Goal: Task Accomplishment & Management: Use online tool/utility

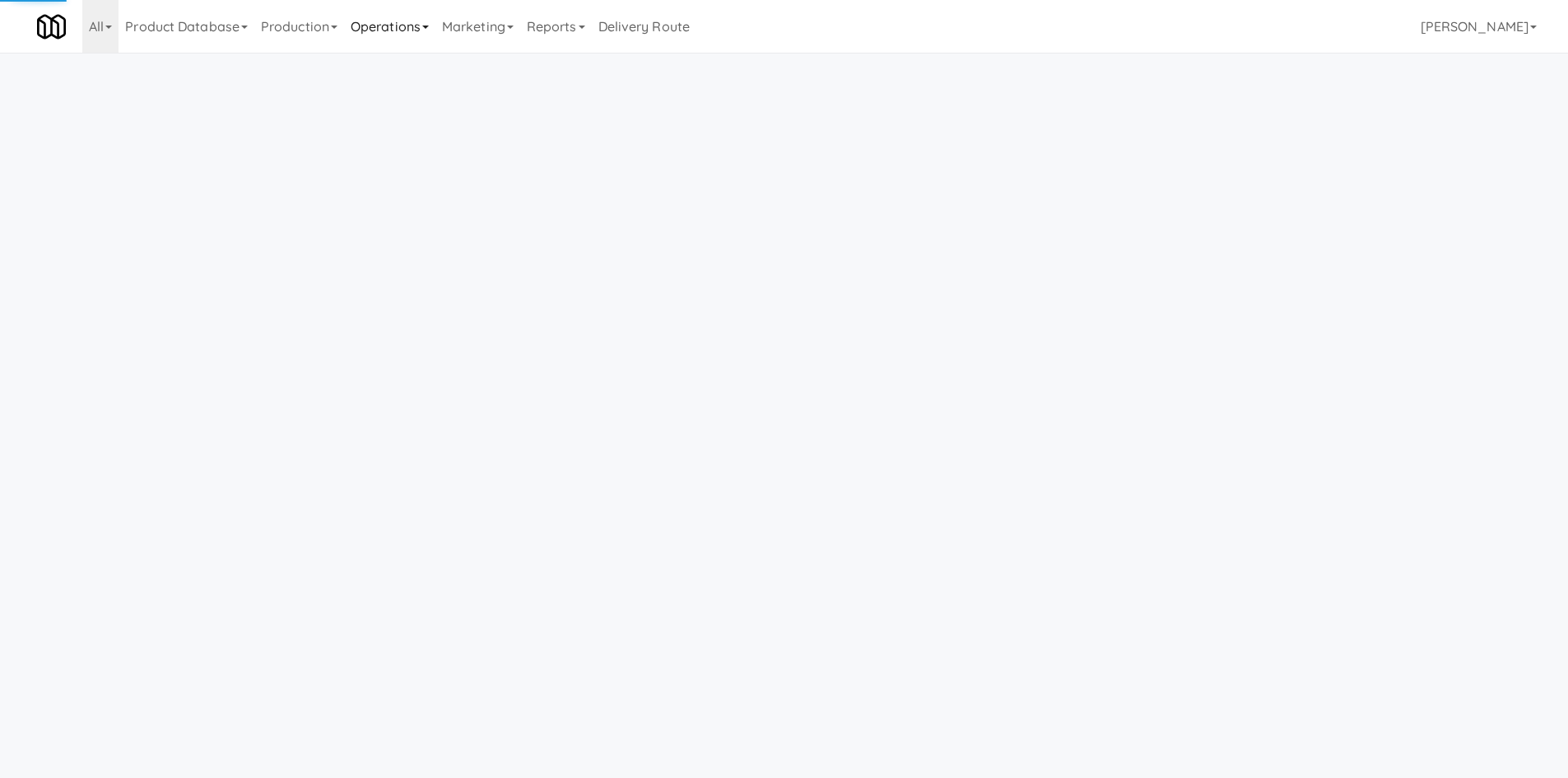
click at [401, 26] on link "Operations" at bounding box center [389, 26] width 92 height 52
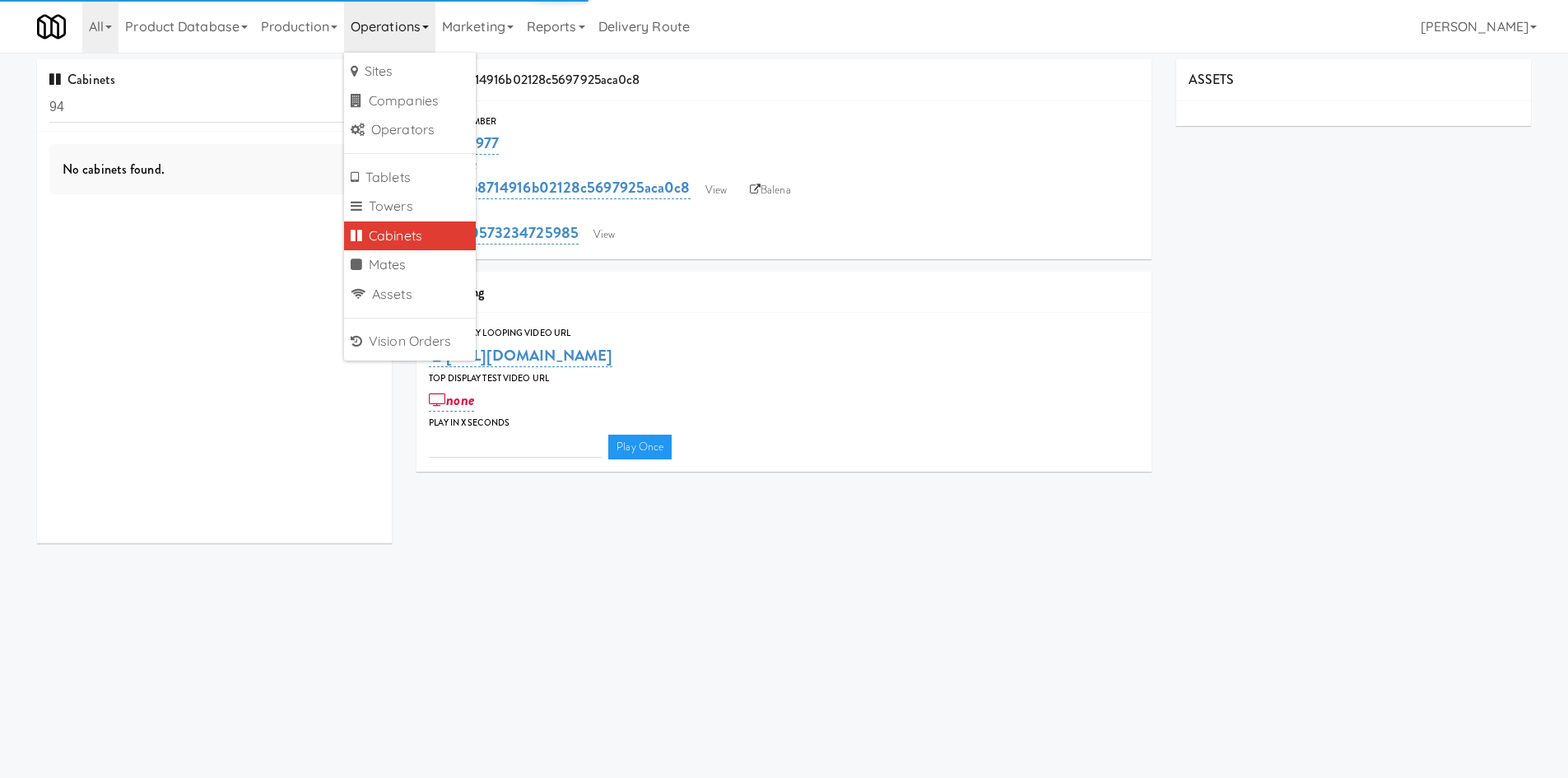
click at [177, 99] on input "94" at bounding box center [214, 107] width 330 height 31
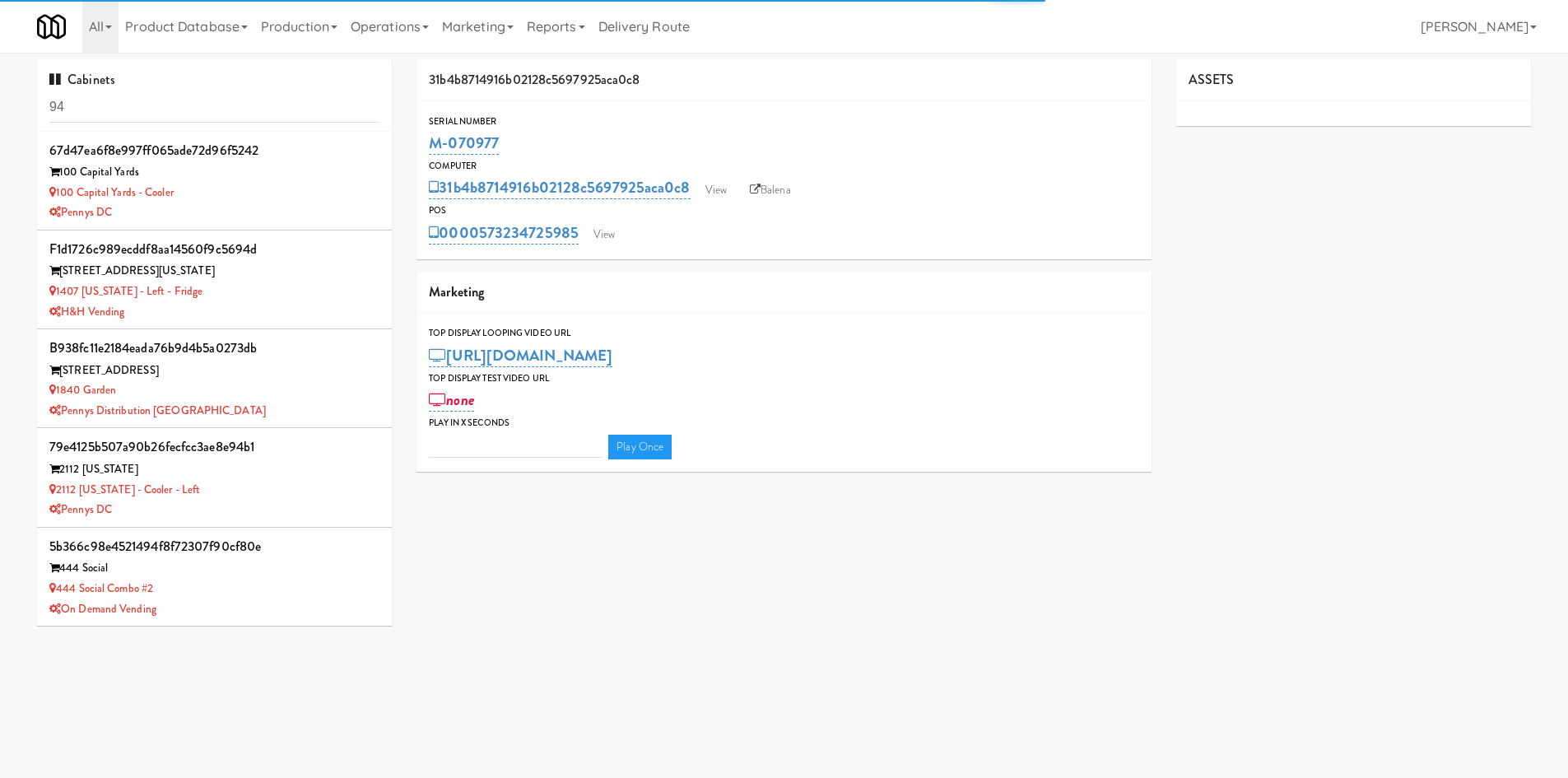
click at [177, 99] on input "94" at bounding box center [214, 107] width 330 height 31
type input "3"
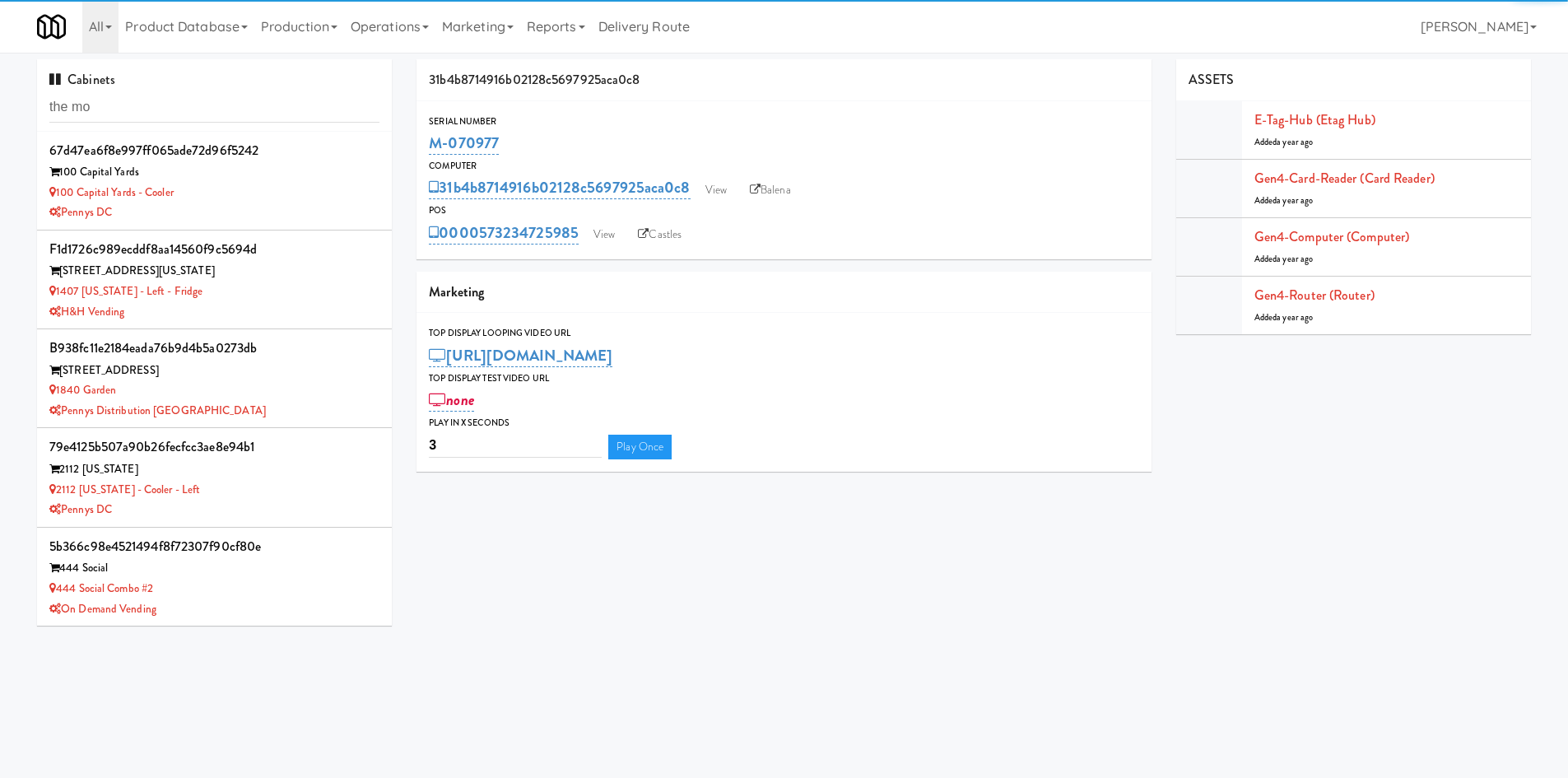
type input "the mo"
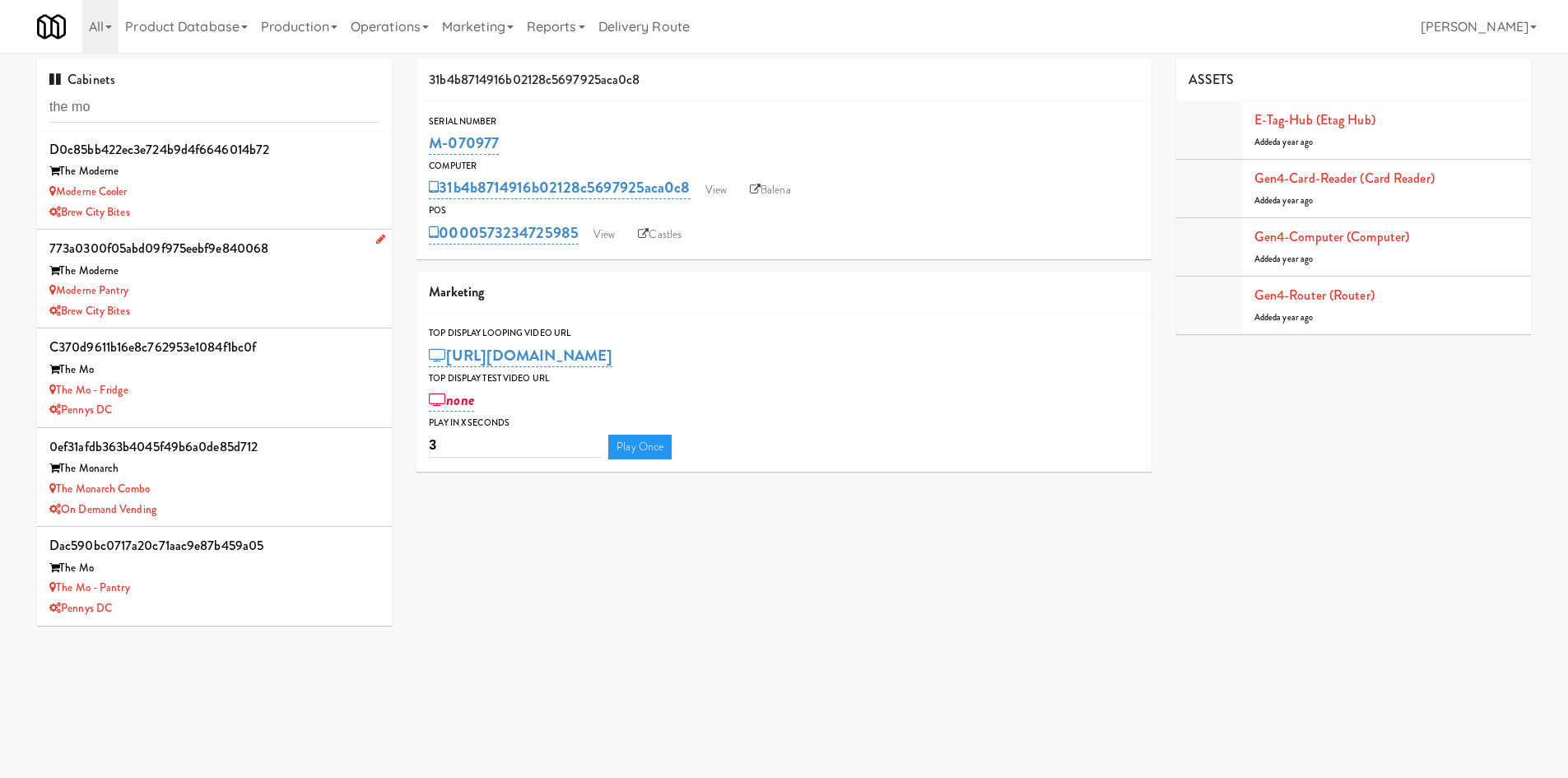
click at [253, 272] on div "The Moderne" at bounding box center [214, 271] width 330 height 21
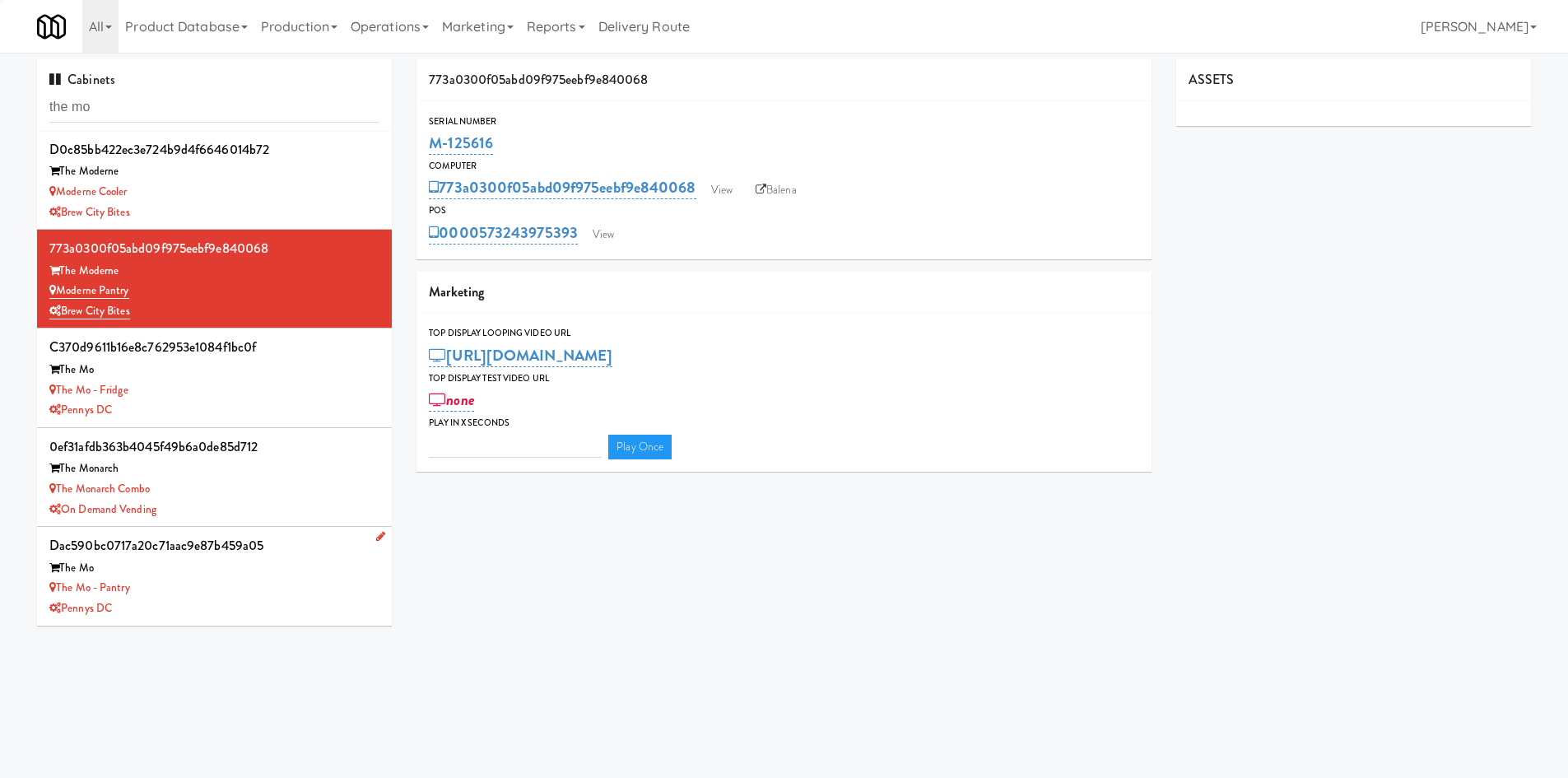
click at [256, 568] on div "The Mo" at bounding box center [214, 568] width 330 height 21
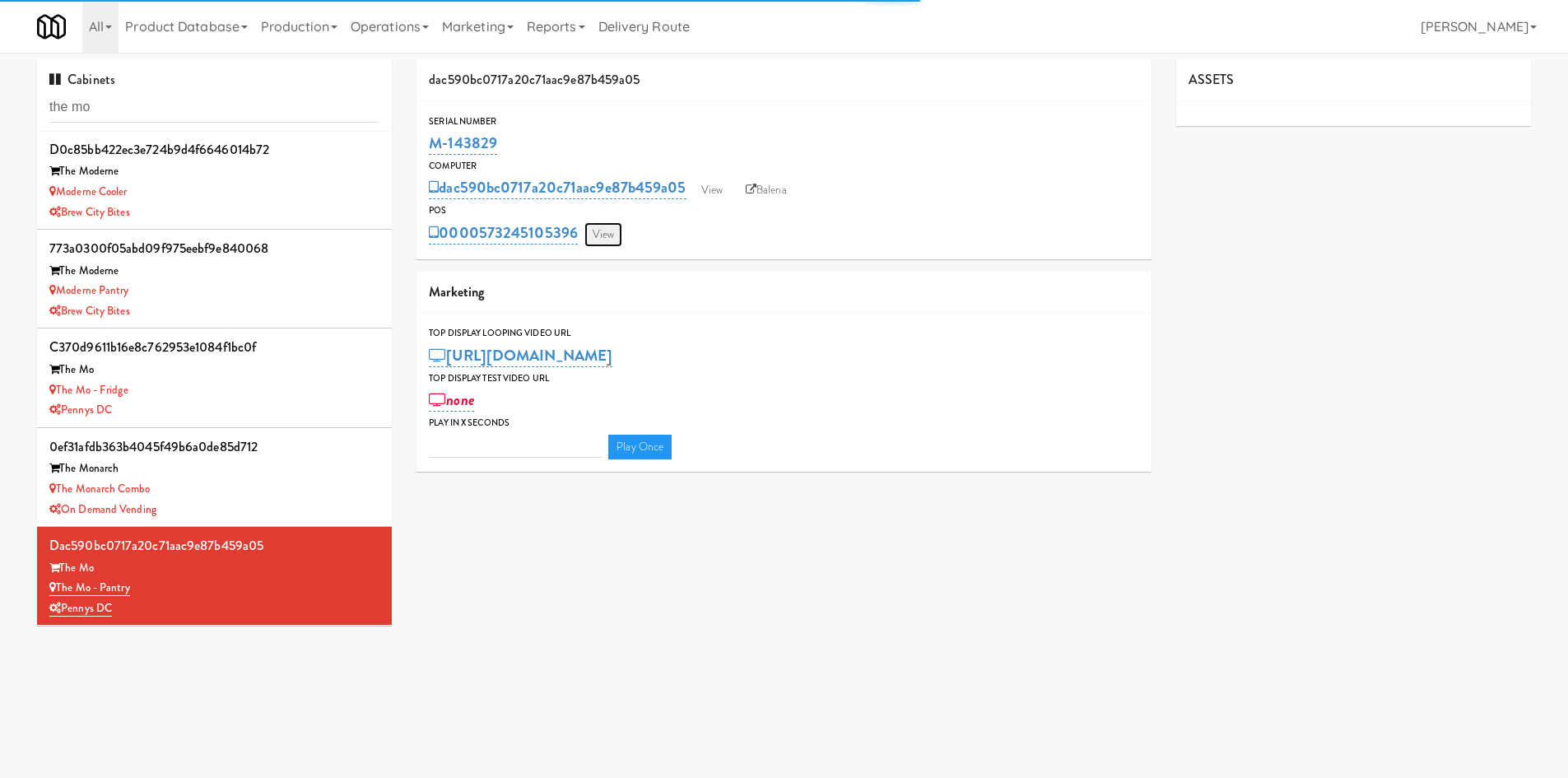
click at [610, 232] on link "View" at bounding box center [603, 234] width 38 height 25
type input "3"
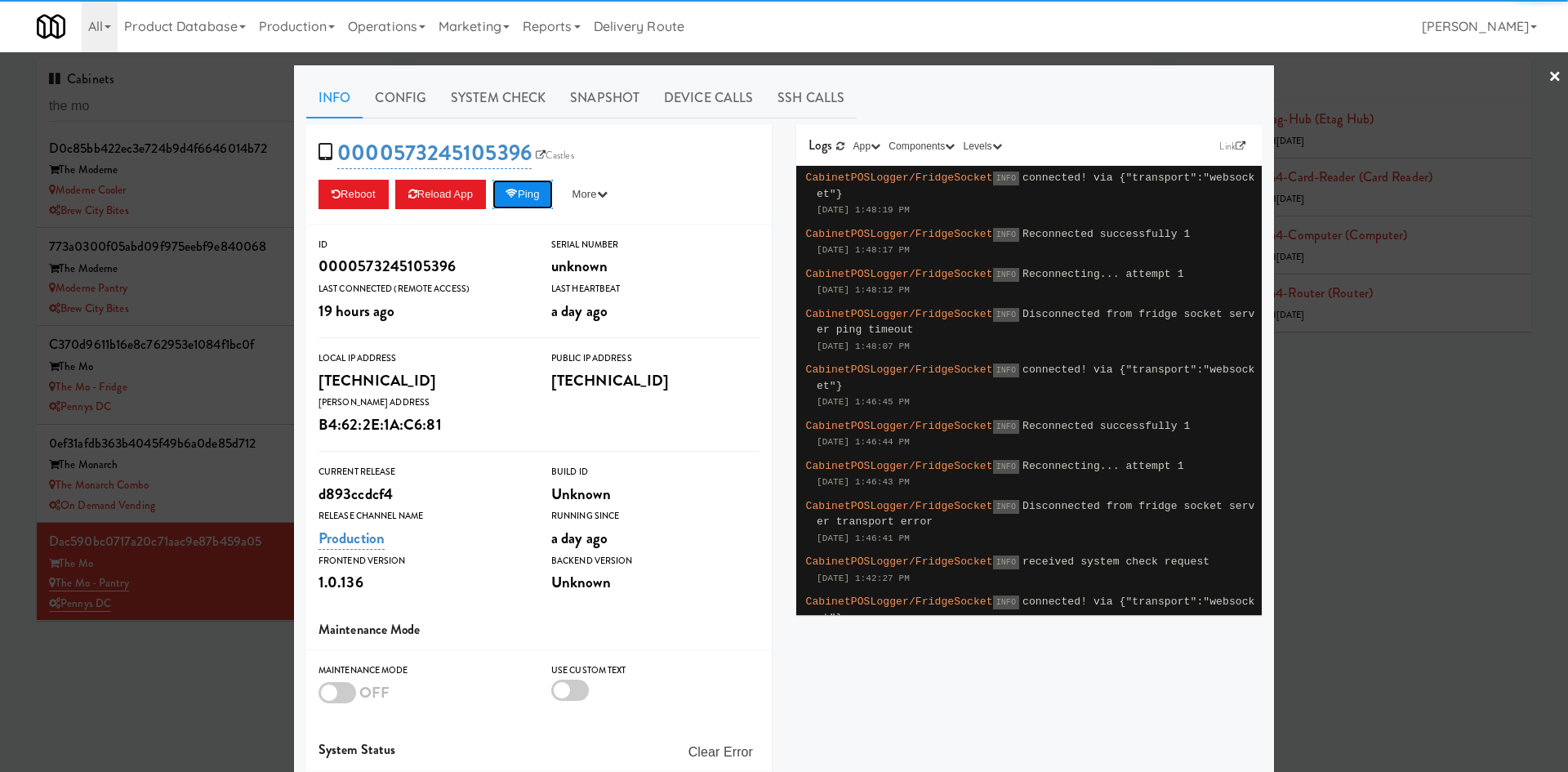
click at [547, 198] on button "Ping" at bounding box center [523, 194] width 61 height 29
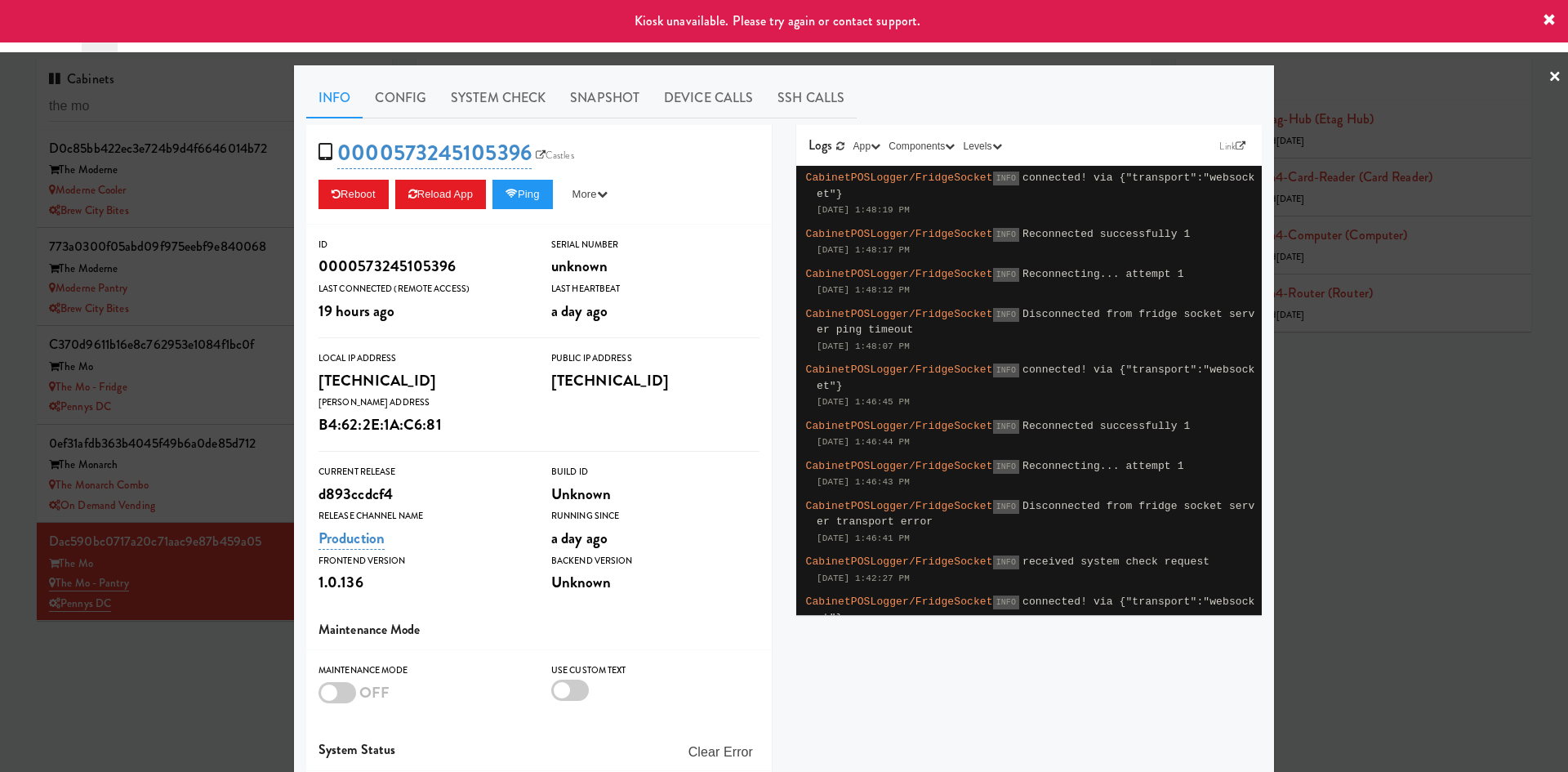
click at [582, 57] on div at bounding box center [784, 386] width 1568 height 772
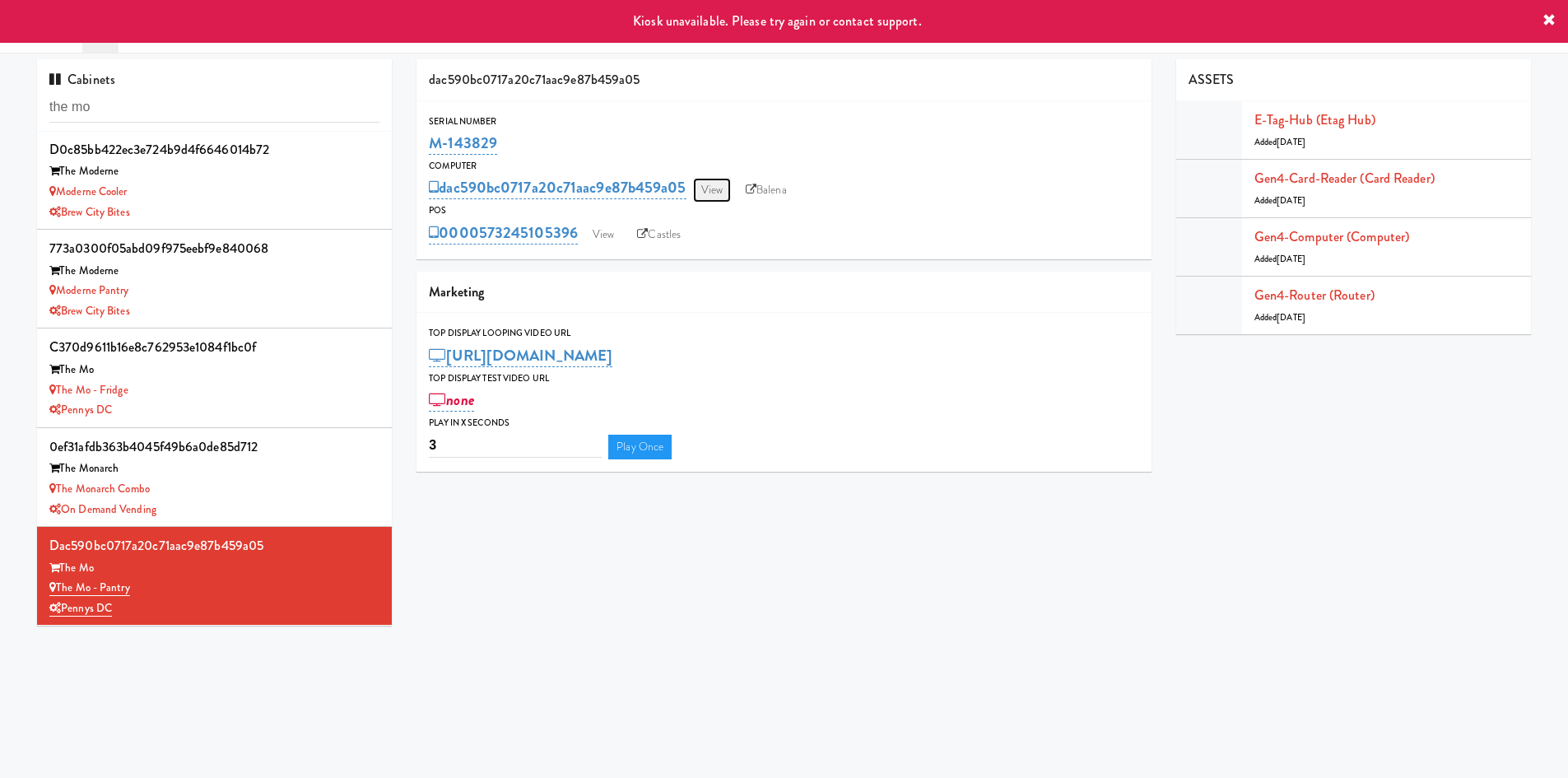
click at [706, 189] on link "View" at bounding box center [712, 190] width 38 height 25
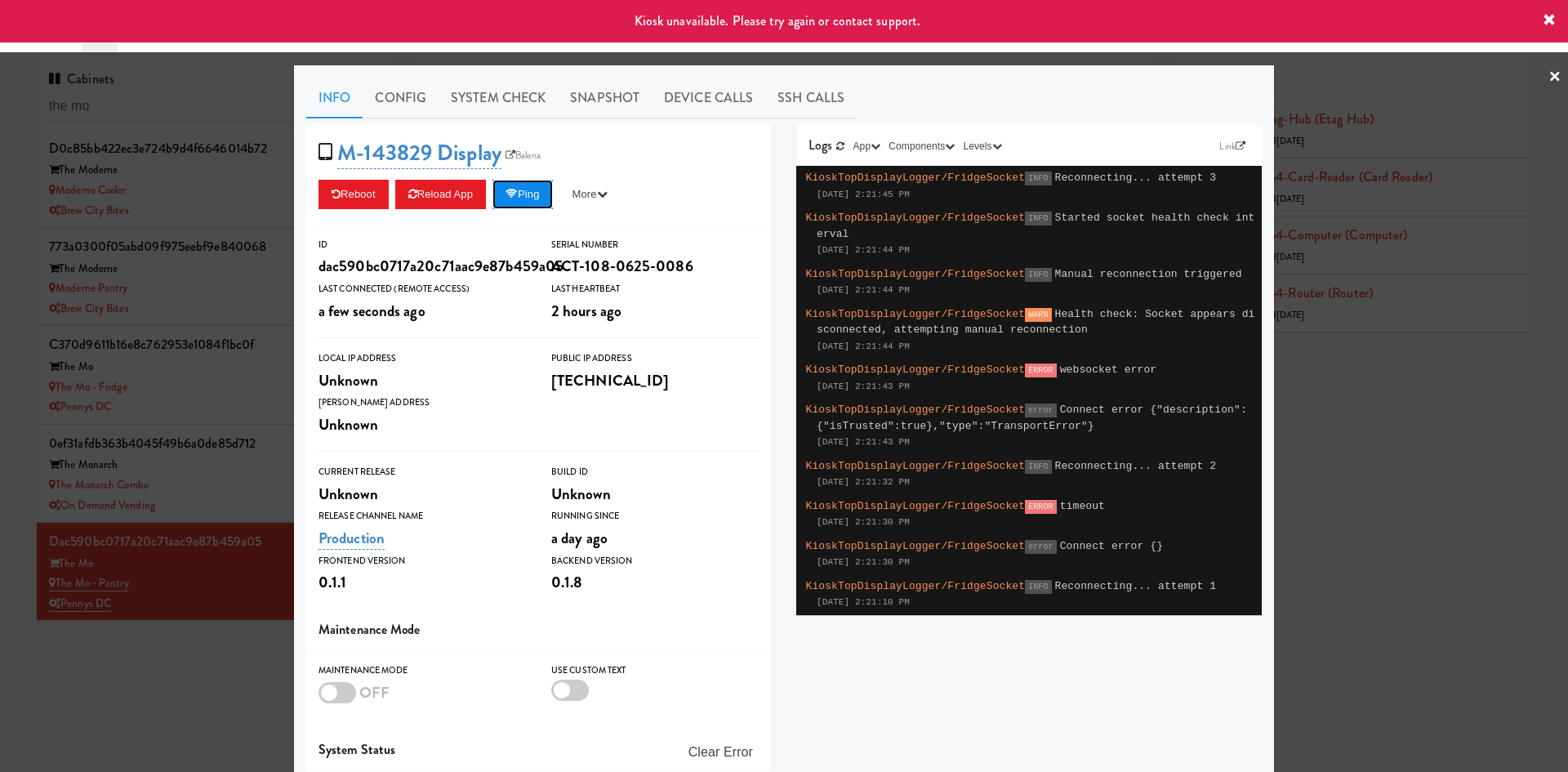
click at [514, 199] on button "Ping" at bounding box center [523, 194] width 61 height 29
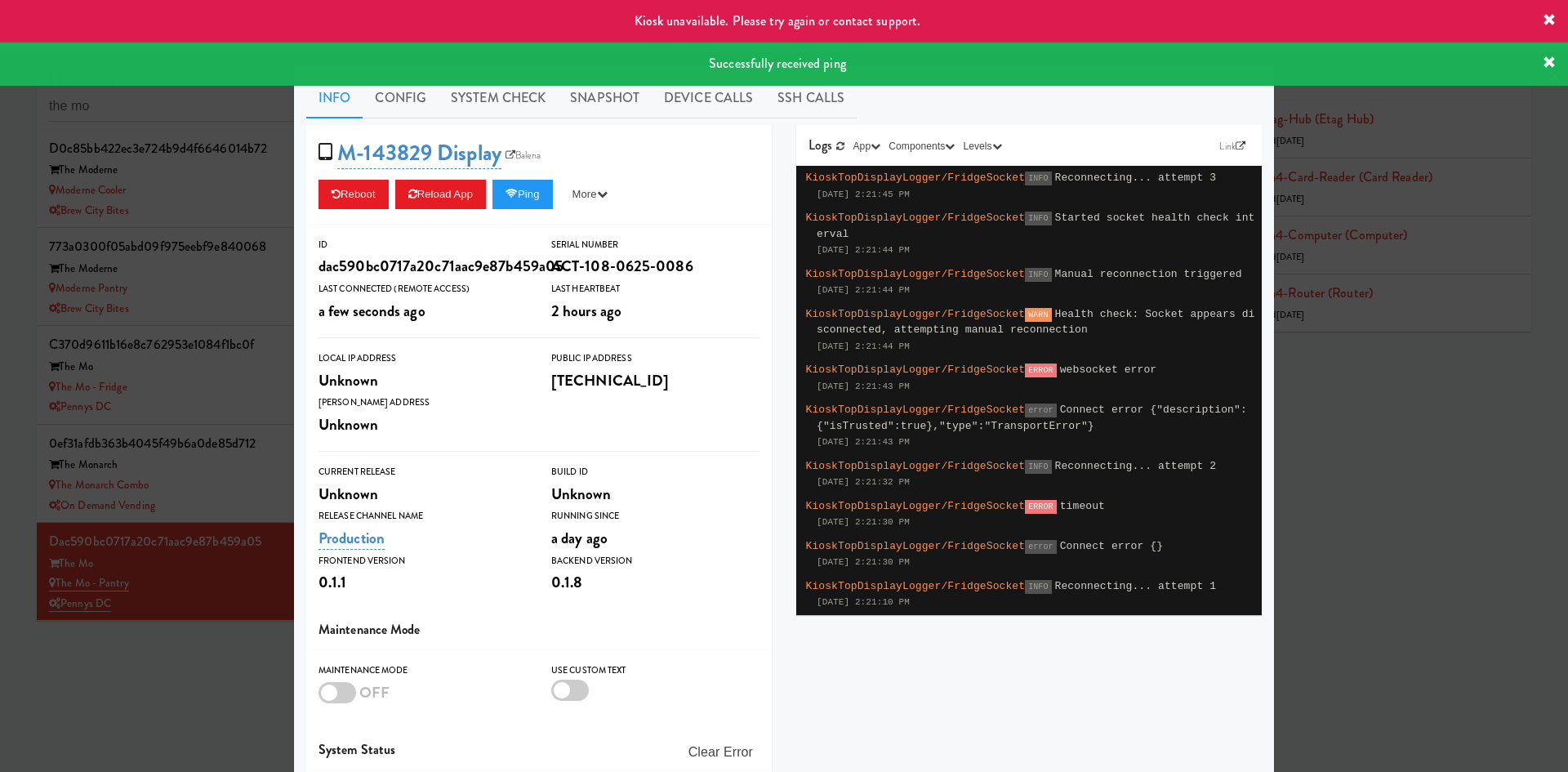
click at [264, 109] on div at bounding box center [784, 386] width 1568 height 772
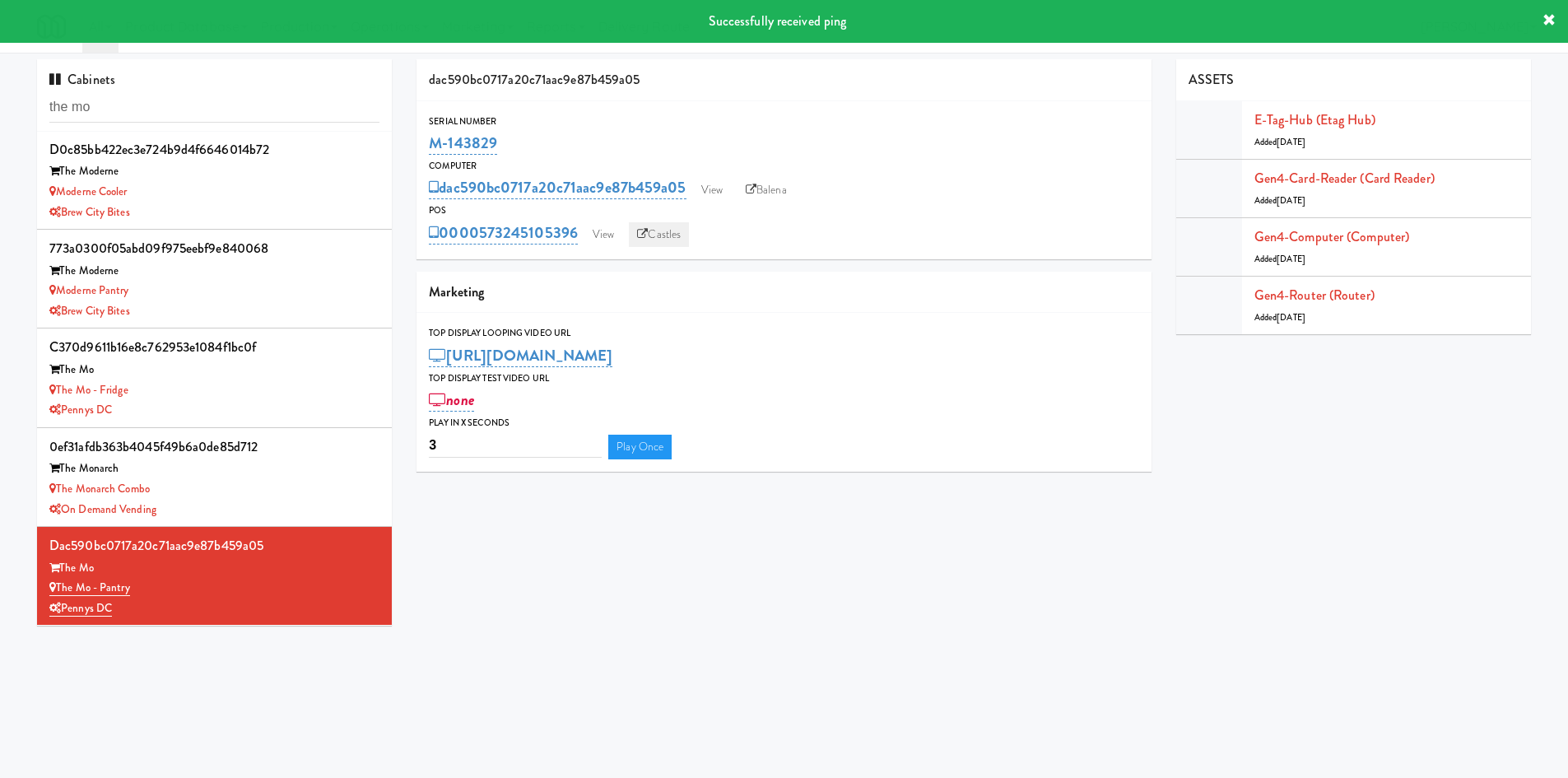
click at [679, 232] on link "Castles" at bounding box center [659, 234] width 60 height 25
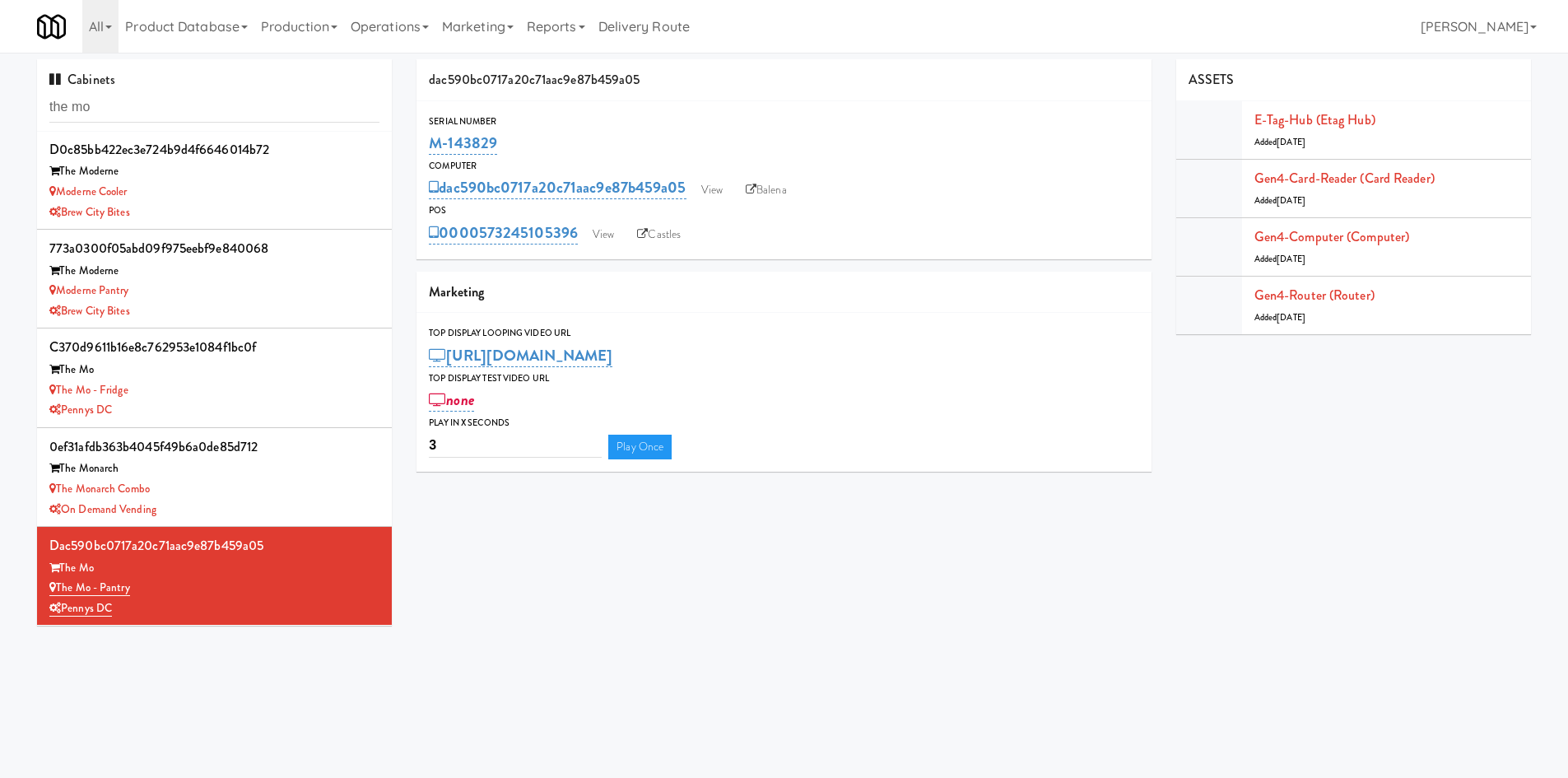
drag, startPoint x: 577, startPoint y: 215, endPoint x: 583, endPoint y: 227, distance: 13.4
click at [583, 227] on div "POS 0000573245105396 View Castles" at bounding box center [784, 224] width 735 height 44
copy div "0000573245105396"
click at [199, 116] on input "the mo" at bounding box center [214, 107] width 330 height 31
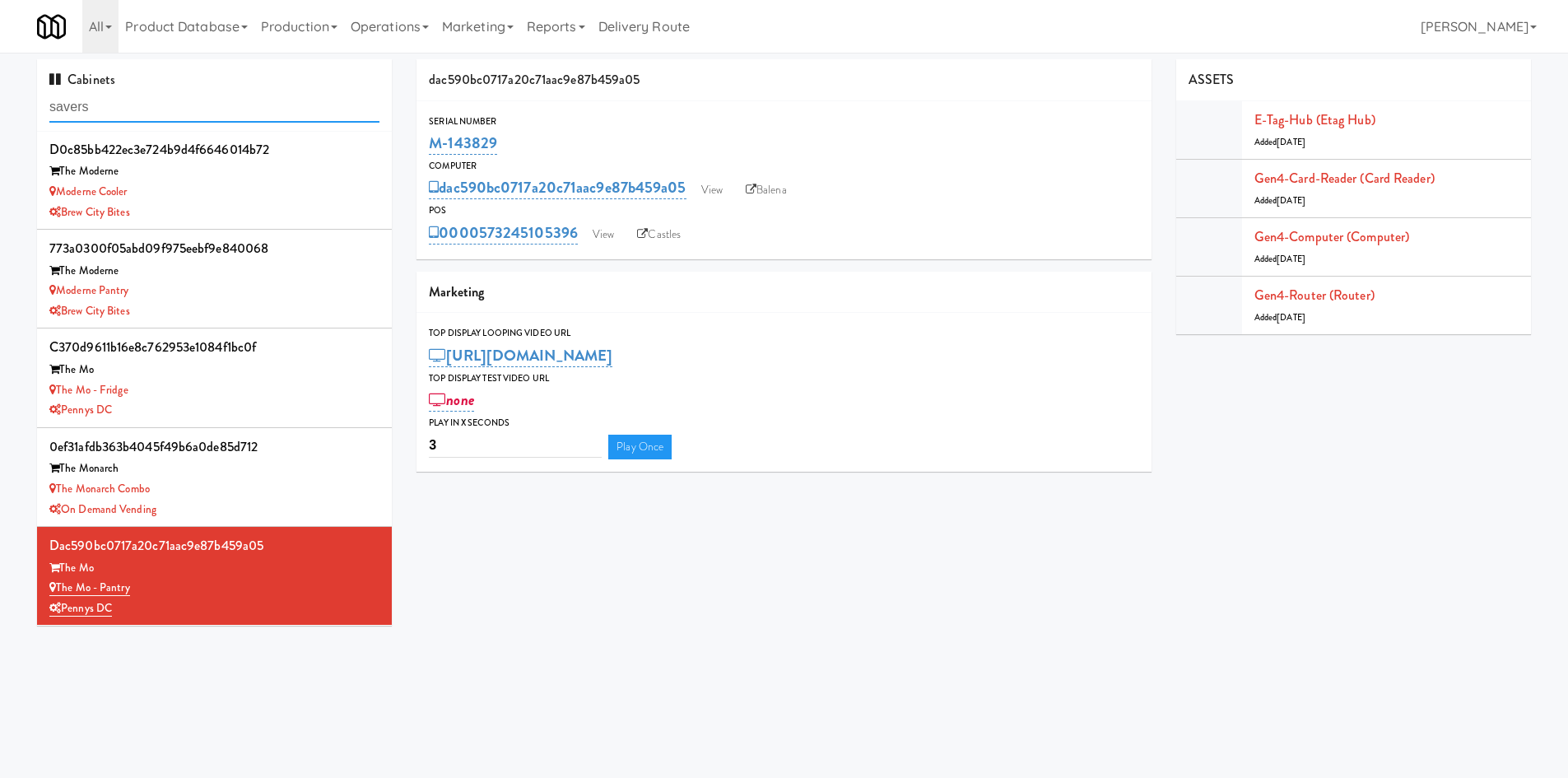
type input "savers"
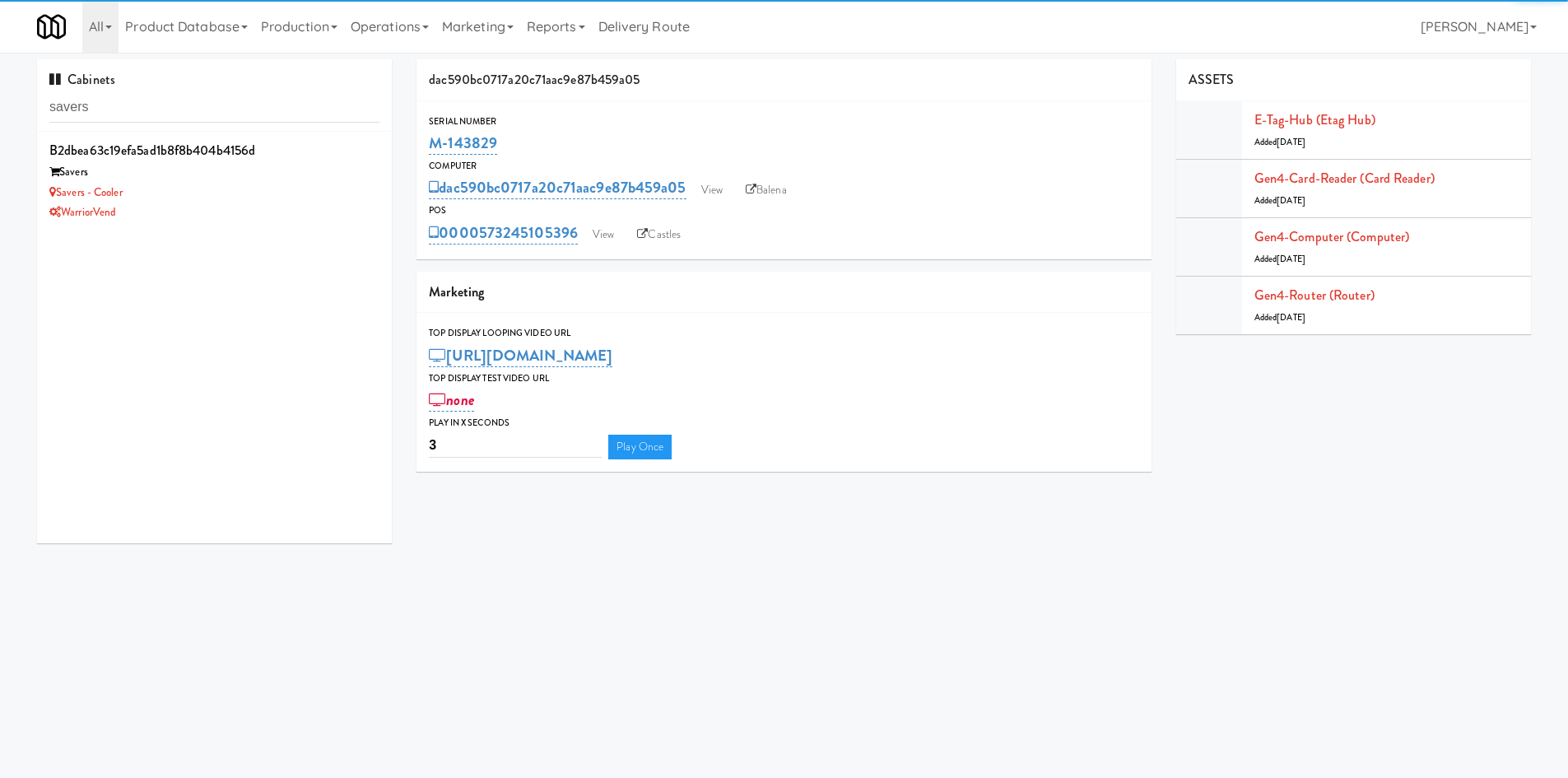
click at [242, 195] on div "Savers - Cooler" at bounding box center [214, 193] width 330 height 21
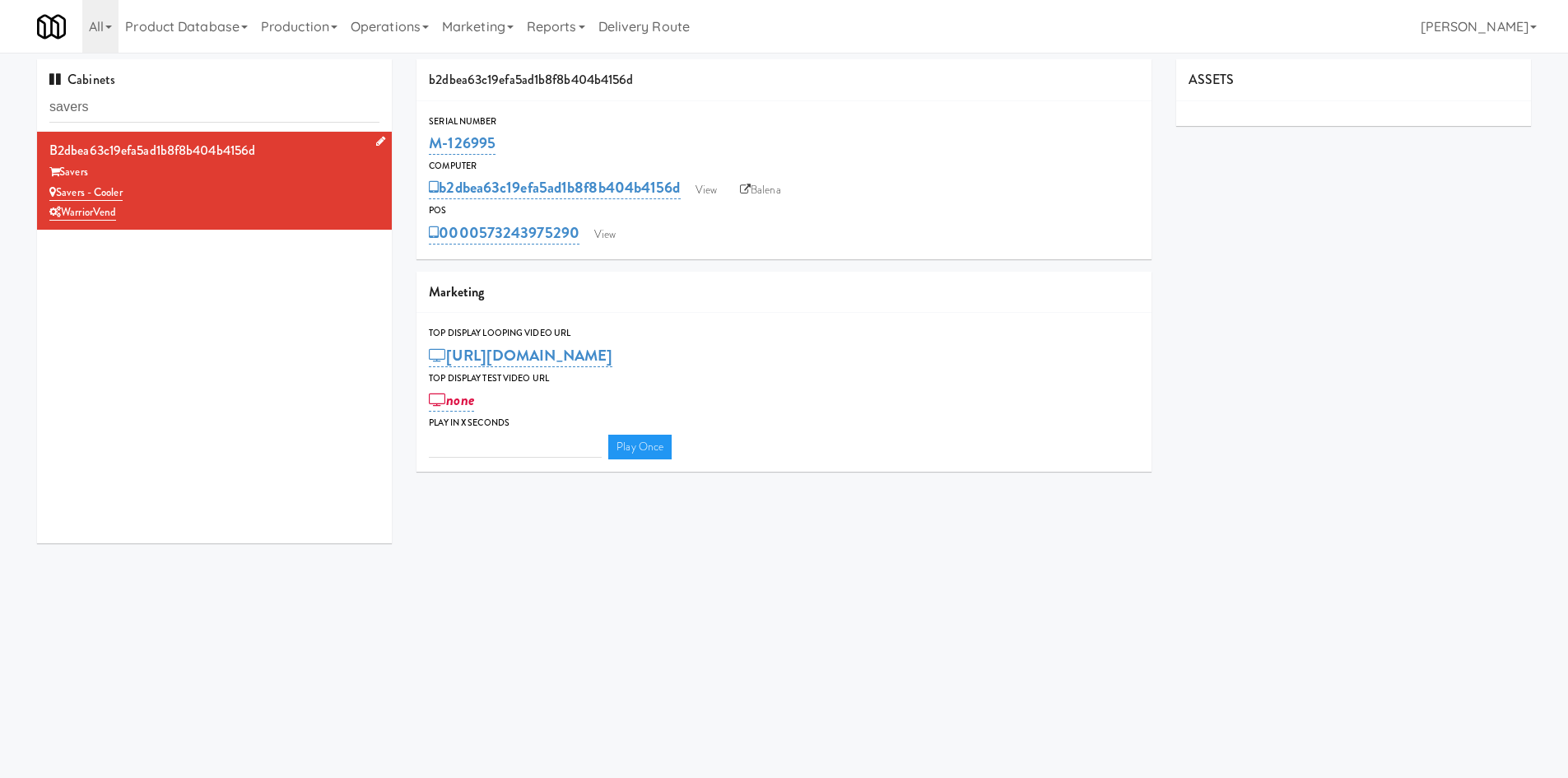
type input "3"
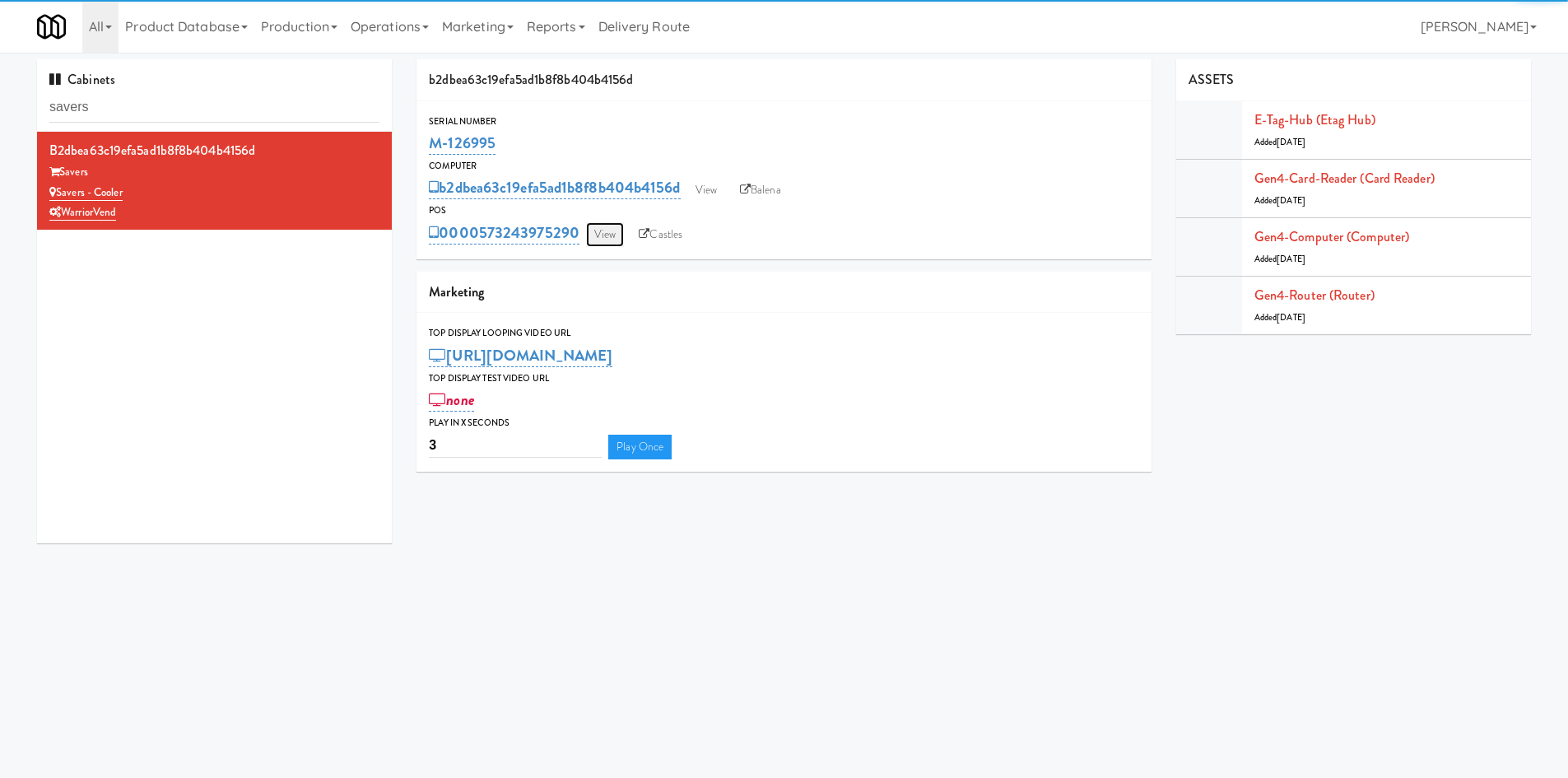
click at [608, 232] on link "View" at bounding box center [604, 234] width 38 height 25
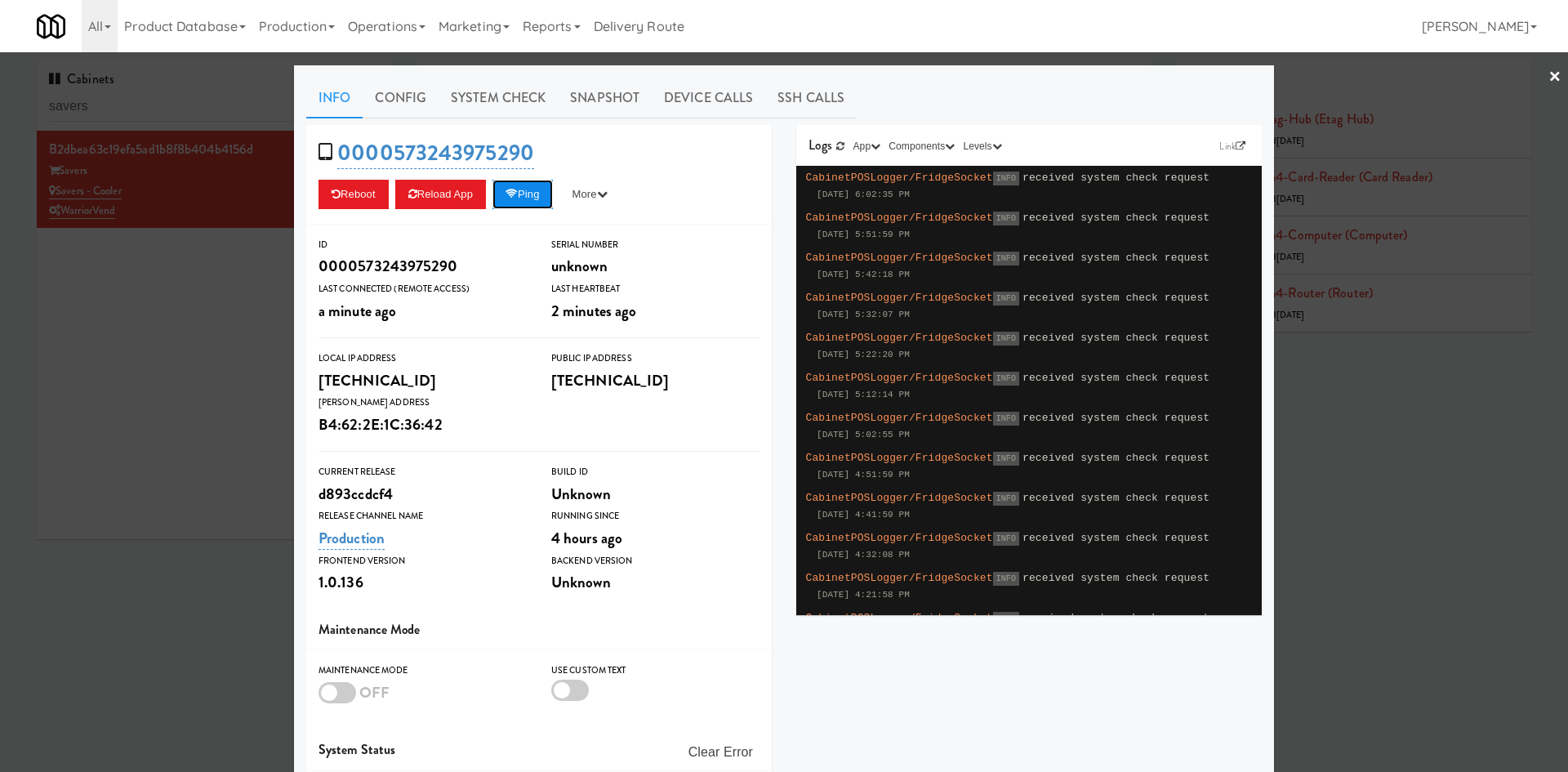
click at [532, 199] on button "Ping" at bounding box center [523, 194] width 61 height 29
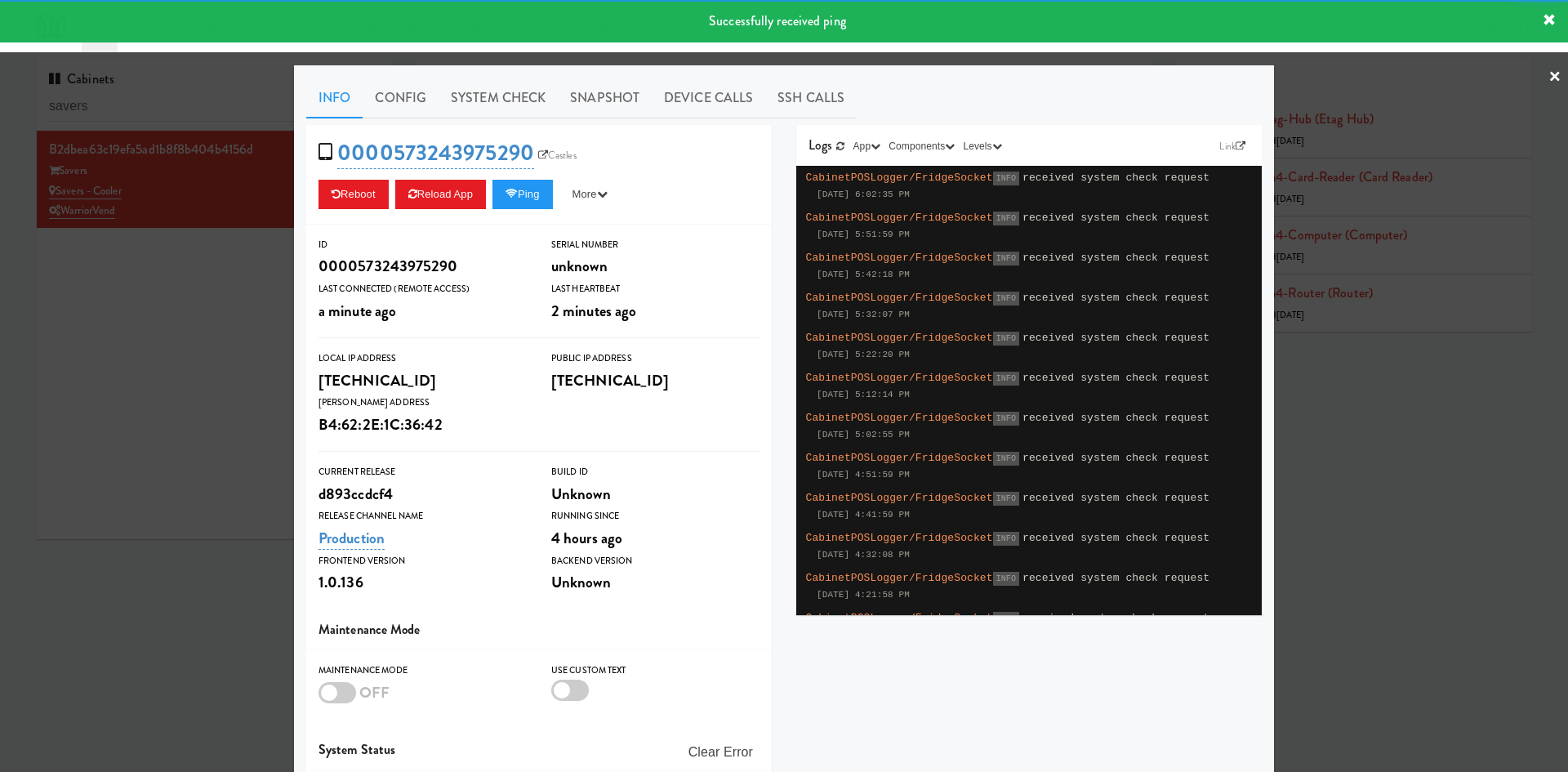
click at [170, 352] on div at bounding box center [784, 386] width 1568 height 772
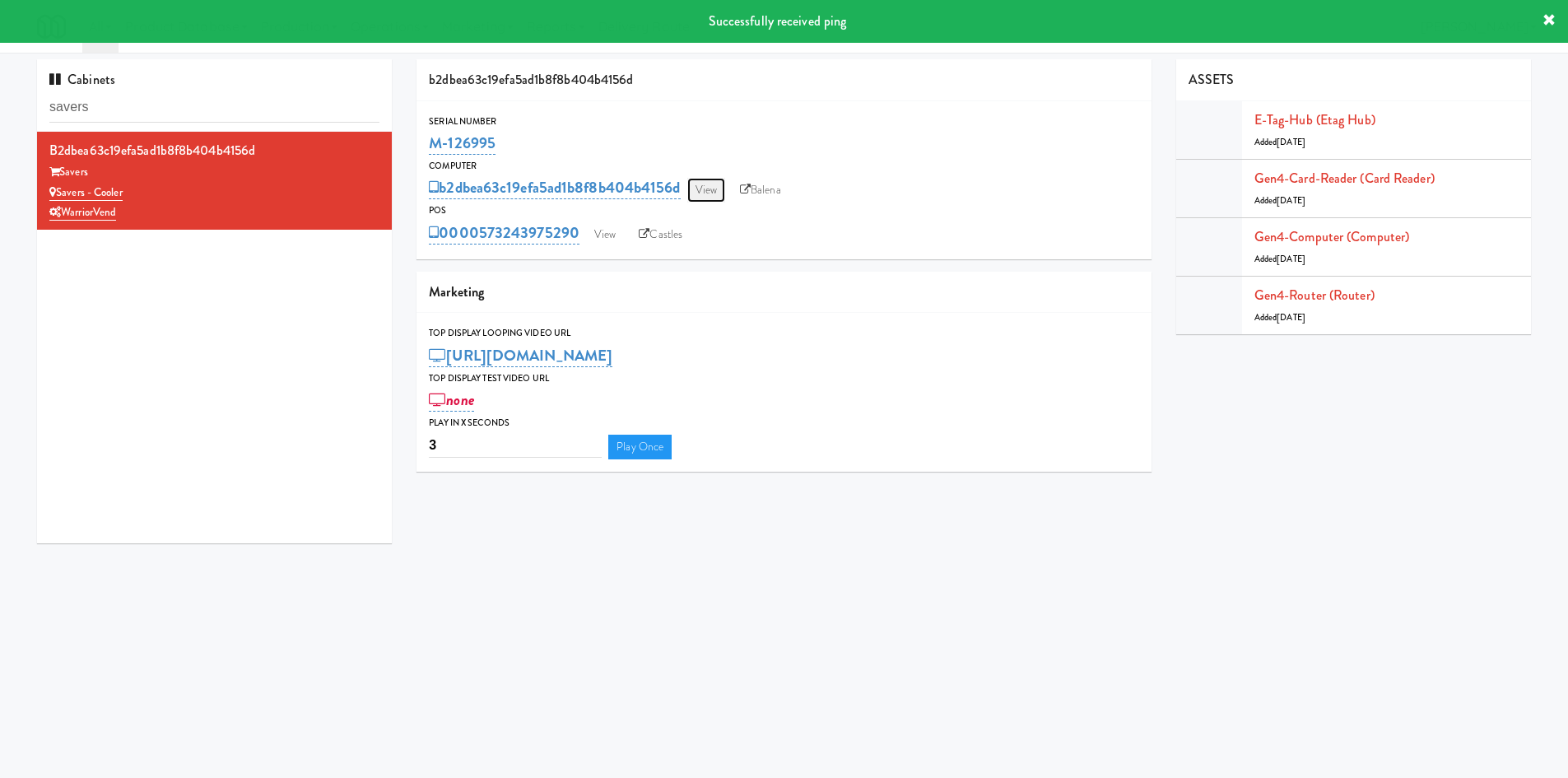
click at [714, 194] on link "View" at bounding box center [706, 190] width 38 height 25
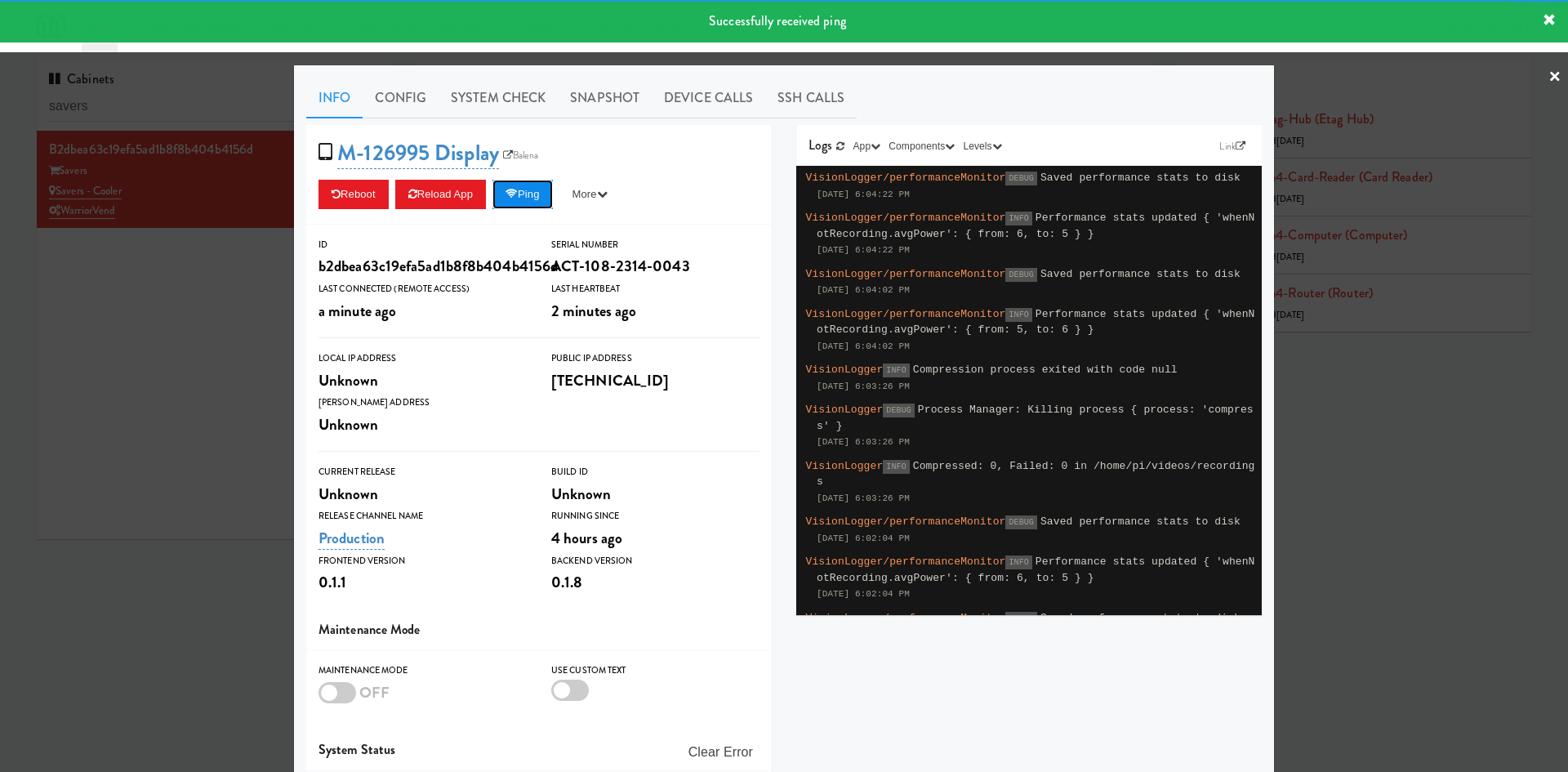
click at [553, 189] on button "Ping" at bounding box center [523, 194] width 61 height 29
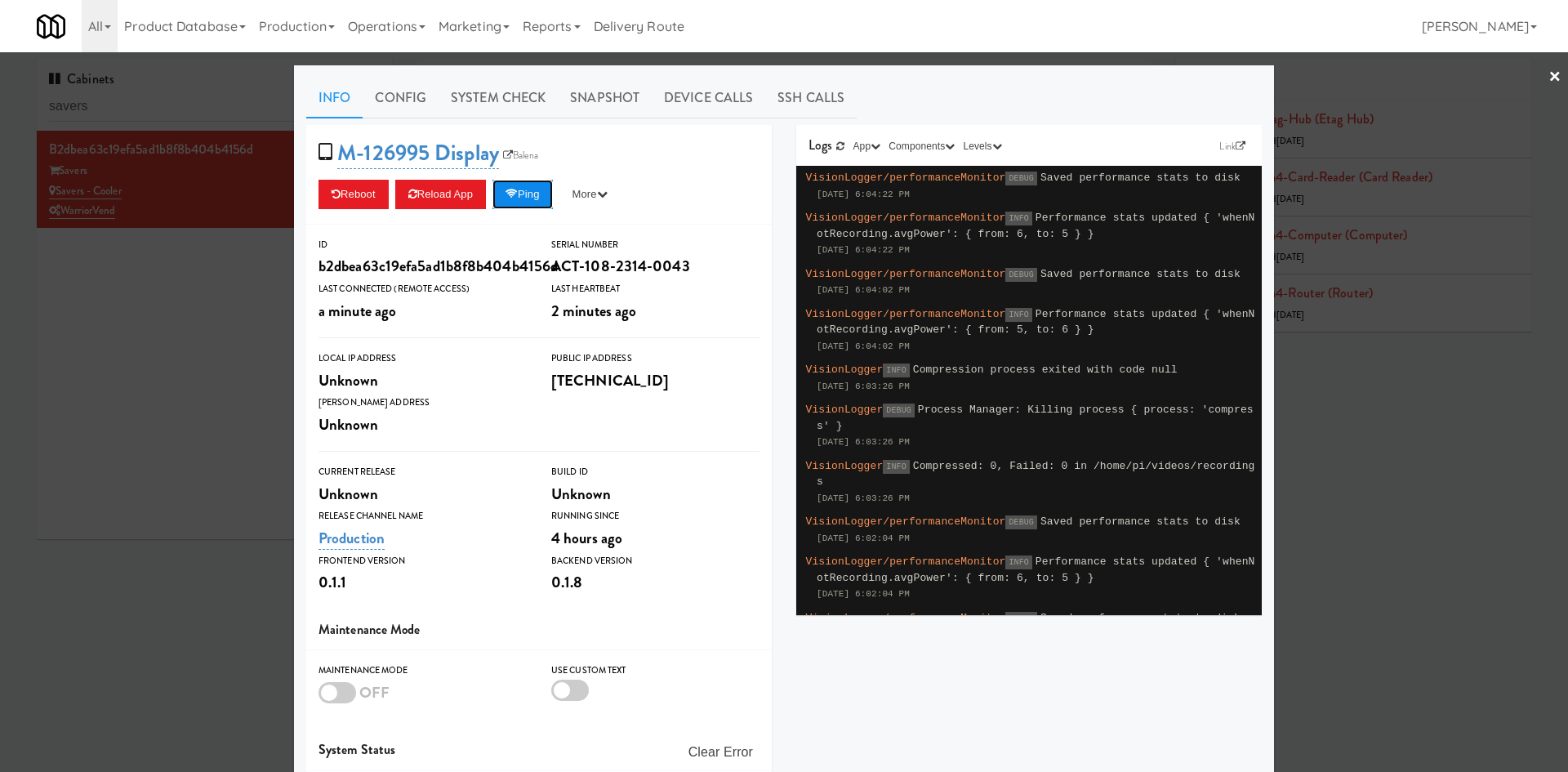
click at [529, 192] on button "Ping" at bounding box center [523, 194] width 61 height 29
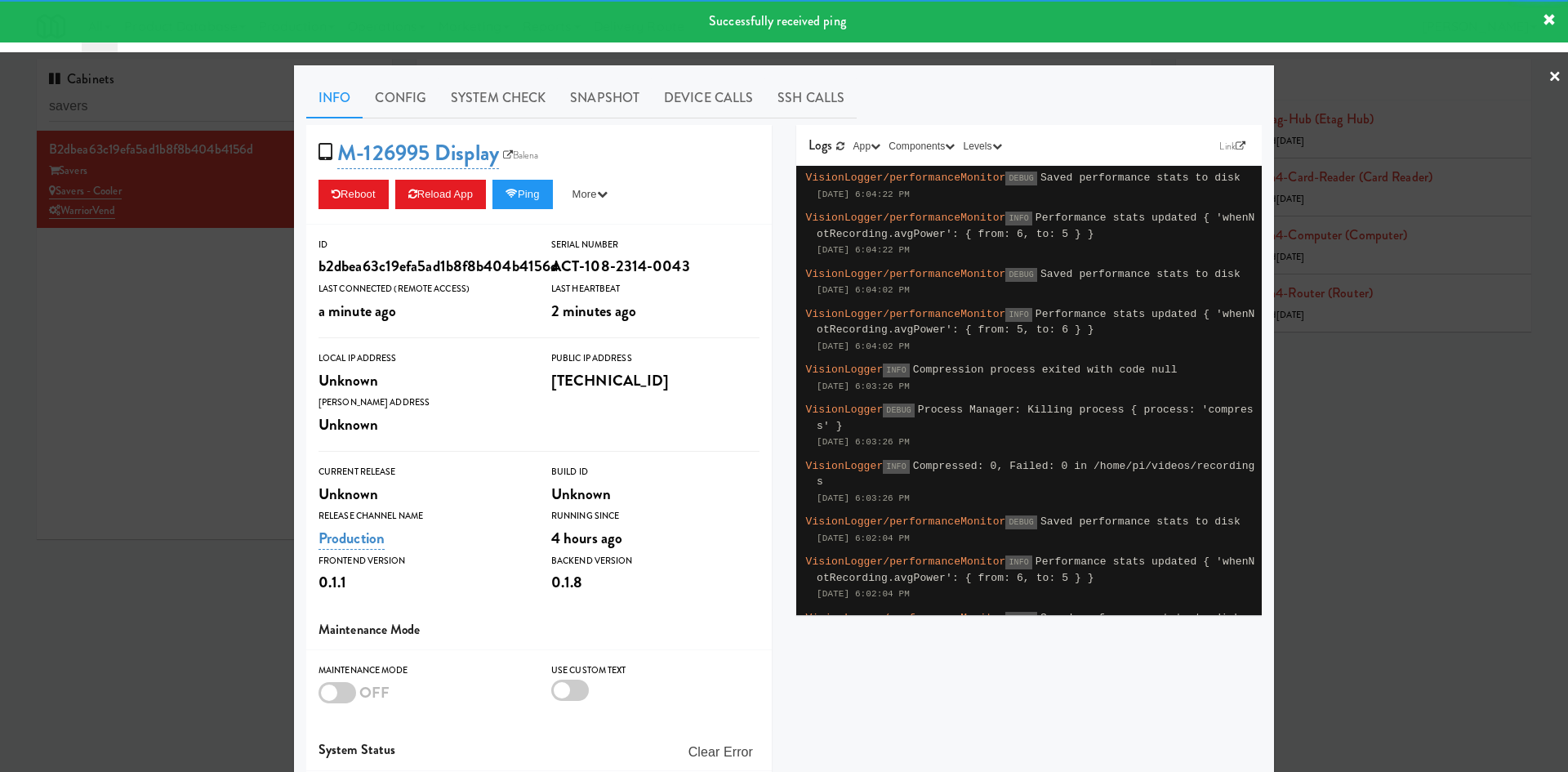
click at [125, 349] on div at bounding box center [784, 386] width 1568 height 772
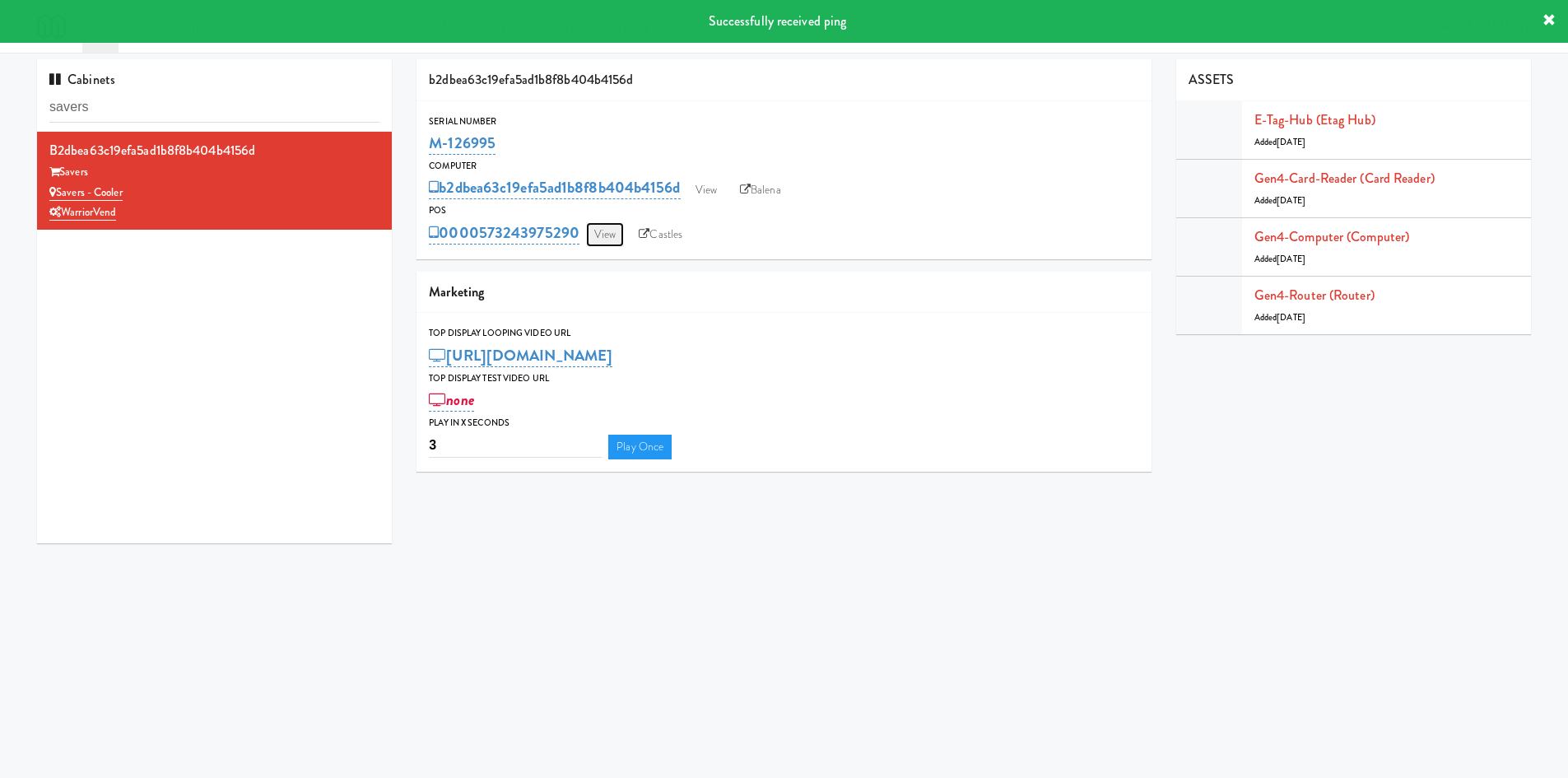
click at [610, 232] on link "View" at bounding box center [604, 234] width 38 height 25
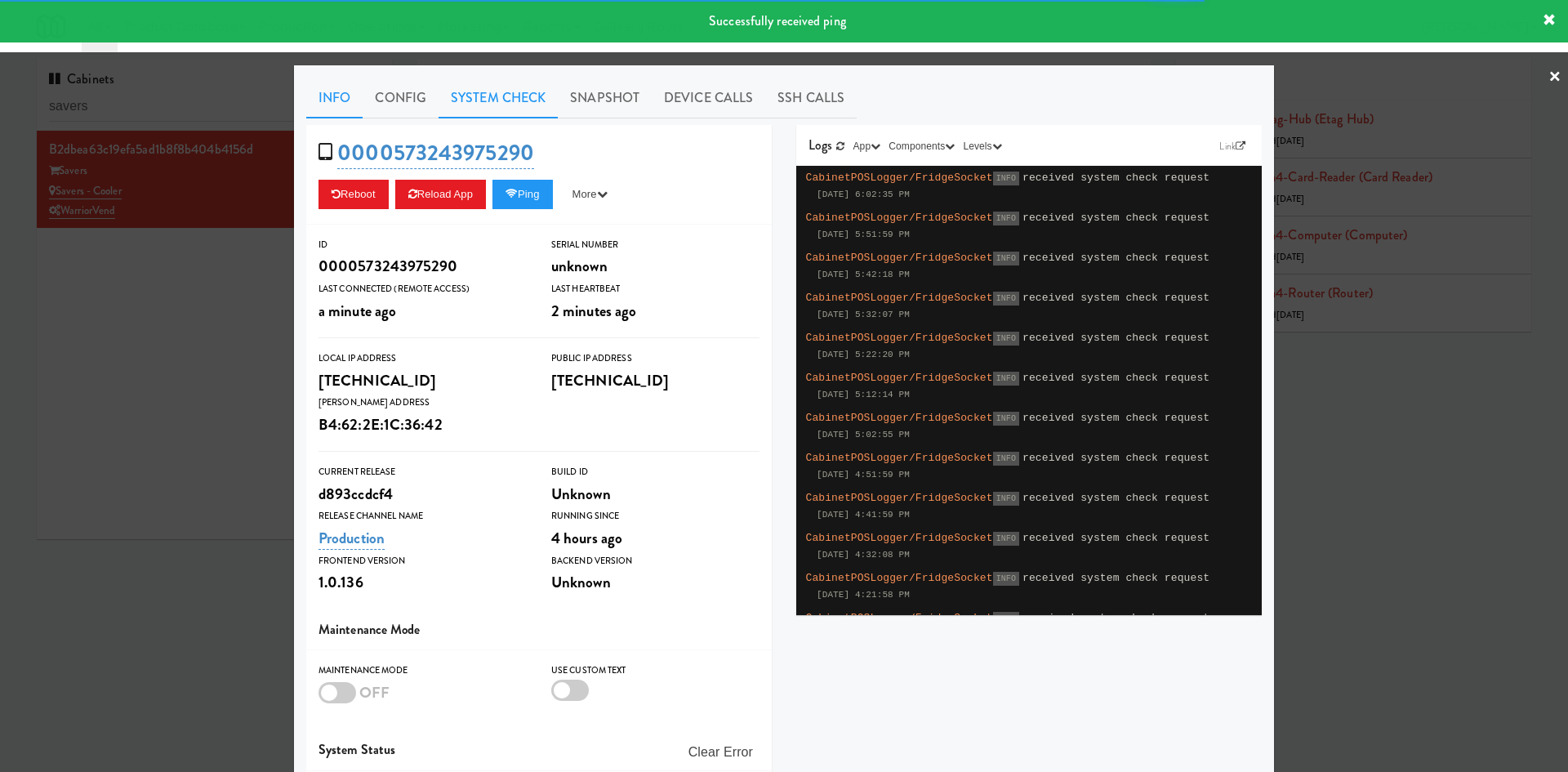
click at [507, 108] on link "System Check" at bounding box center [499, 98] width 120 height 41
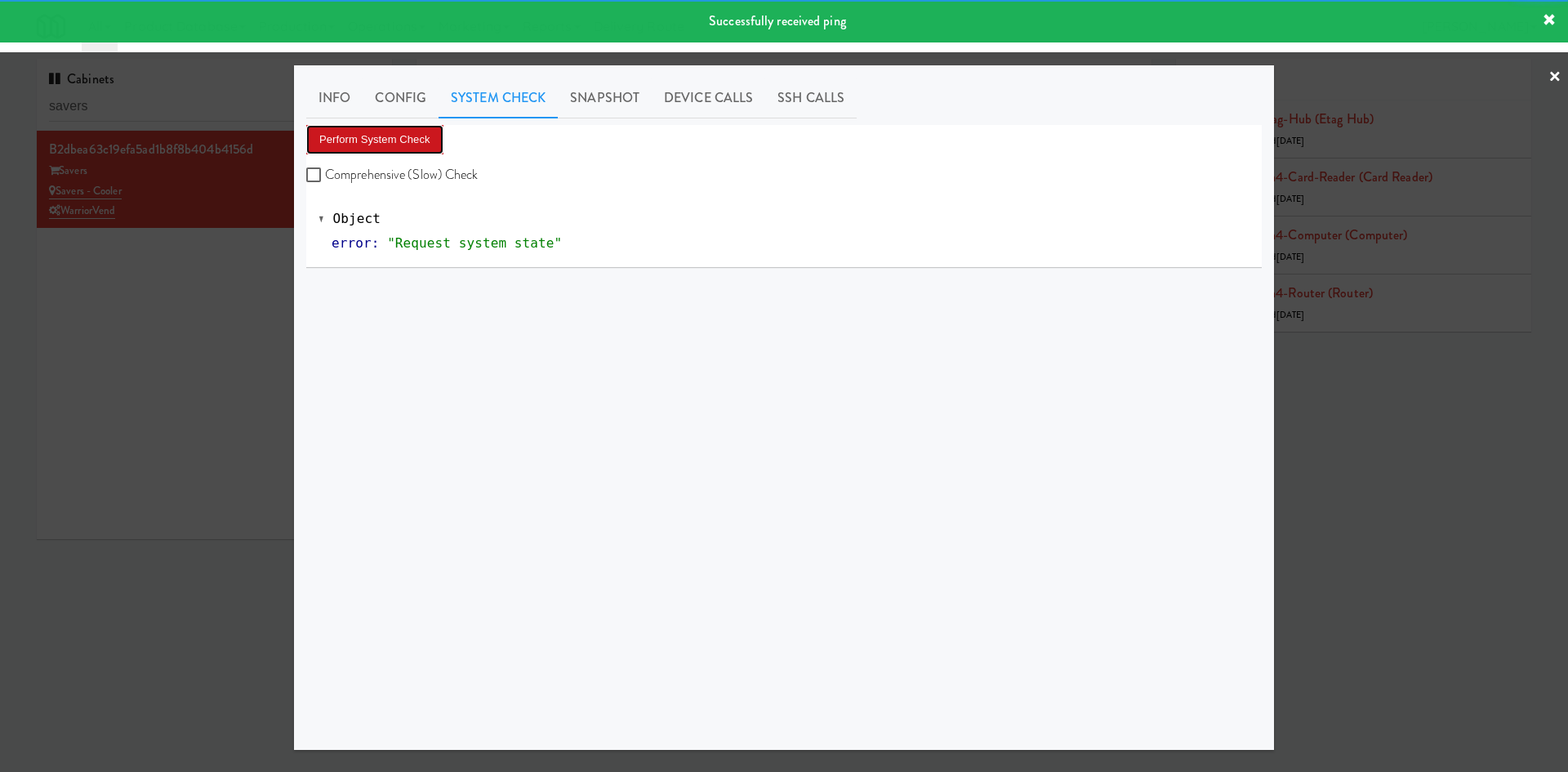
click at [370, 132] on button "Perform System Check" at bounding box center [375, 140] width 137 height 29
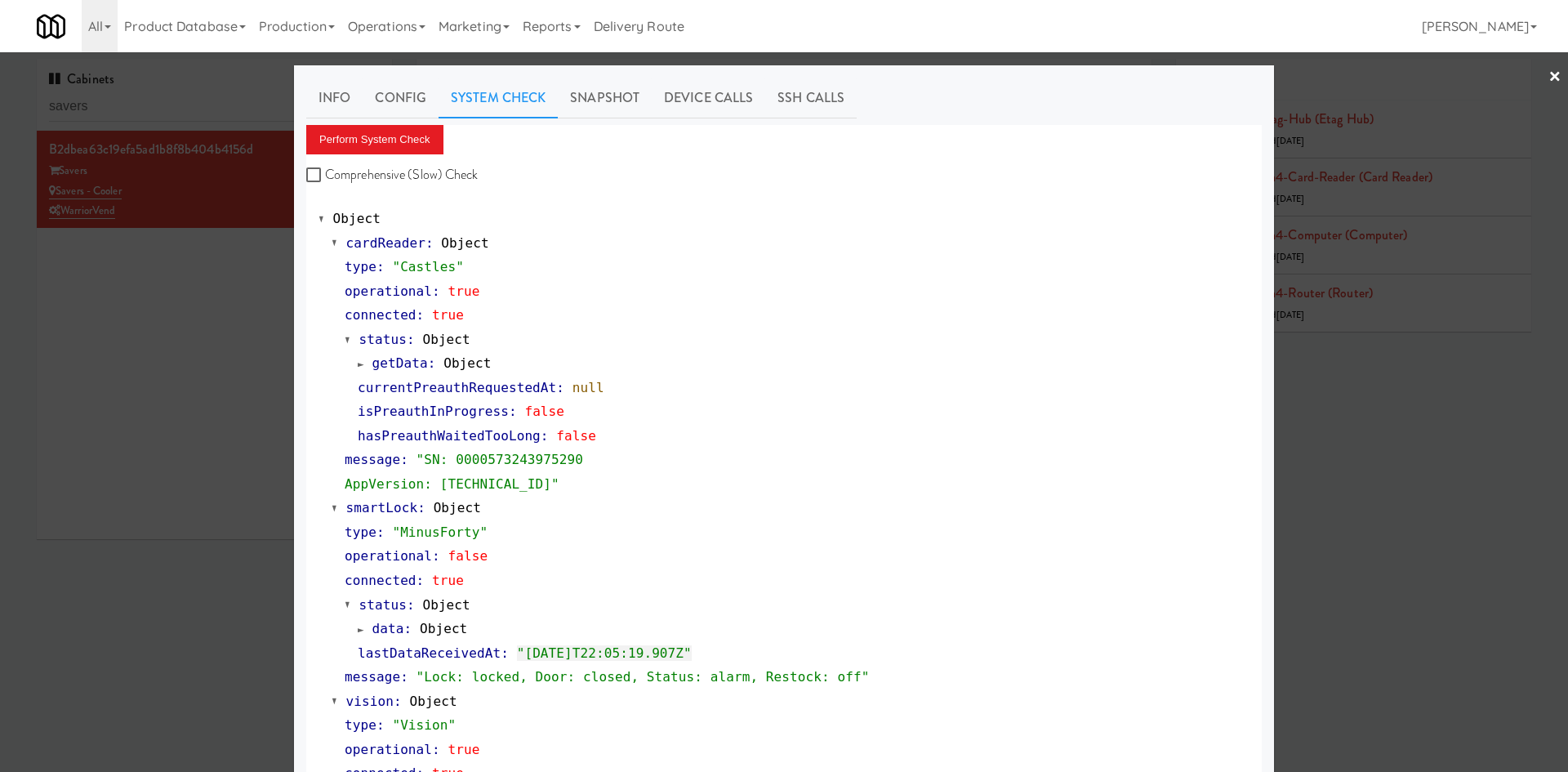
click at [137, 259] on div at bounding box center [784, 386] width 1568 height 772
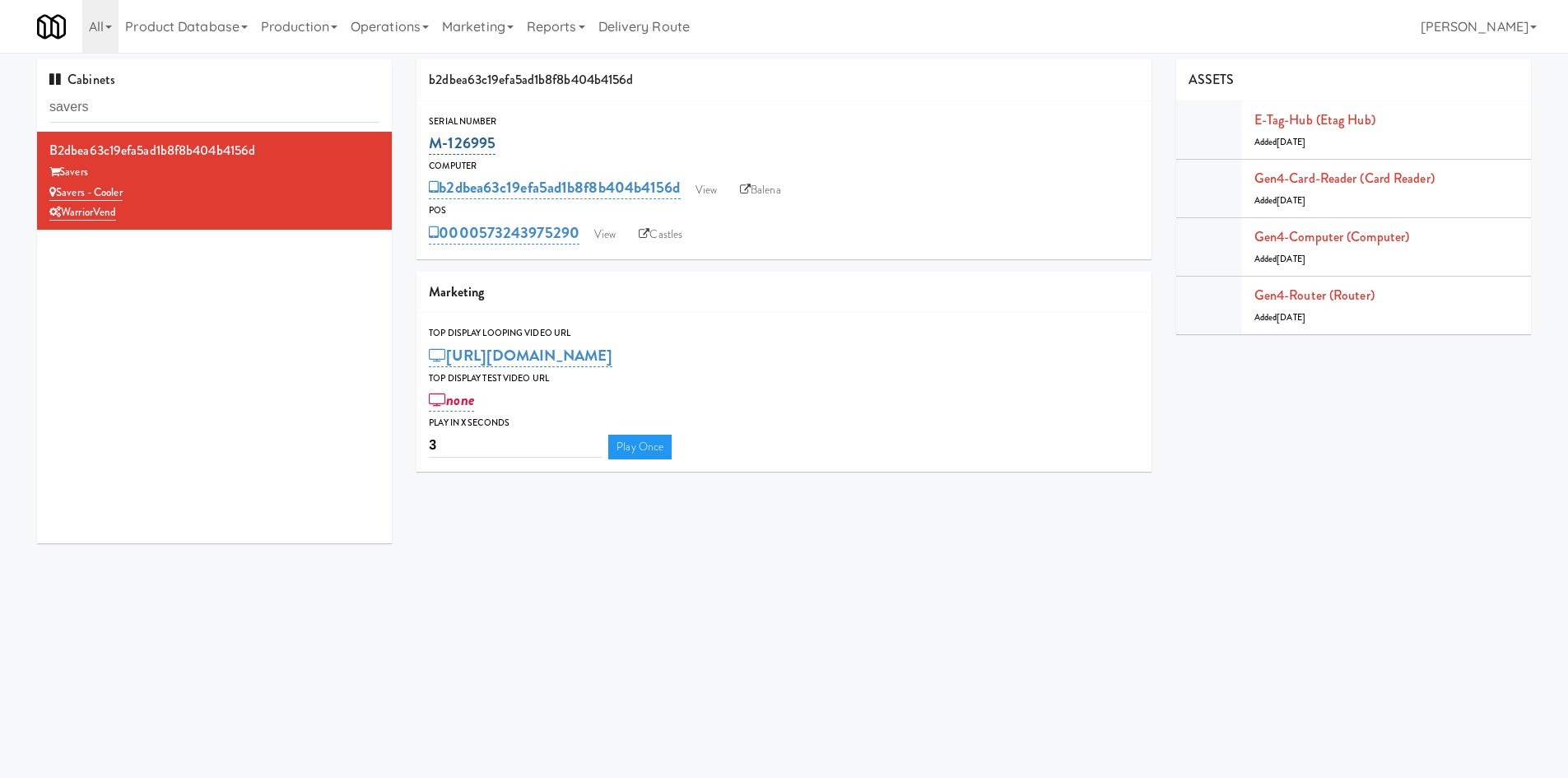
drag, startPoint x: 531, startPoint y: 147, endPoint x: 430, endPoint y: 147, distance: 101.0
click at [430, 147] on div "M-126995" at bounding box center [783, 143] width 710 height 28
copy link "M-126995"
click at [612, 225] on link "View" at bounding box center [604, 234] width 38 height 25
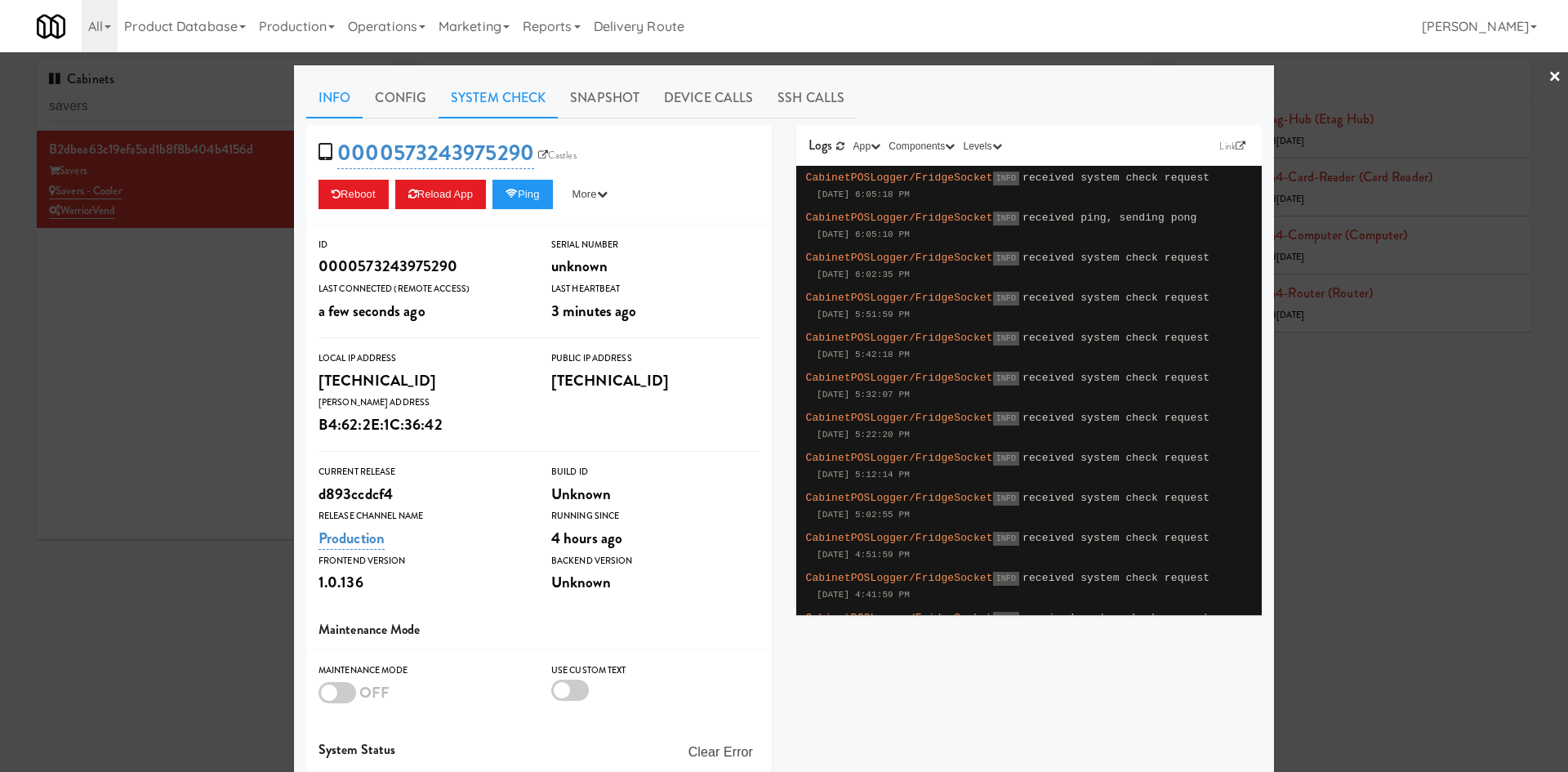
click at [500, 109] on link "System Check" at bounding box center [499, 98] width 120 height 41
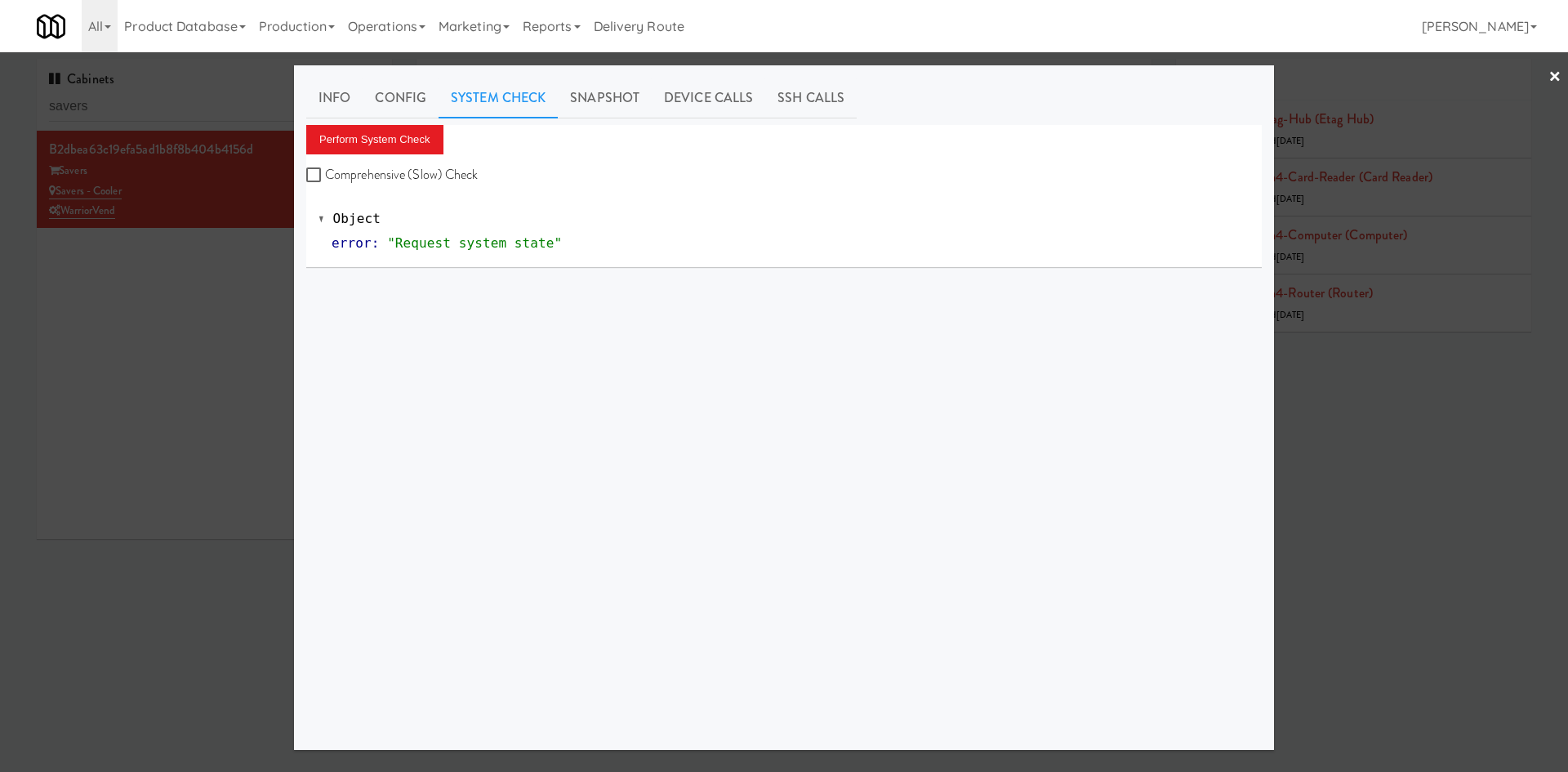
click at [401, 123] on div "Info Config System Check Snapshot Device Calls SSH Calls Perform System Check C…" at bounding box center [784, 407] width 956 height 659
click at [400, 126] on button "Perform System Check" at bounding box center [375, 140] width 137 height 29
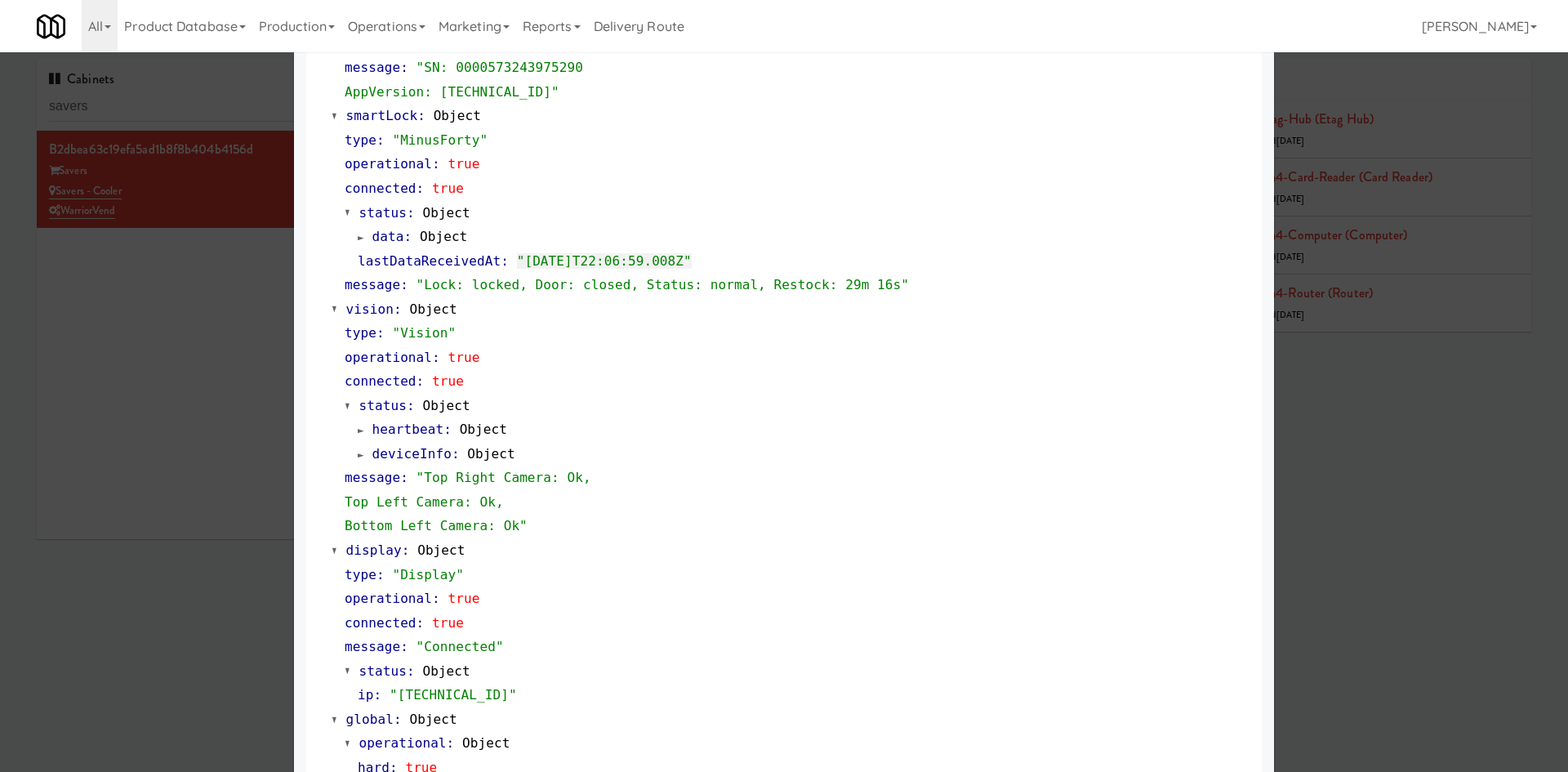
scroll to position [497, 0]
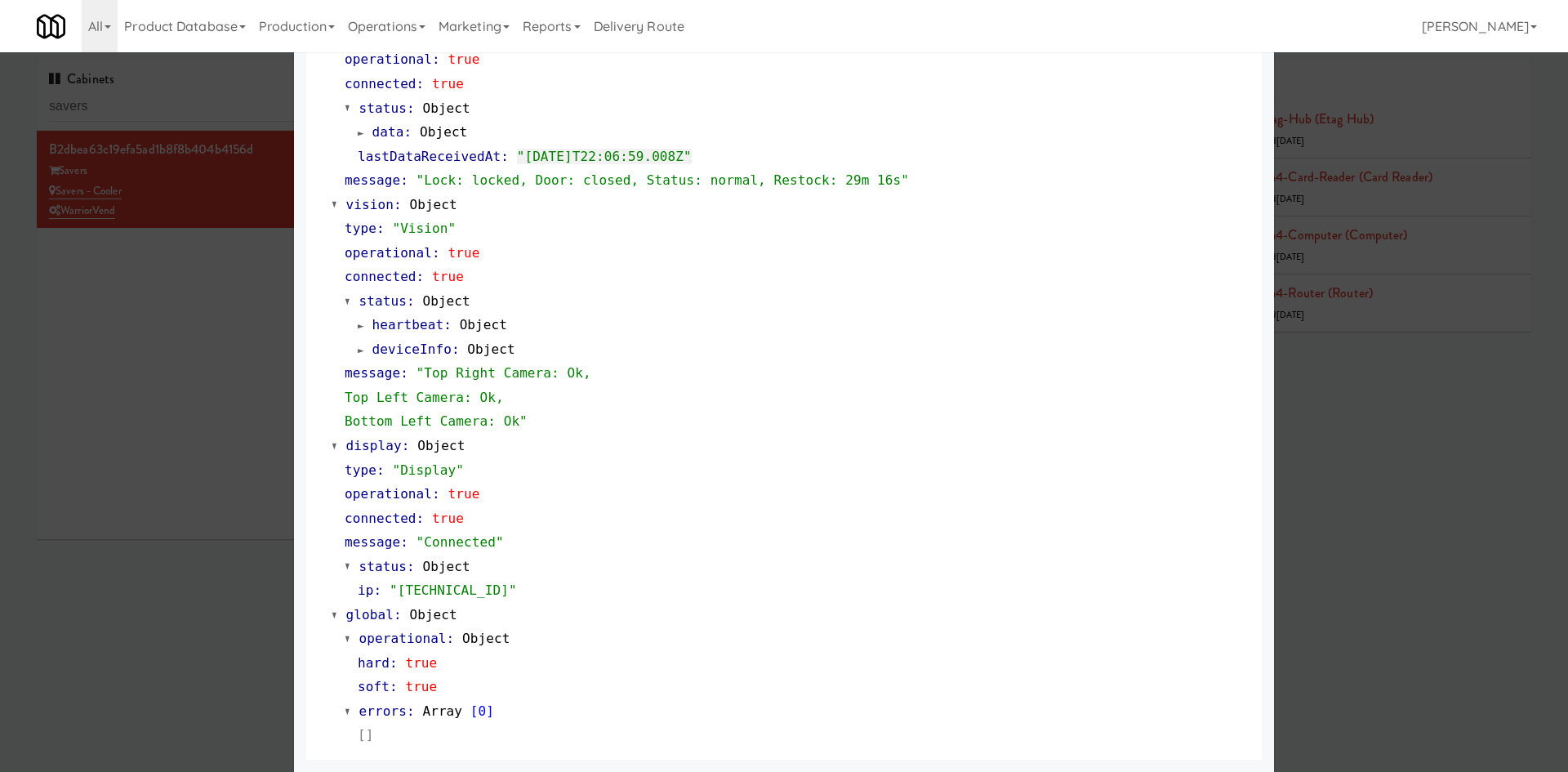
click at [179, 190] on div at bounding box center [784, 386] width 1568 height 772
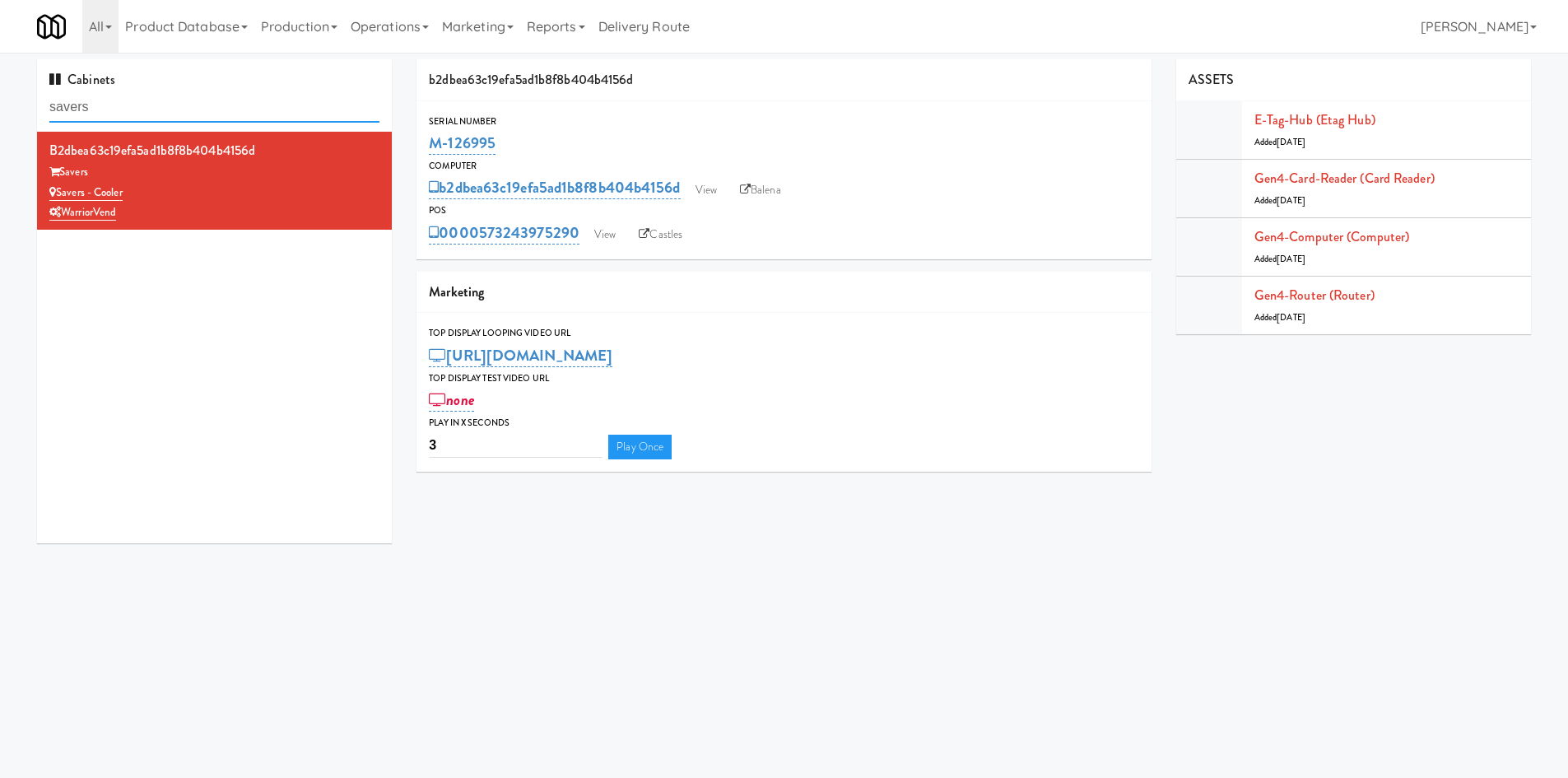
click at [171, 98] on input "savers" at bounding box center [214, 107] width 330 height 31
paste input "The Vending Corner, Axis Admiral"
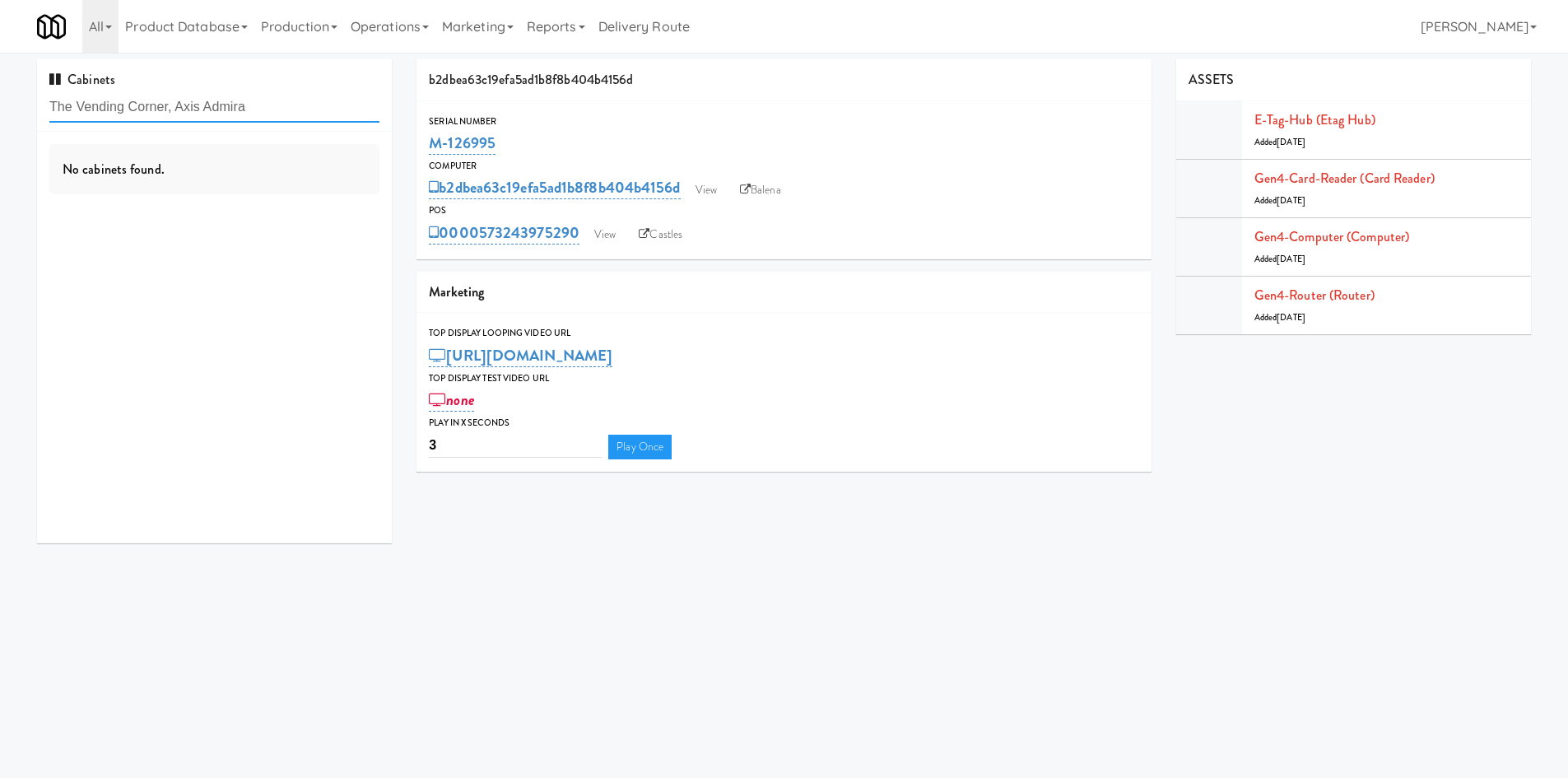
drag, startPoint x: 201, startPoint y: 107, endPoint x: 0, endPoint y: 132, distance: 202.5
click at [0, 132] on div "Cabinets The Vending Corner, Axis Admira No cabinets found. b2dbea63c19efa5ad1b…" at bounding box center [784, 307] width 1568 height 497
type input "Axis Admira"
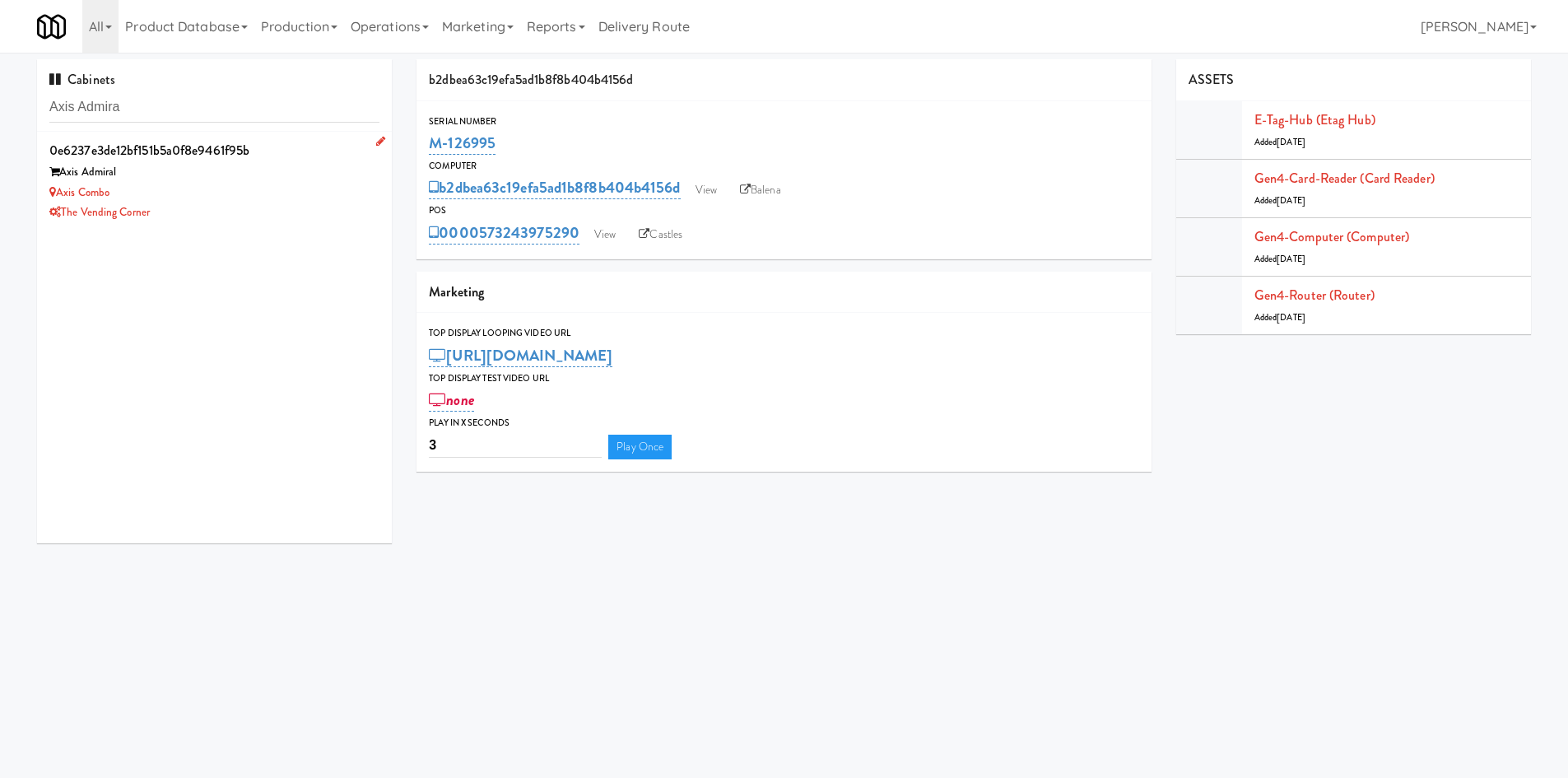
click at [274, 190] on div "Axis Combo" at bounding box center [214, 193] width 330 height 21
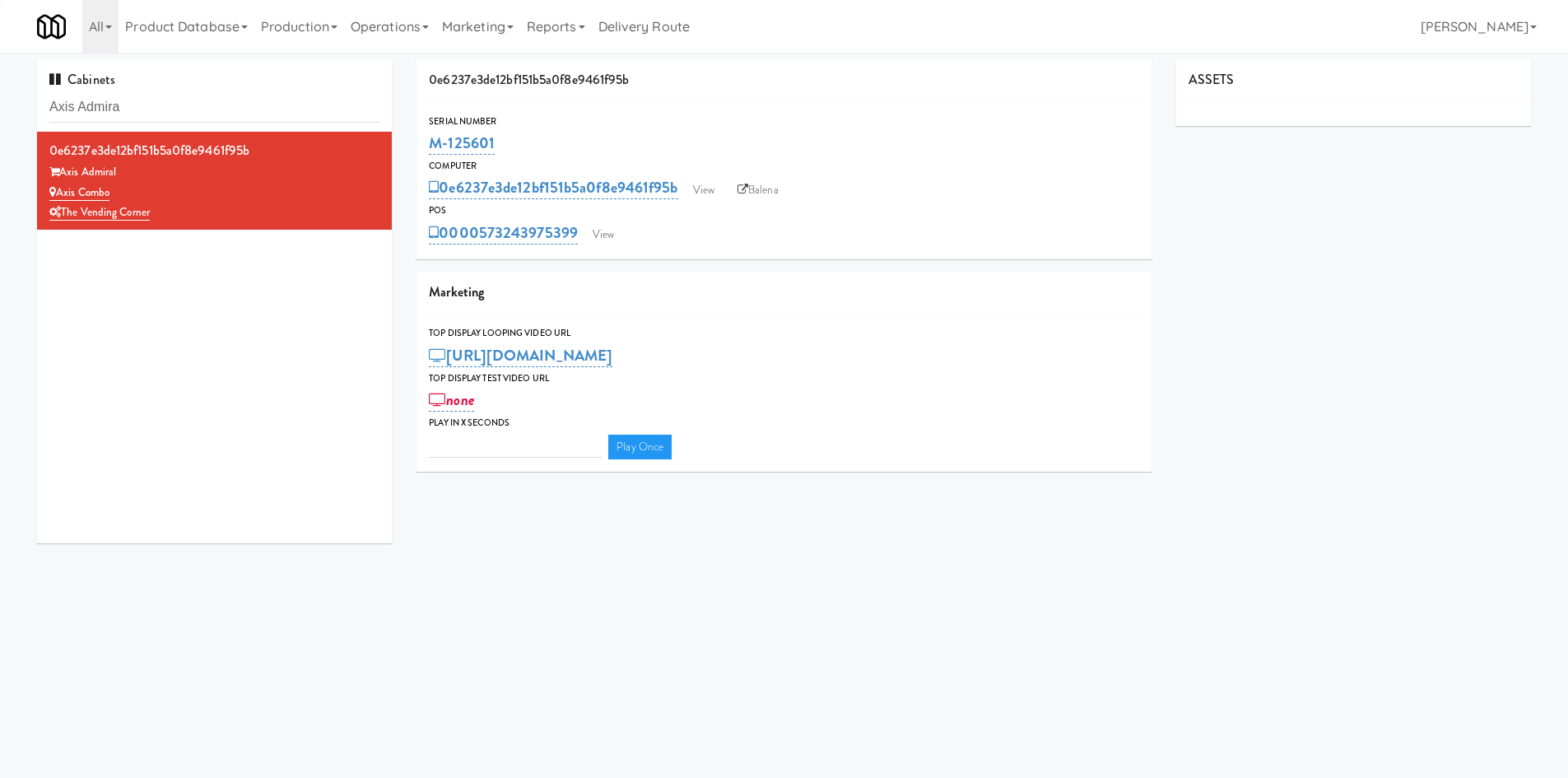
type input "3"
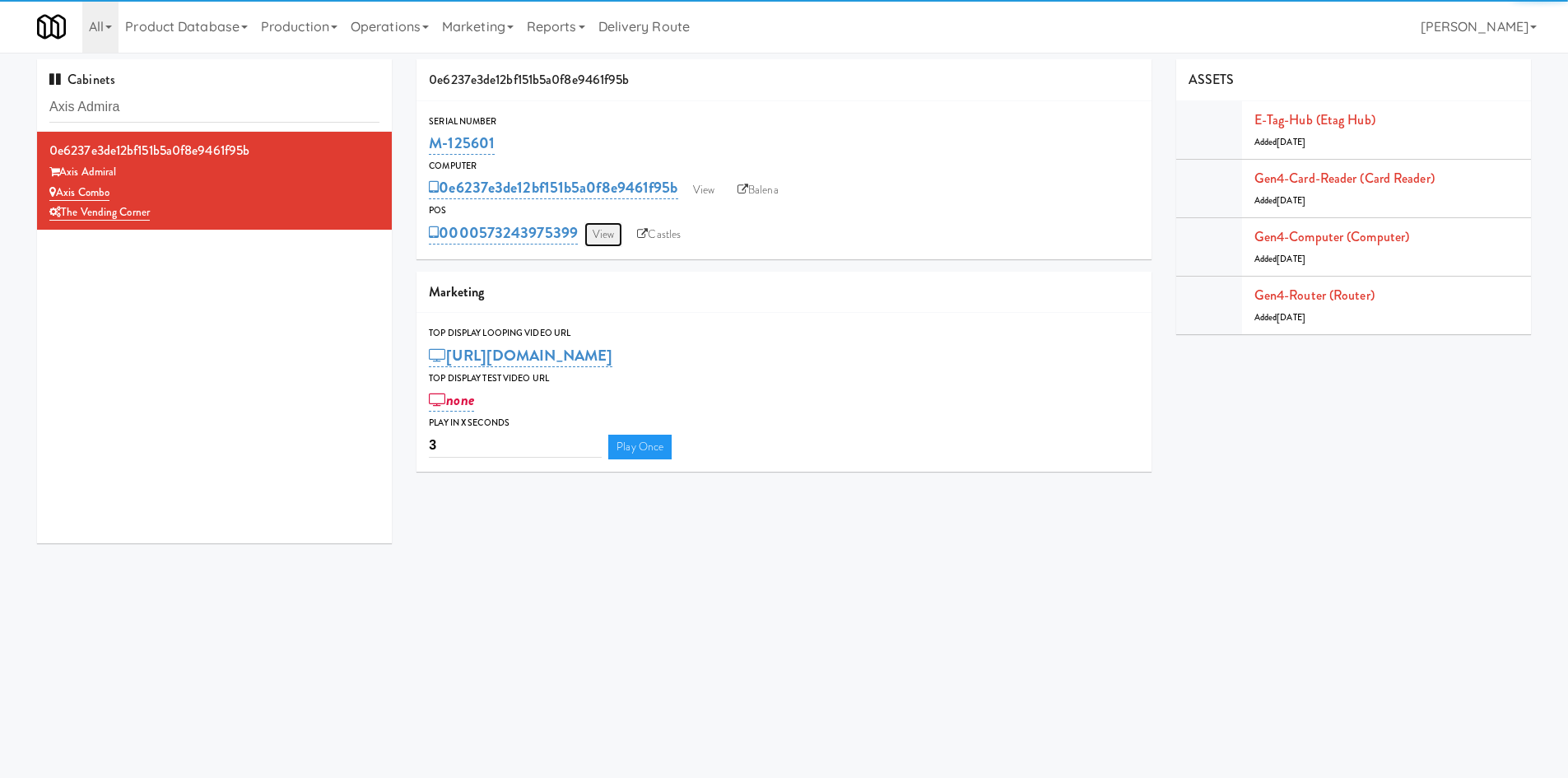
click at [605, 235] on link "View" at bounding box center [603, 234] width 38 height 25
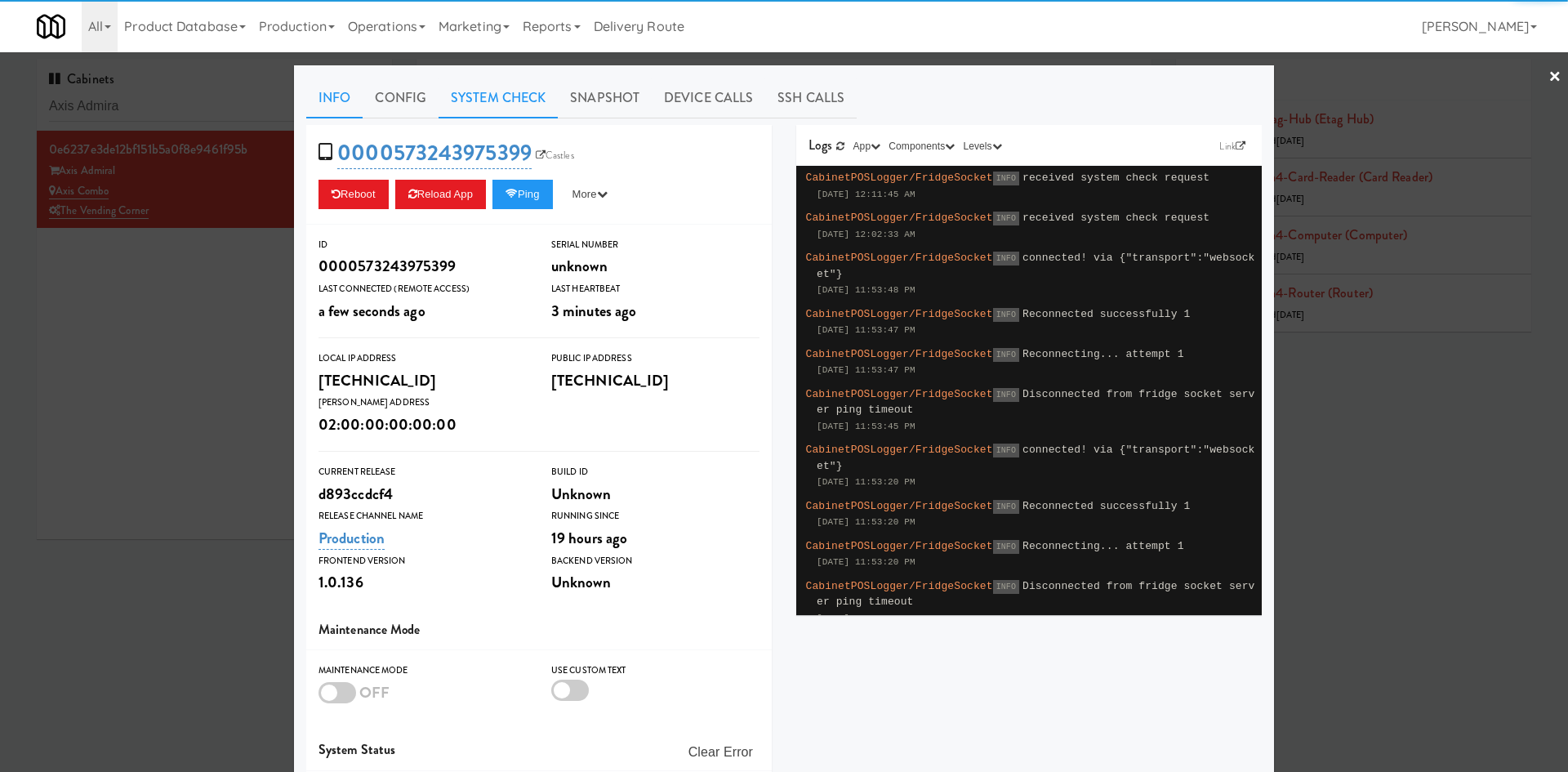
click at [473, 101] on link "System Check" at bounding box center [499, 98] width 120 height 41
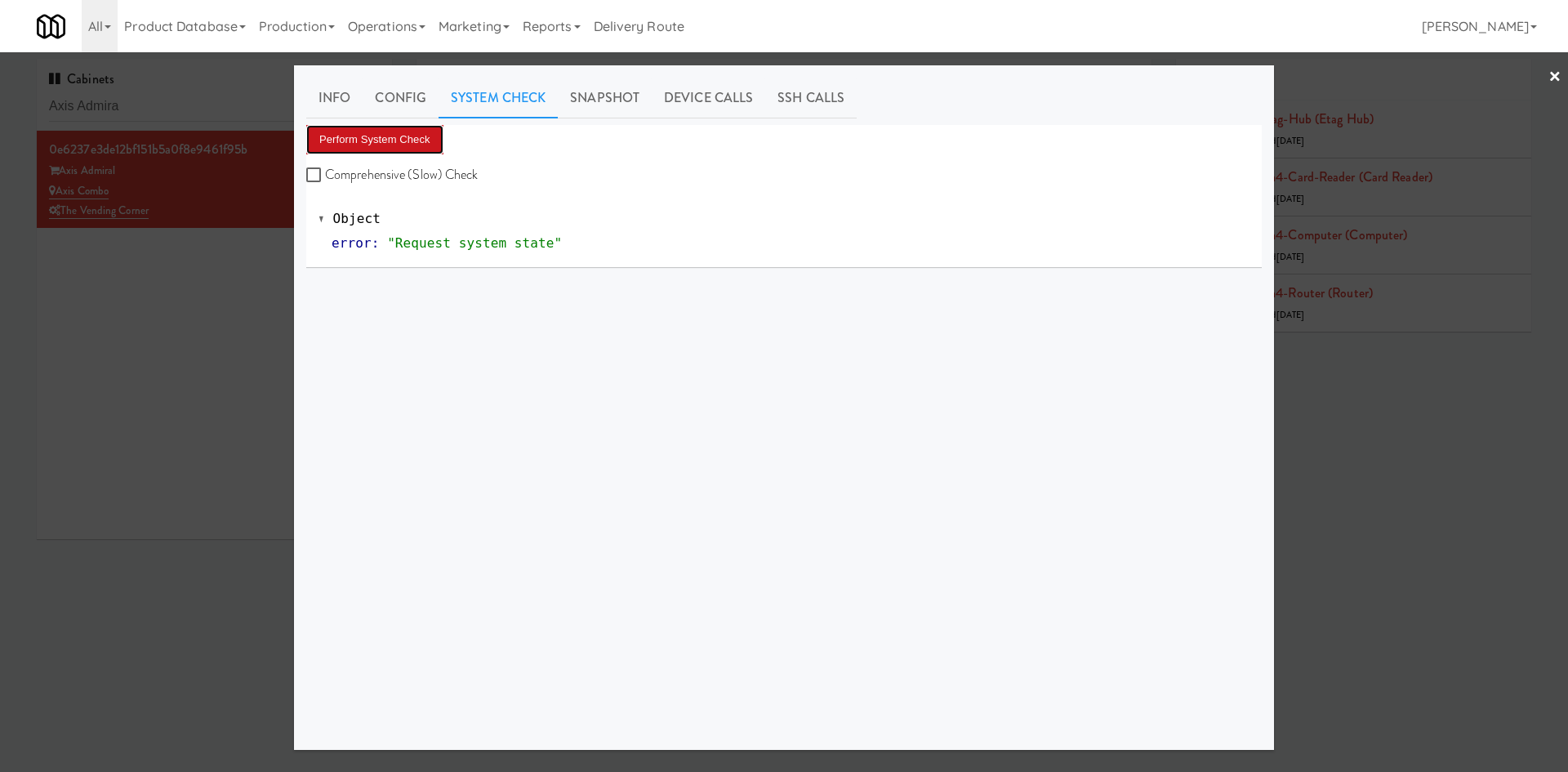
click at [380, 150] on button "Perform System Check" at bounding box center [375, 140] width 137 height 29
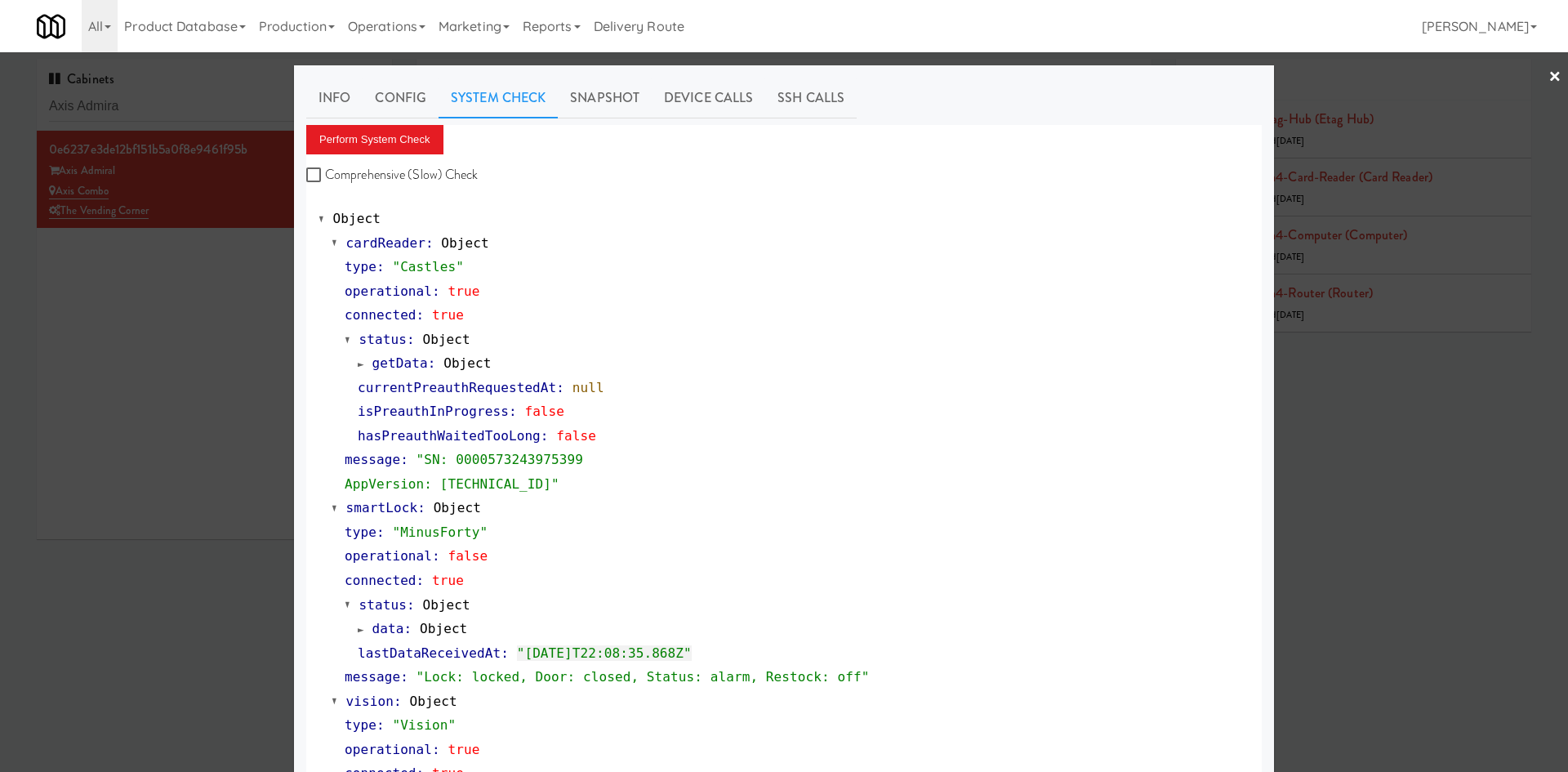
click at [147, 405] on div at bounding box center [784, 386] width 1568 height 772
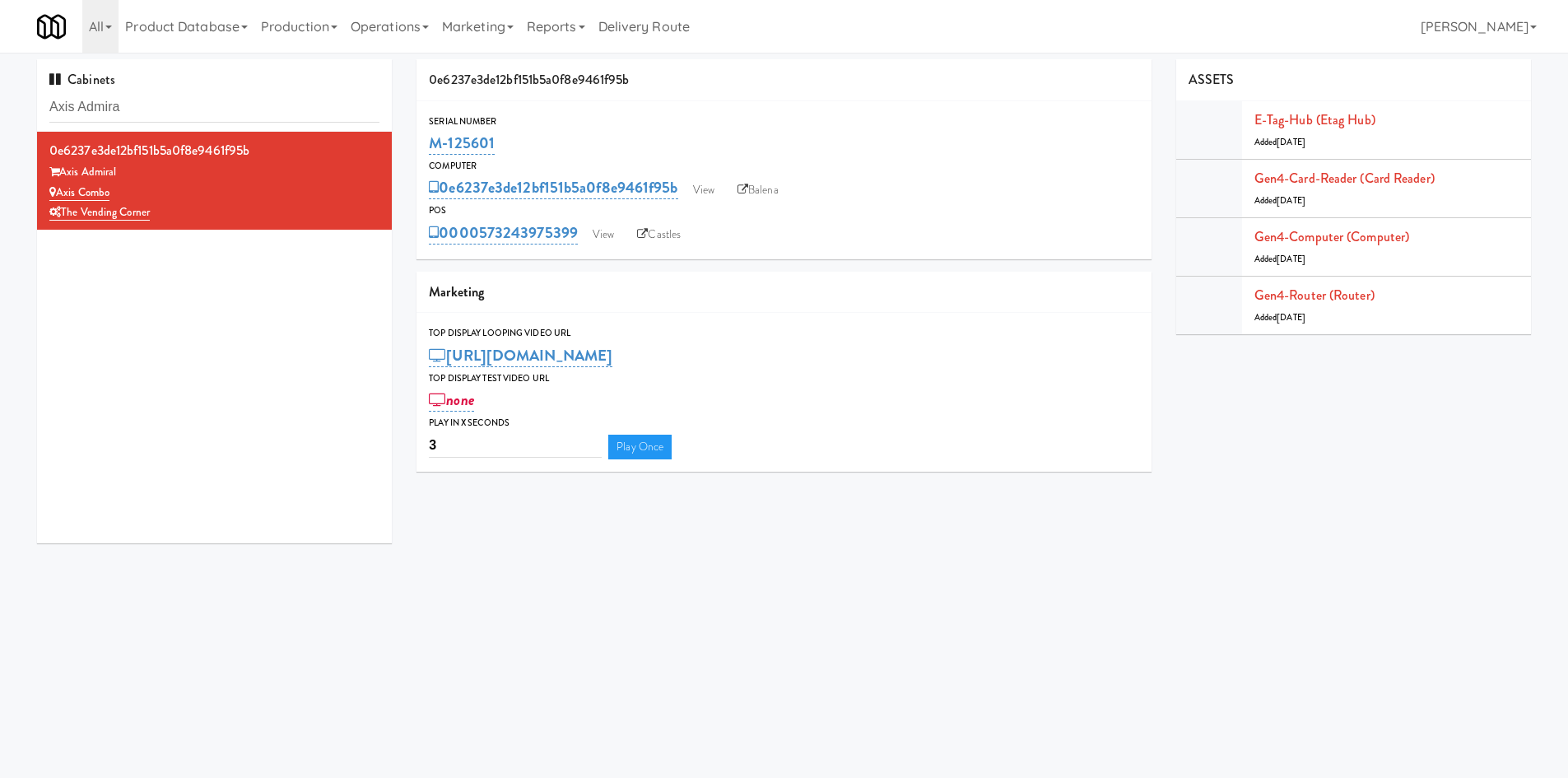
drag, startPoint x: 428, startPoint y: 130, endPoint x: 531, endPoint y: 141, distance: 103.6
click at [531, 141] on div "Serial Number M-125601" at bounding box center [784, 135] width 735 height 44
copy link "M-125601"
click at [138, 107] on input "Axis Admira" at bounding box center [214, 107] width 330 height 31
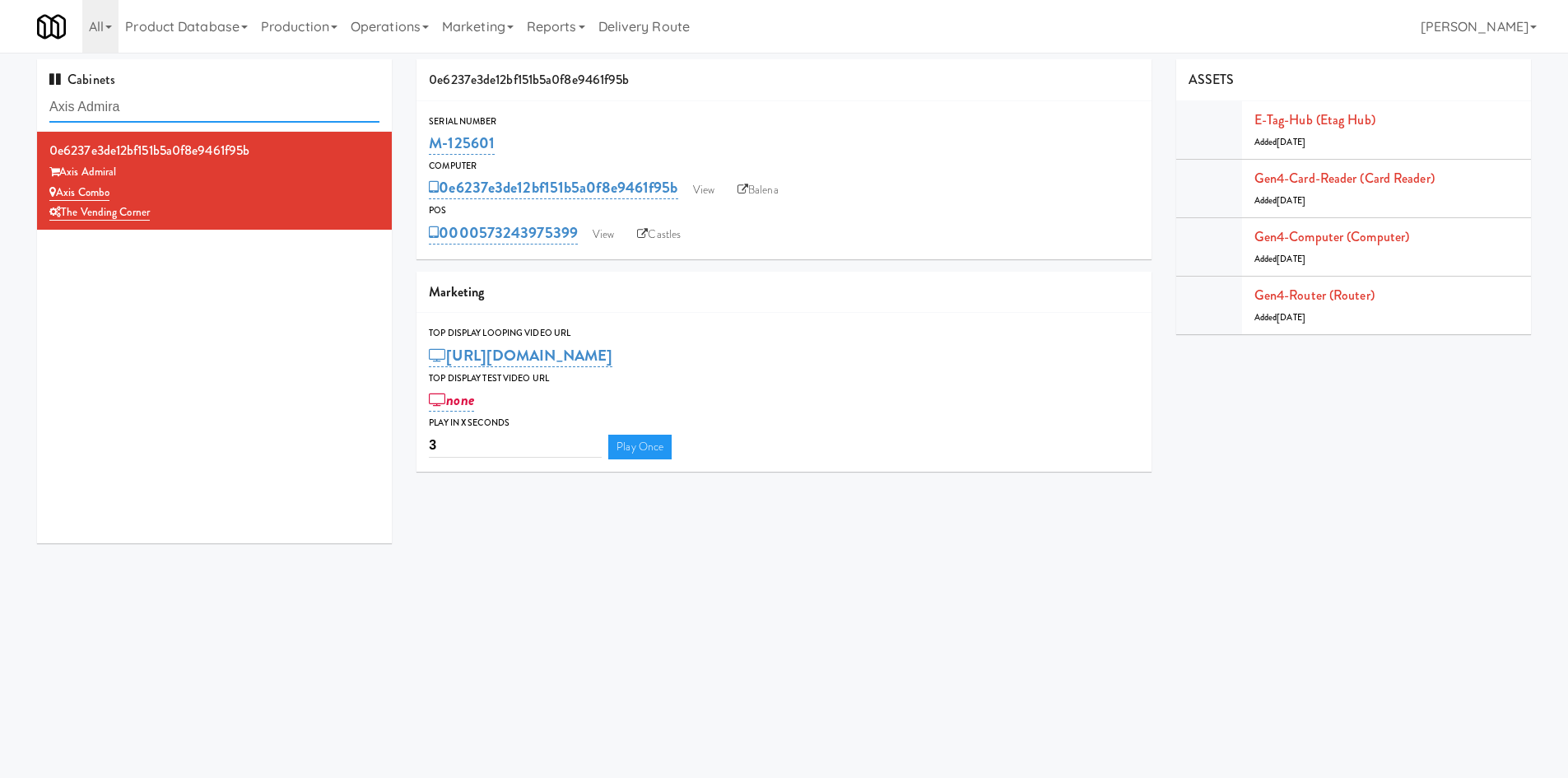
click at [138, 107] on input "Axis Admira" at bounding box center [214, 107] width 330 height 31
paste input "ickenham"
type input "ickenham"
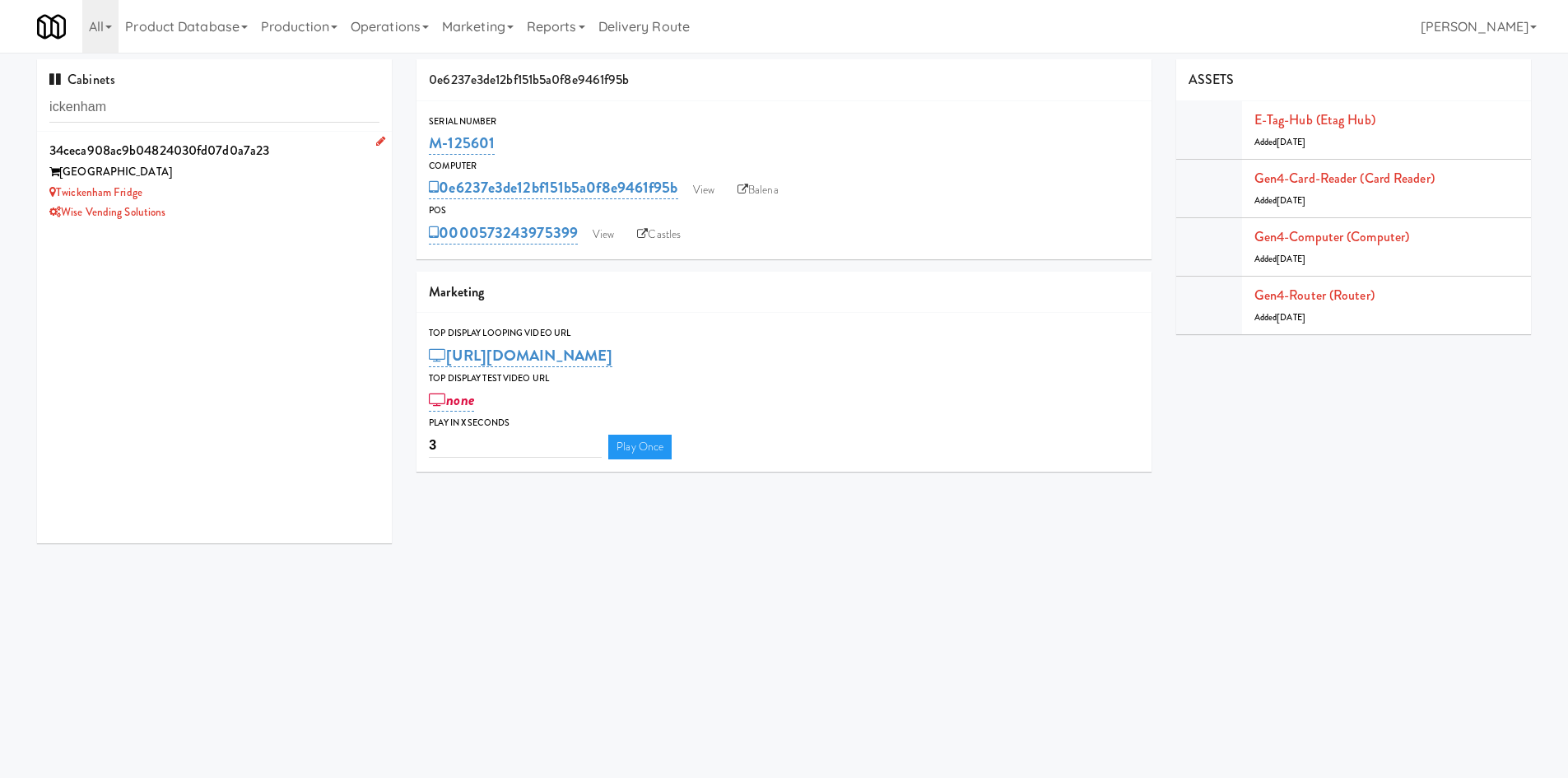
click at [237, 198] on div "Twickenham Fridge" at bounding box center [214, 193] width 330 height 21
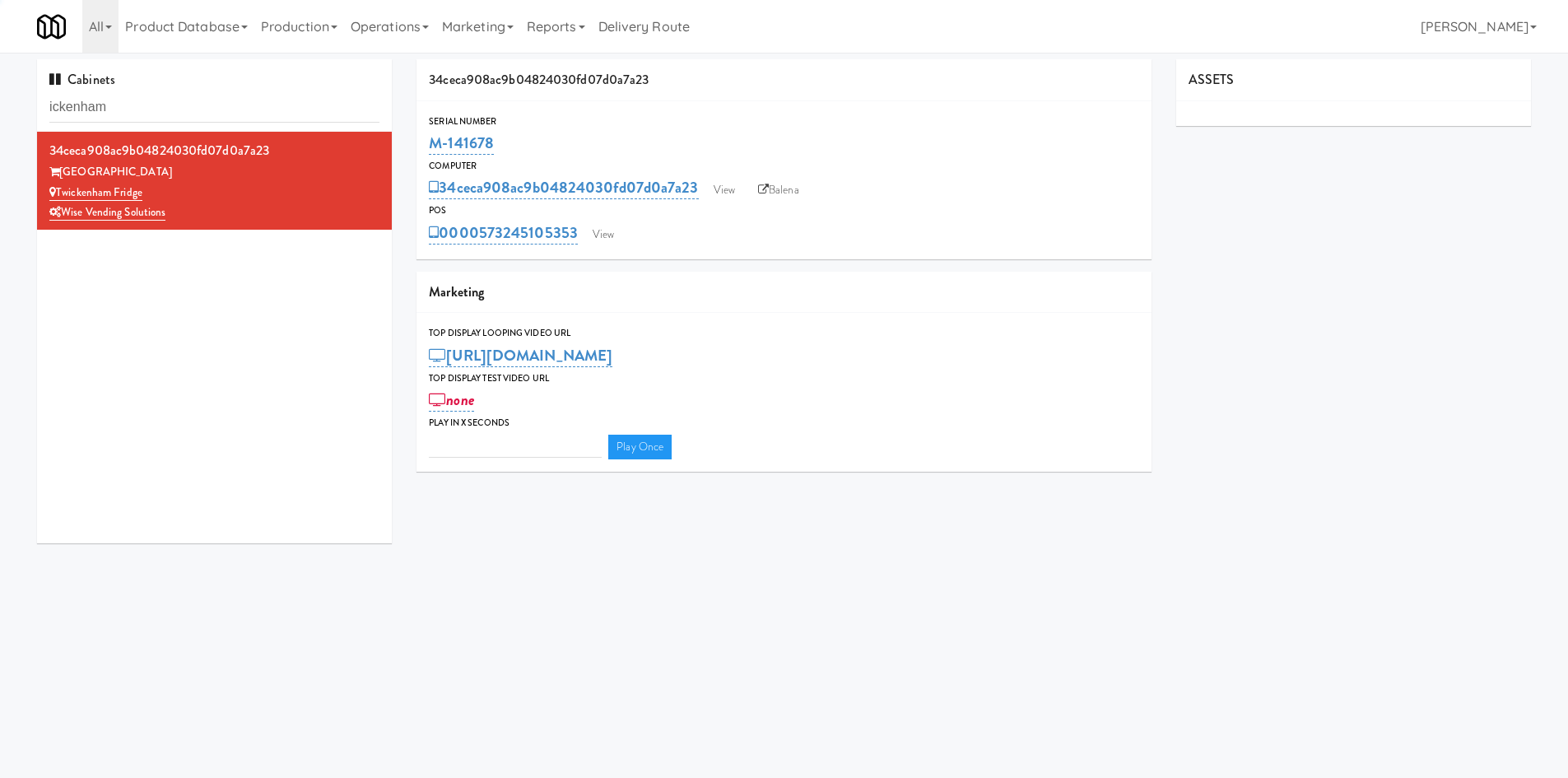
type input "3"
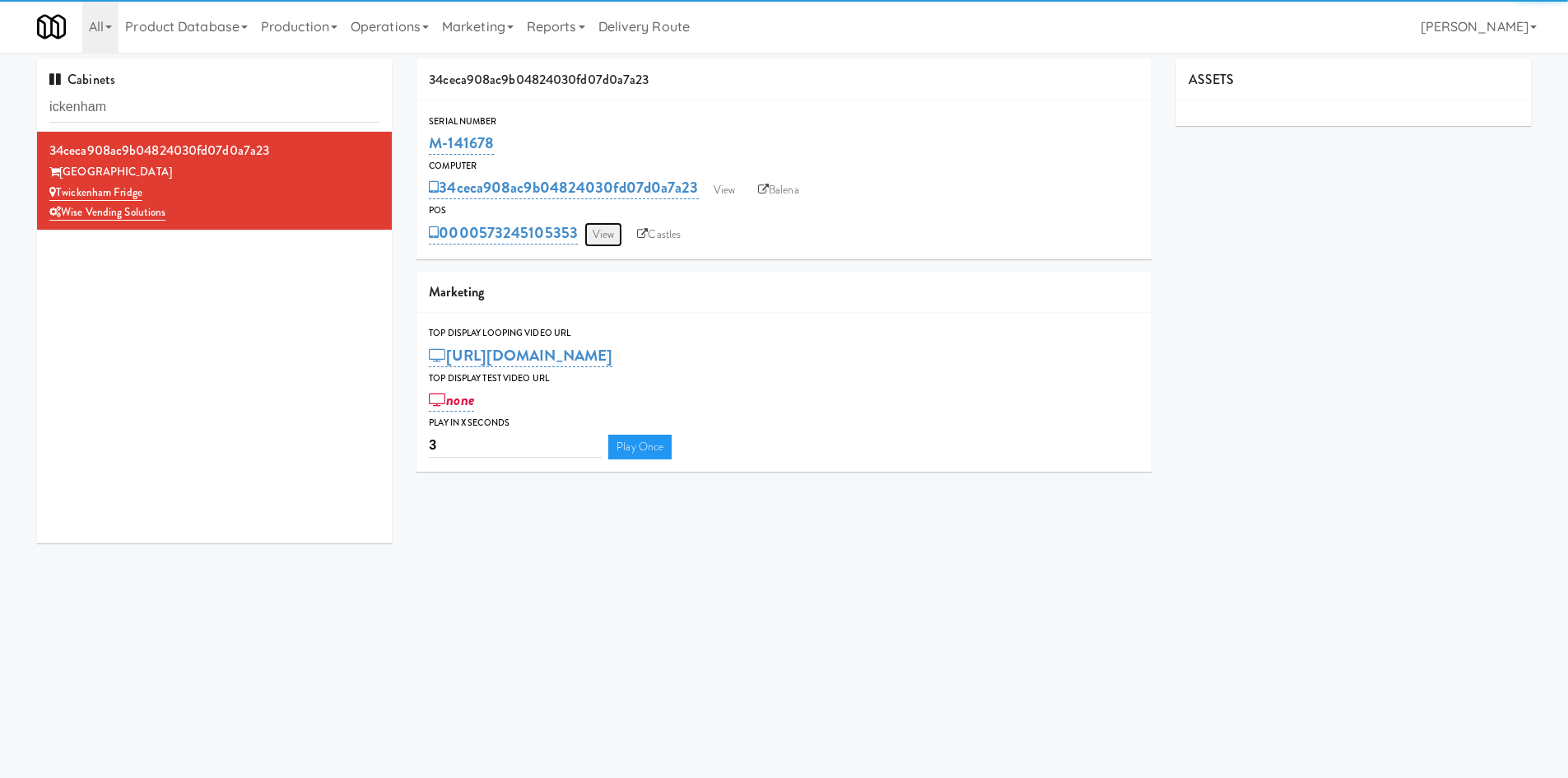
click at [602, 232] on link "View" at bounding box center [603, 234] width 38 height 25
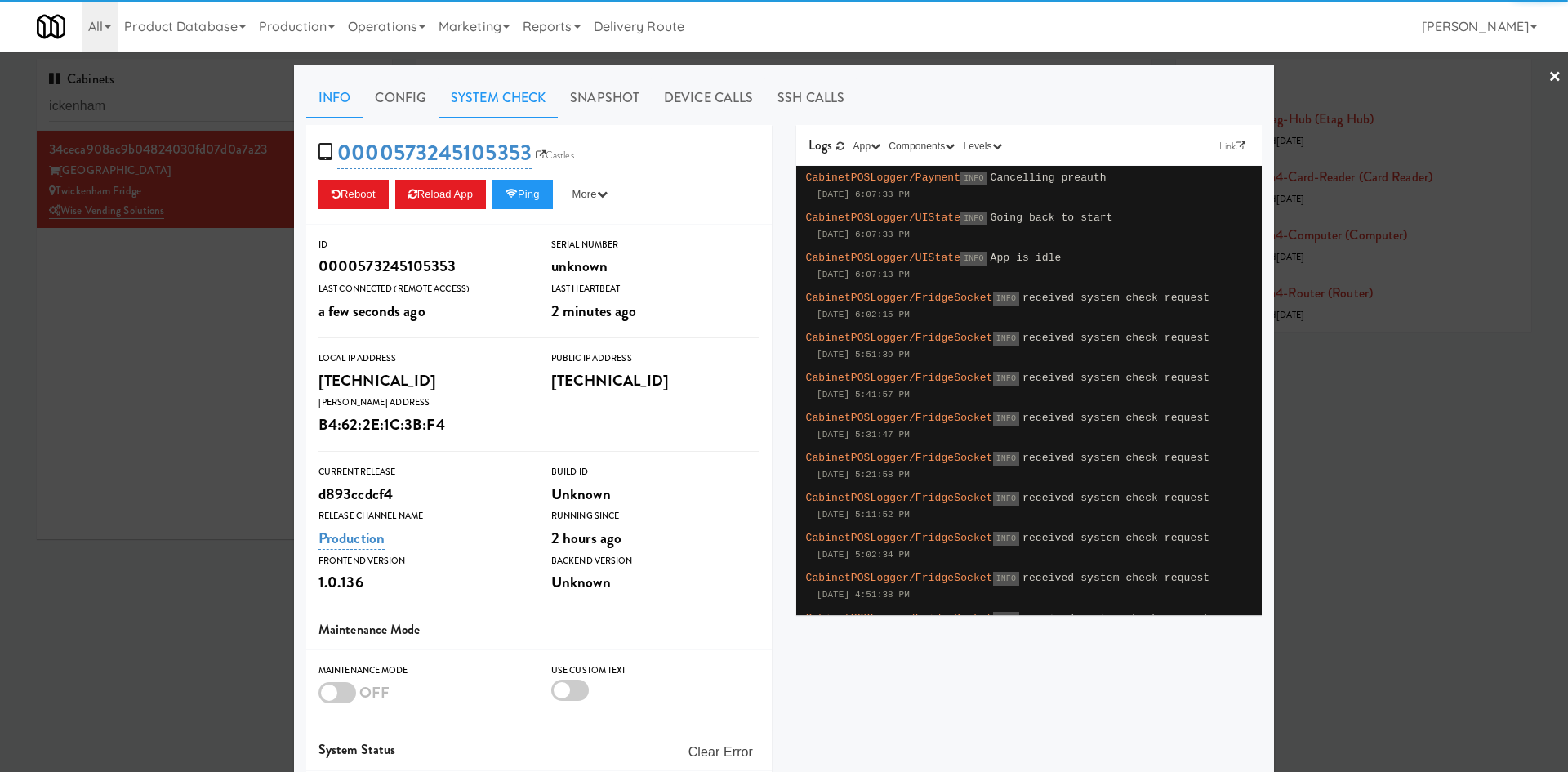
click at [498, 92] on link "System Check" at bounding box center [499, 98] width 120 height 41
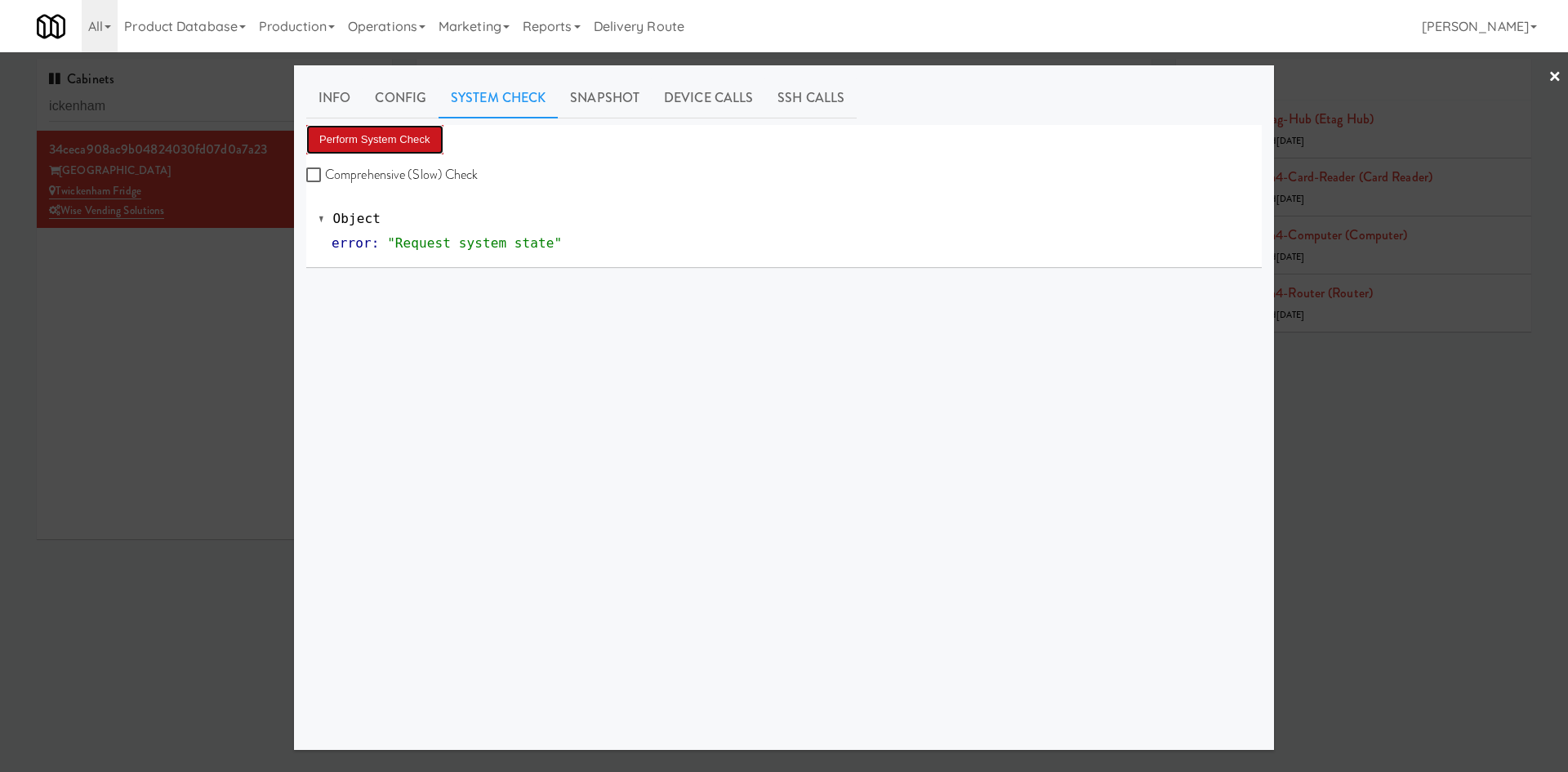
click at [403, 131] on button "Perform System Check" at bounding box center [375, 140] width 137 height 29
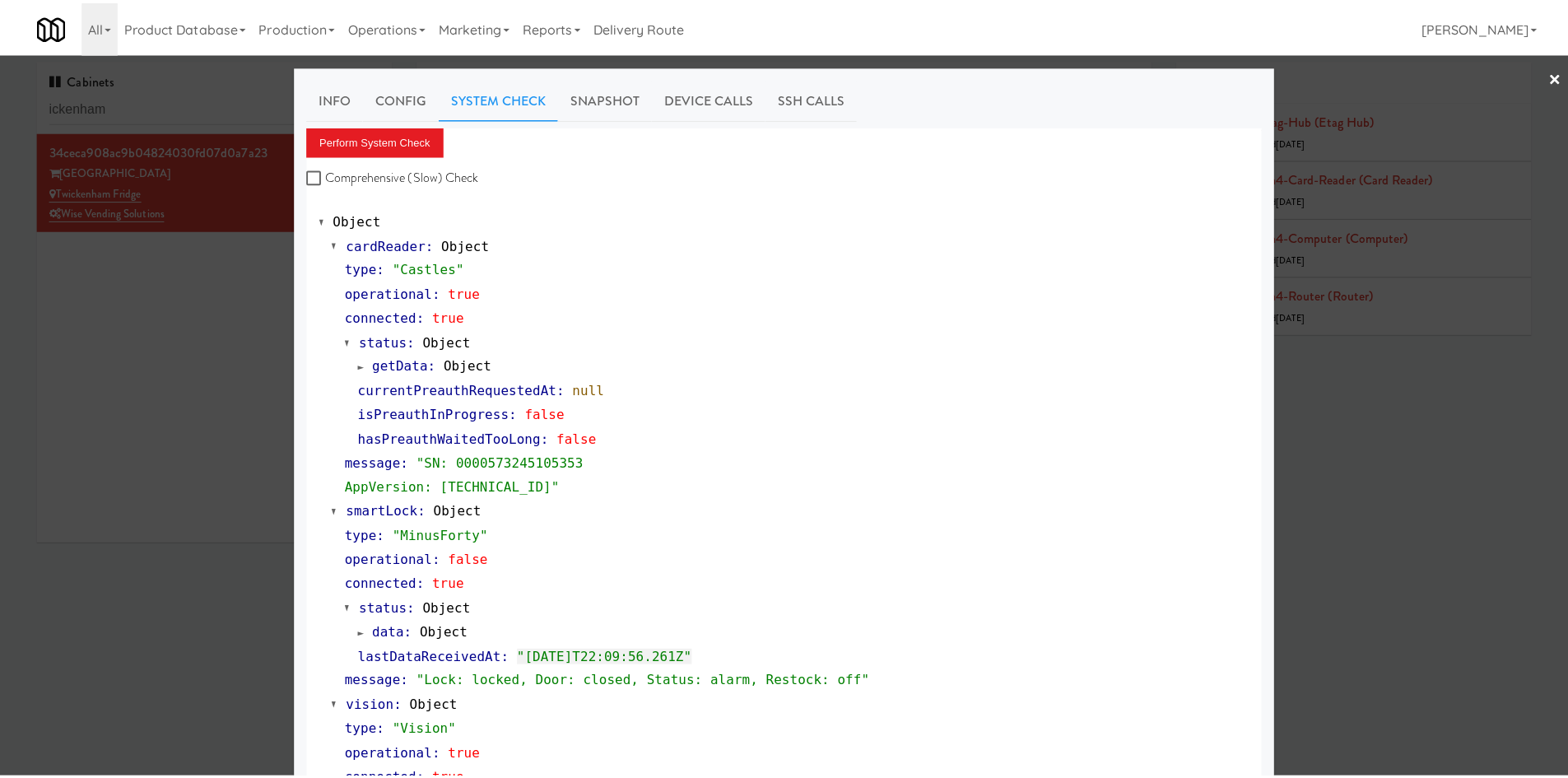
scroll to position [1, 0]
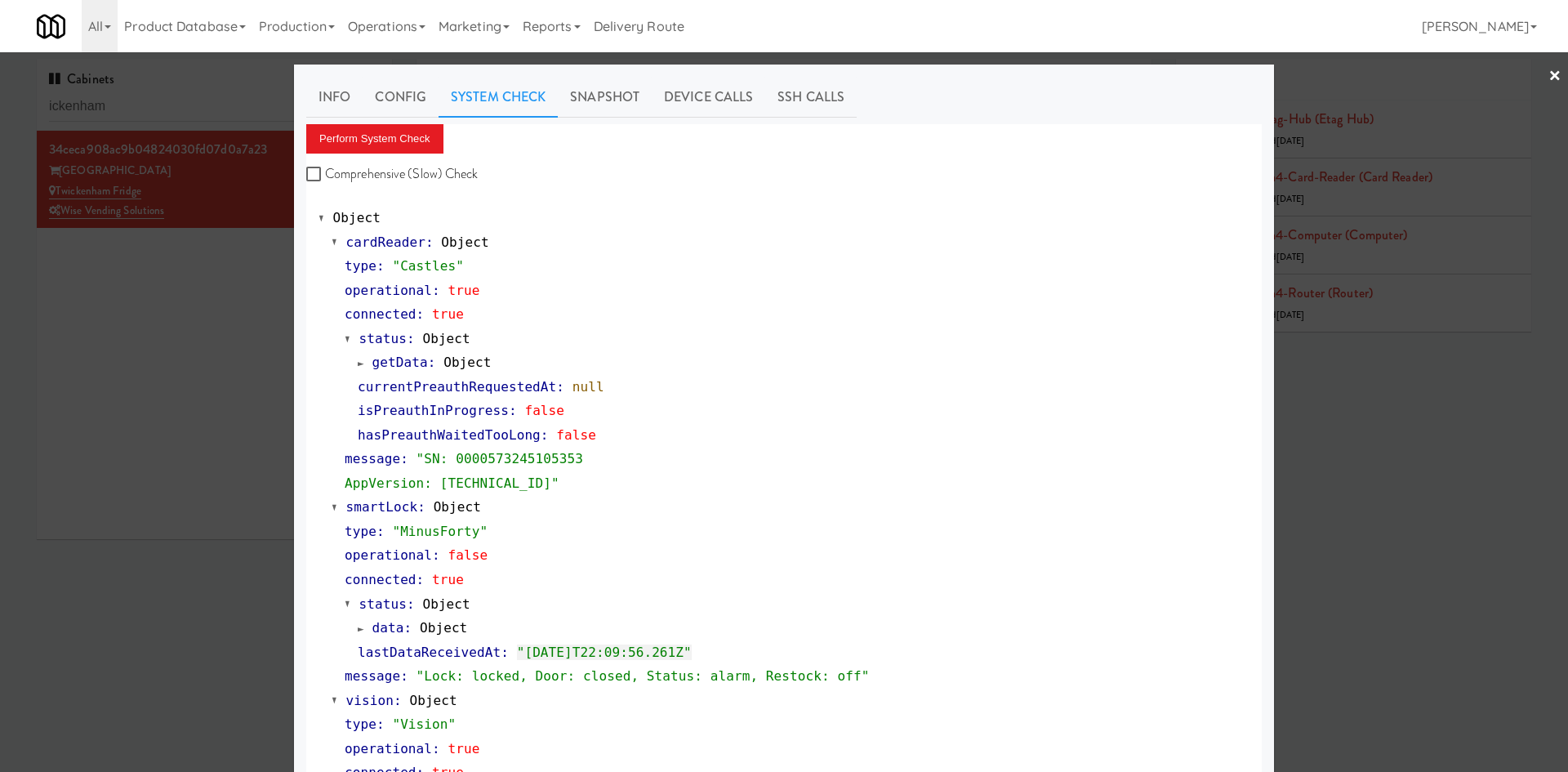
click at [193, 341] on div at bounding box center [784, 386] width 1568 height 772
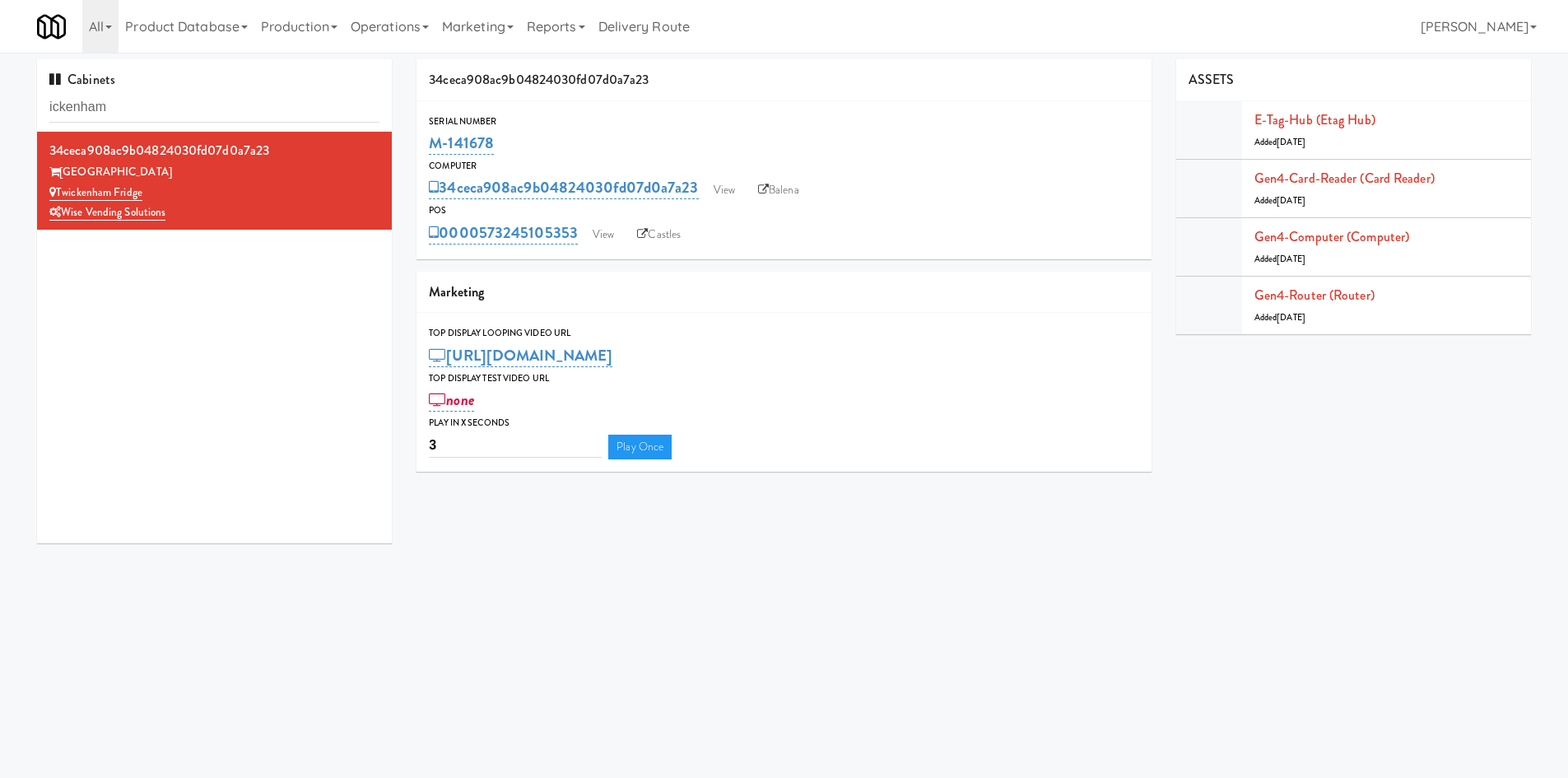
drag, startPoint x: 500, startPoint y: 126, endPoint x: 507, endPoint y: 157, distance: 31.8
click at [507, 157] on div "Serial Number M-141678" at bounding box center [784, 135] width 735 height 44
copy div "M-141678"
click at [604, 238] on link "View" at bounding box center [603, 234] width 38 height 25
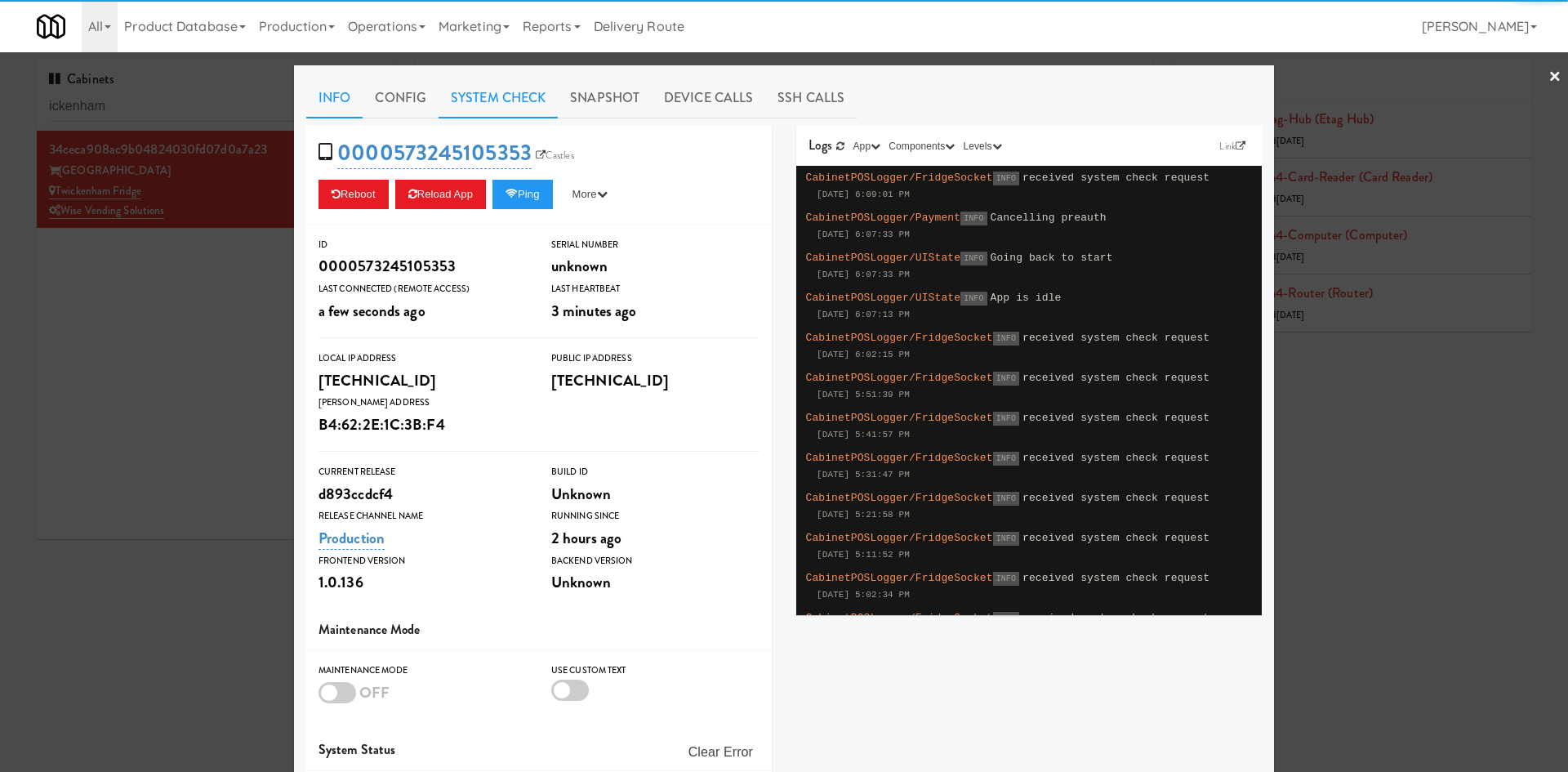
click at [514, 100] on link "System Check" at bounding box center [499, 98] width 120 height 41
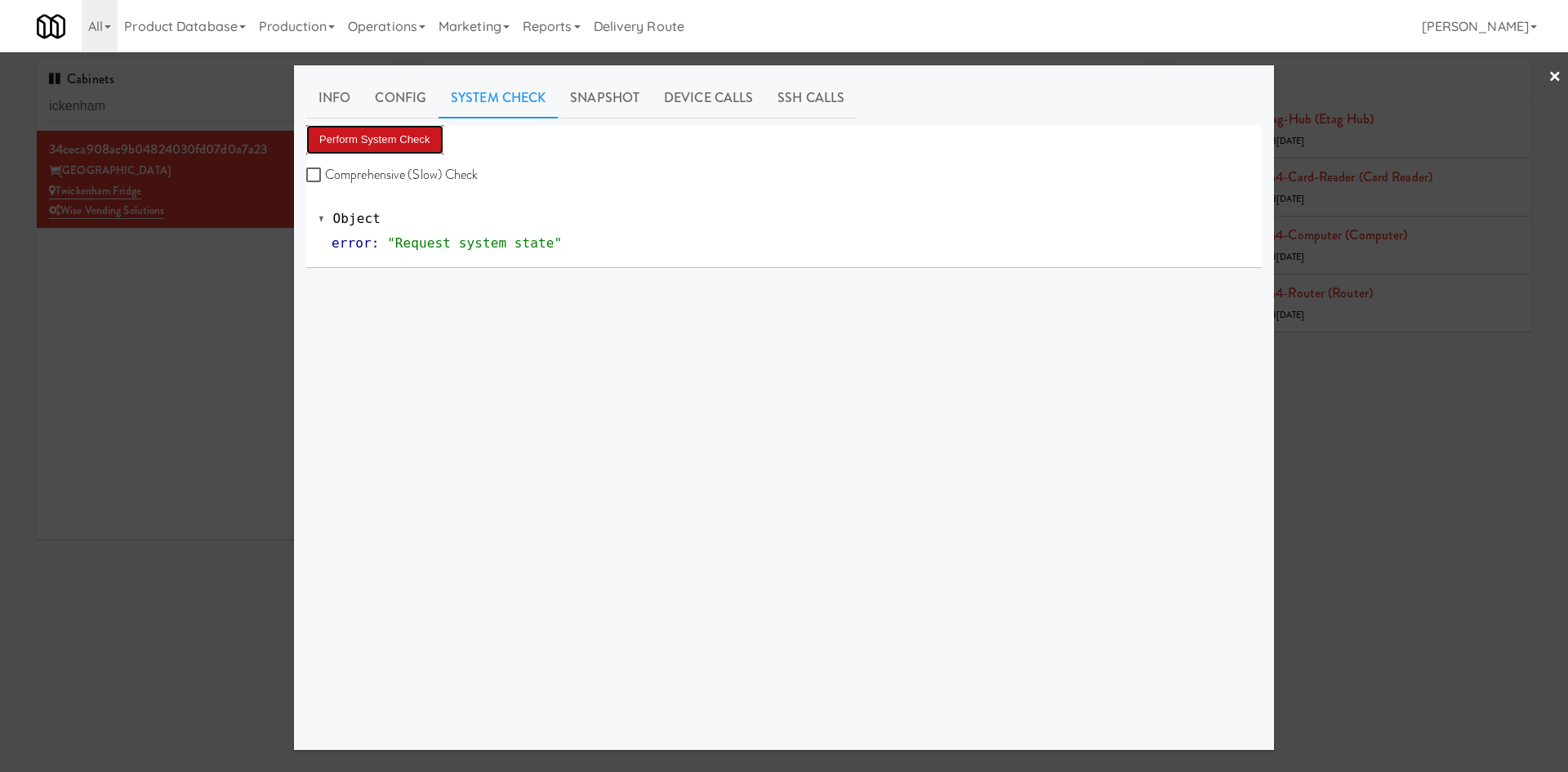
click at [391, 147] on button "Perform System Check" at bounding box center [375, 140] width 137 height 29
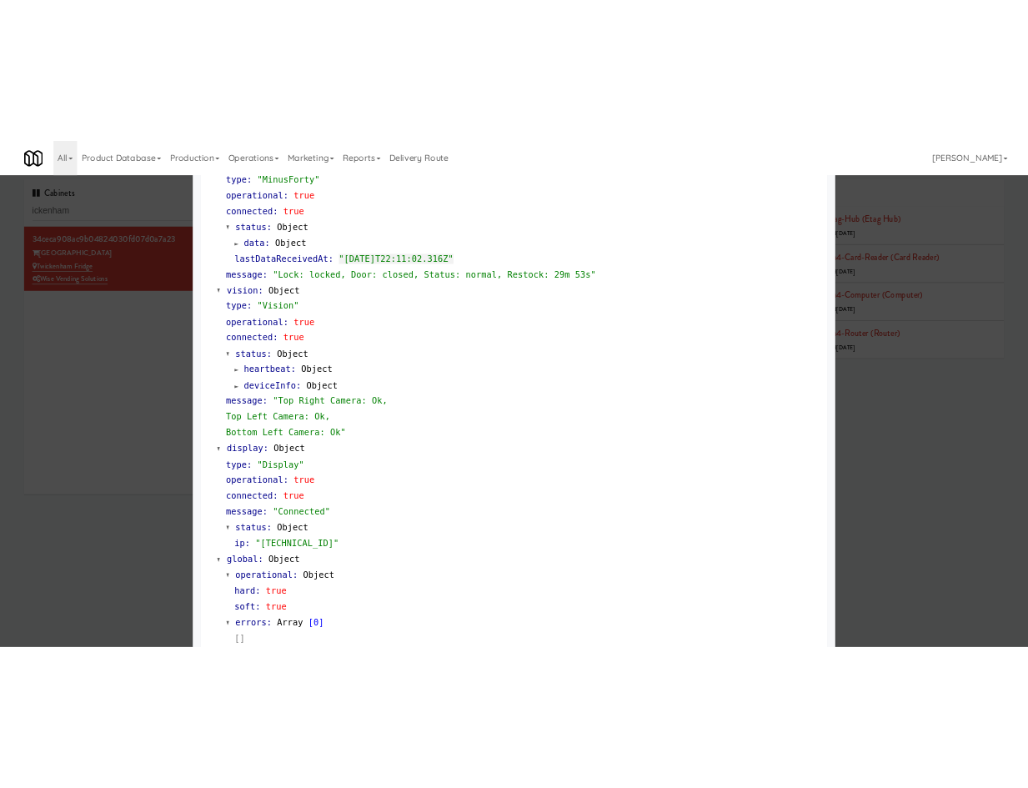
scroll to position [483, 0]
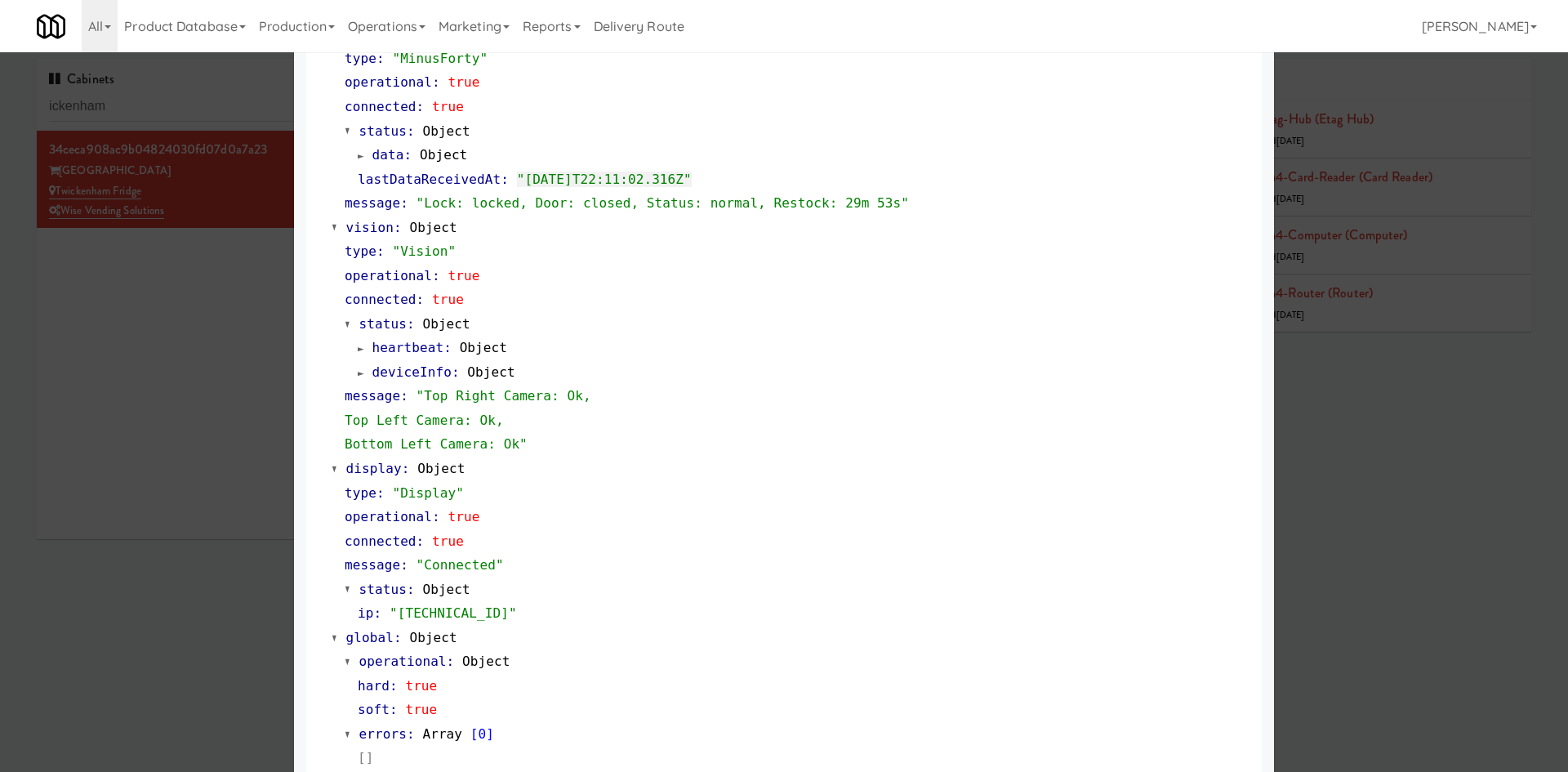
click at [136, 550] on div at bounding box center [784, 386] width 1568 height 772
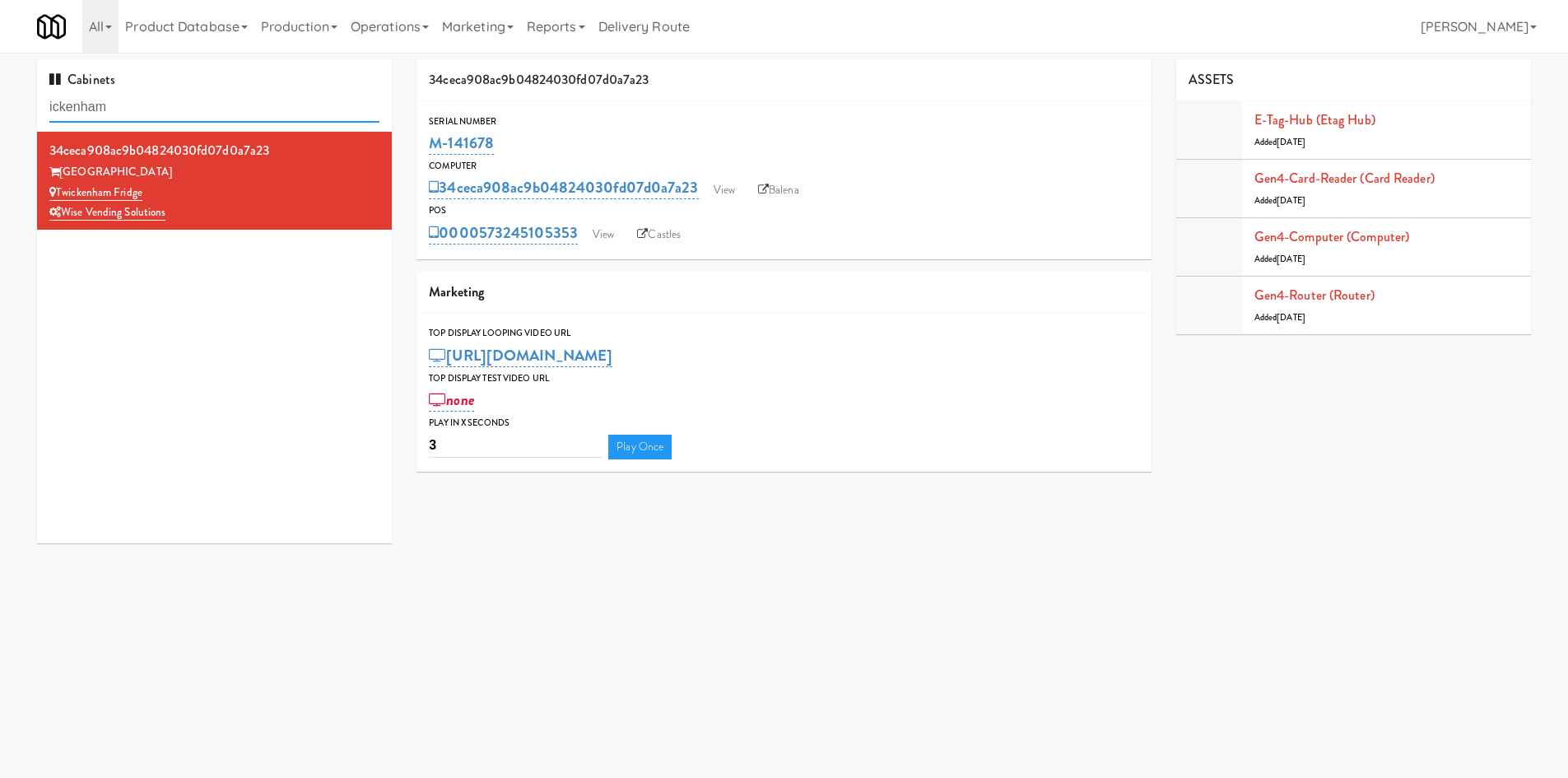
click at [206, 108] on input "ickenham" at bounding box center [214, 107] width 330 height 31
paste input "Impact Vending, Link NoDa 36th"
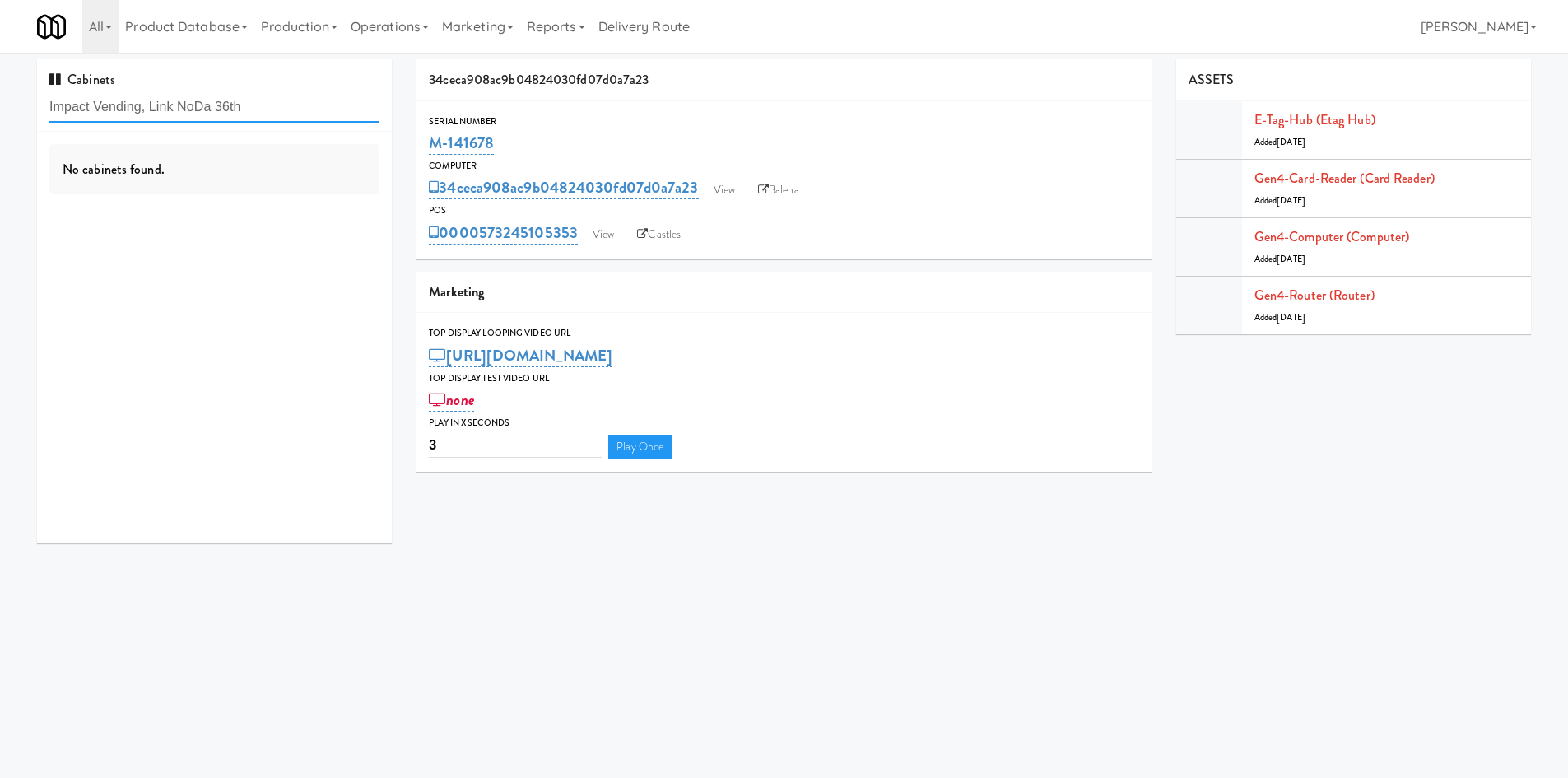
type input "Impact Vending, Link NoDa 36th"
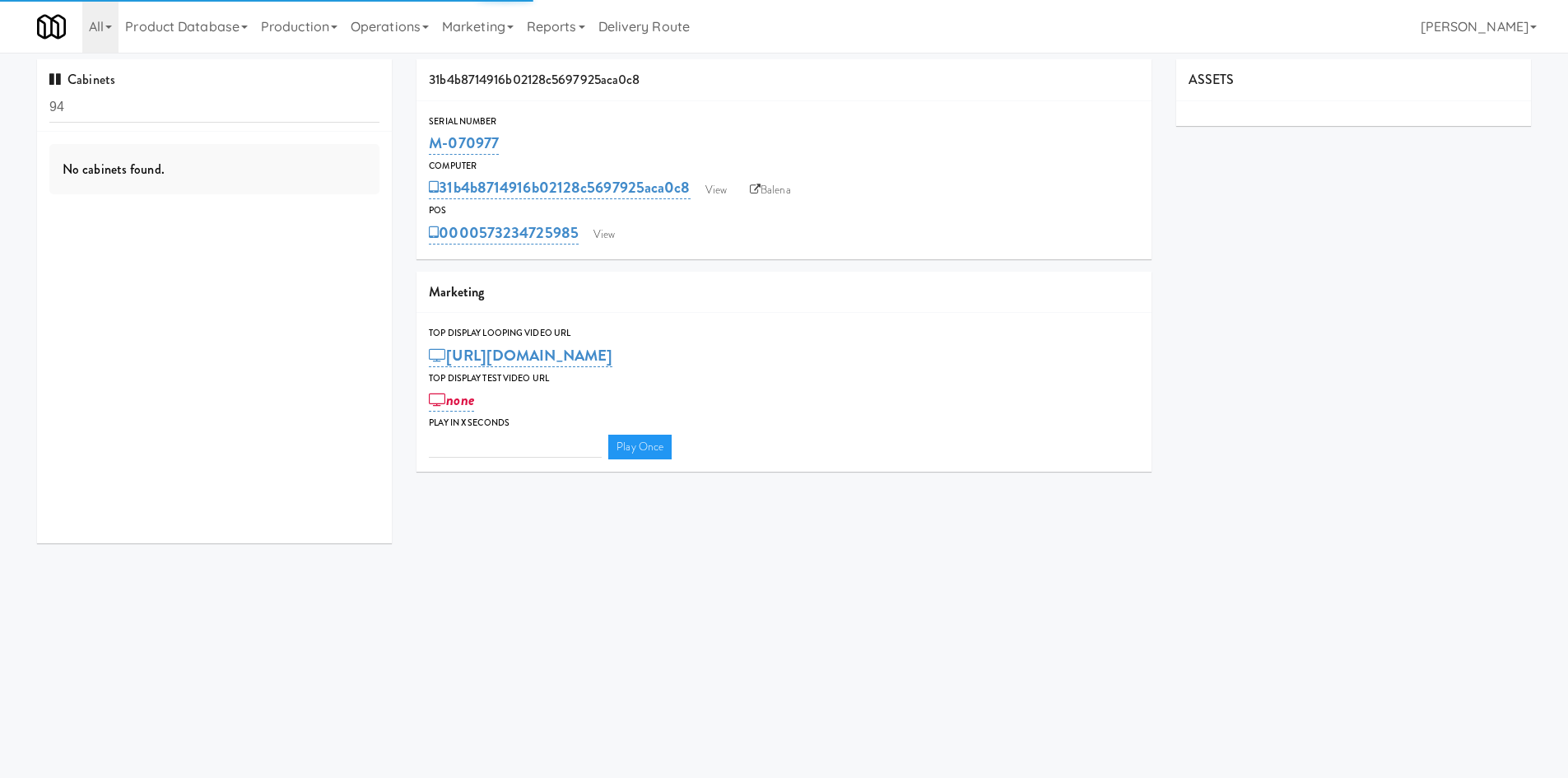
type input "3"
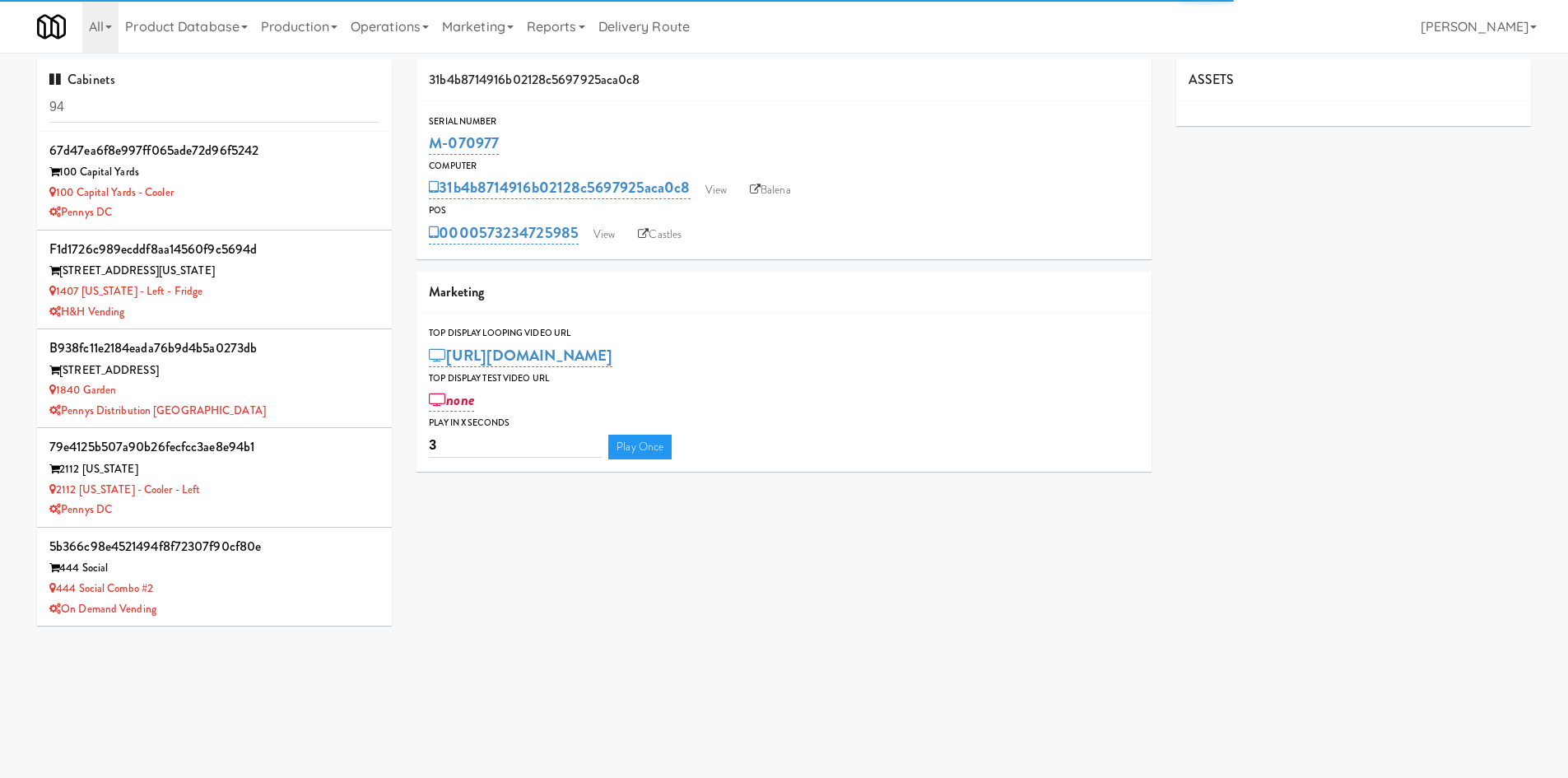
click at [259, 101] on input "94" at bounding box center [214, 107] width 330 height 31
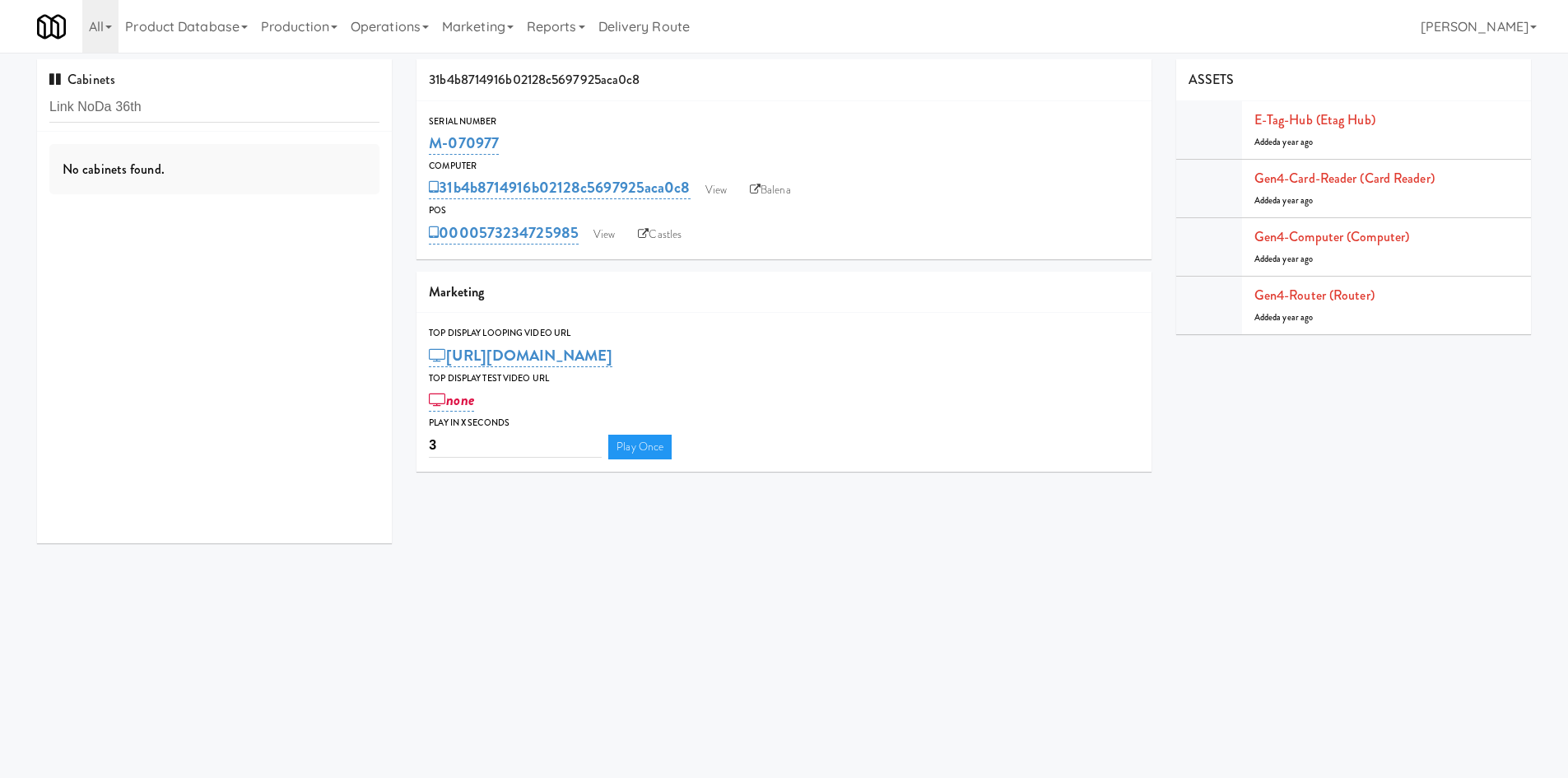
type input "Link NoDa 36th"
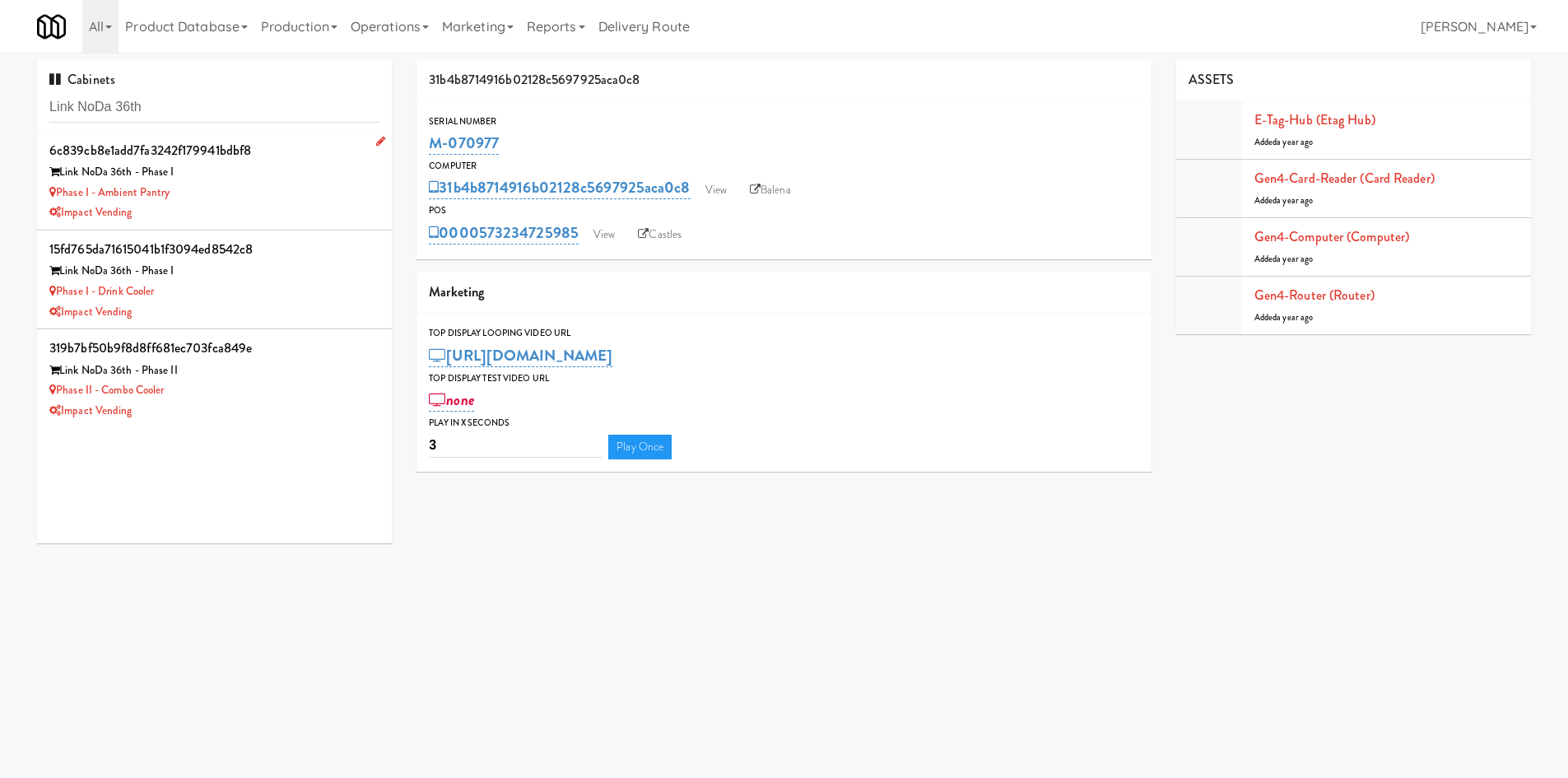
click at [274, 205] on div "Impact Vending" at bounding box center [214, 212] width 330 height 21
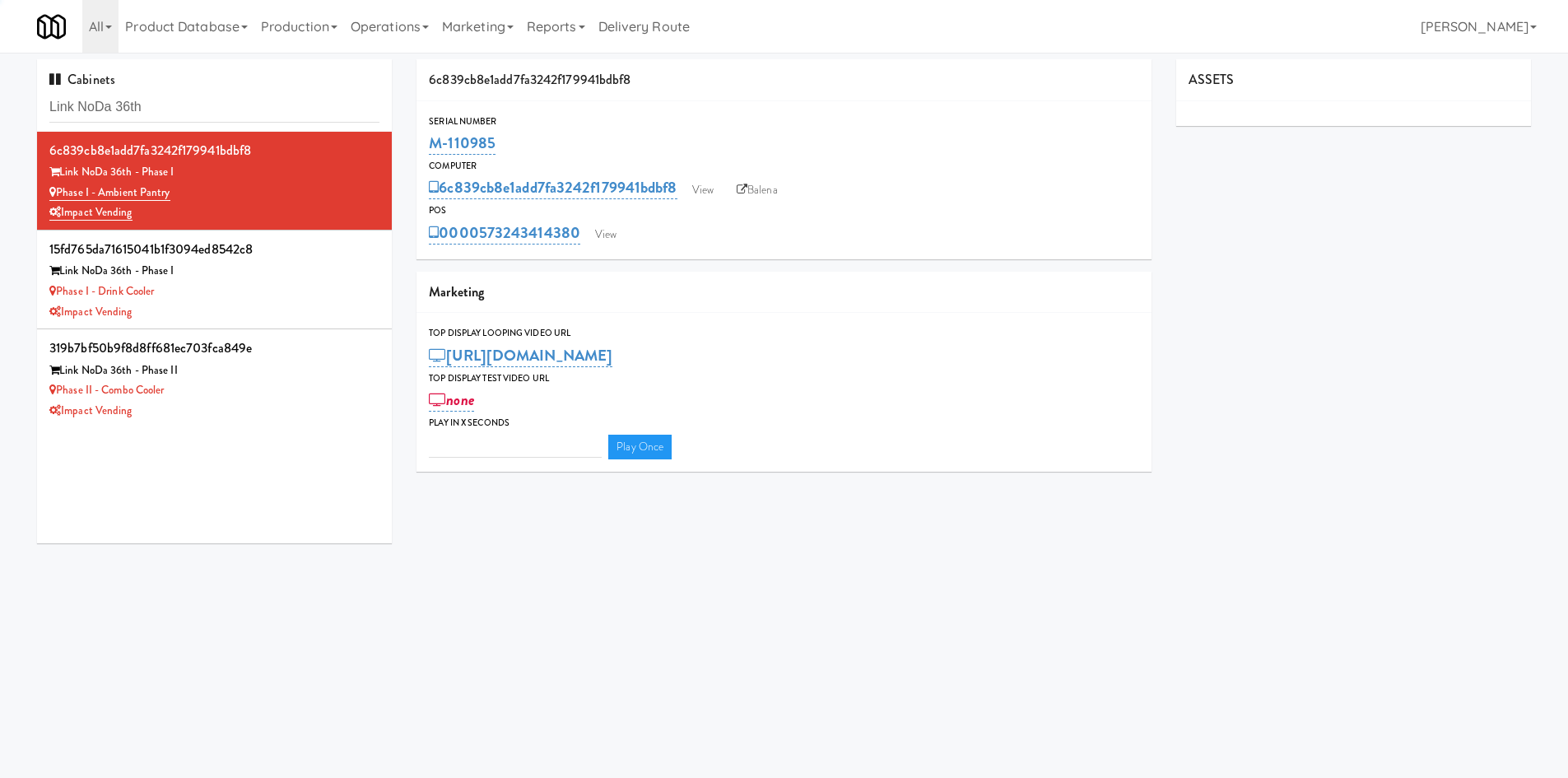
type input "3"
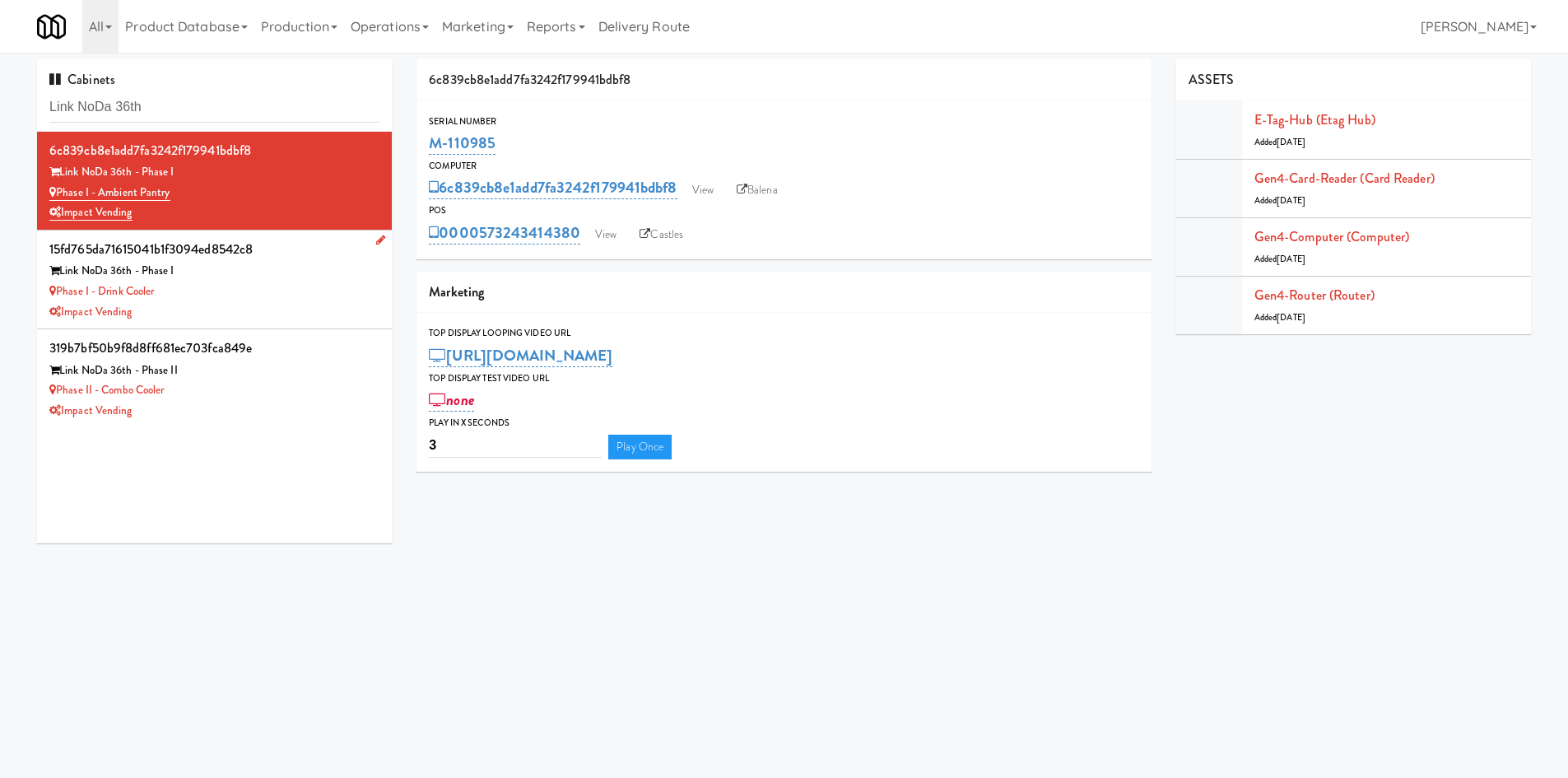
click at [302, 273] on div "Link NoDa 36th - Phase I" at bounding box center [214, 271] width 330 height 21
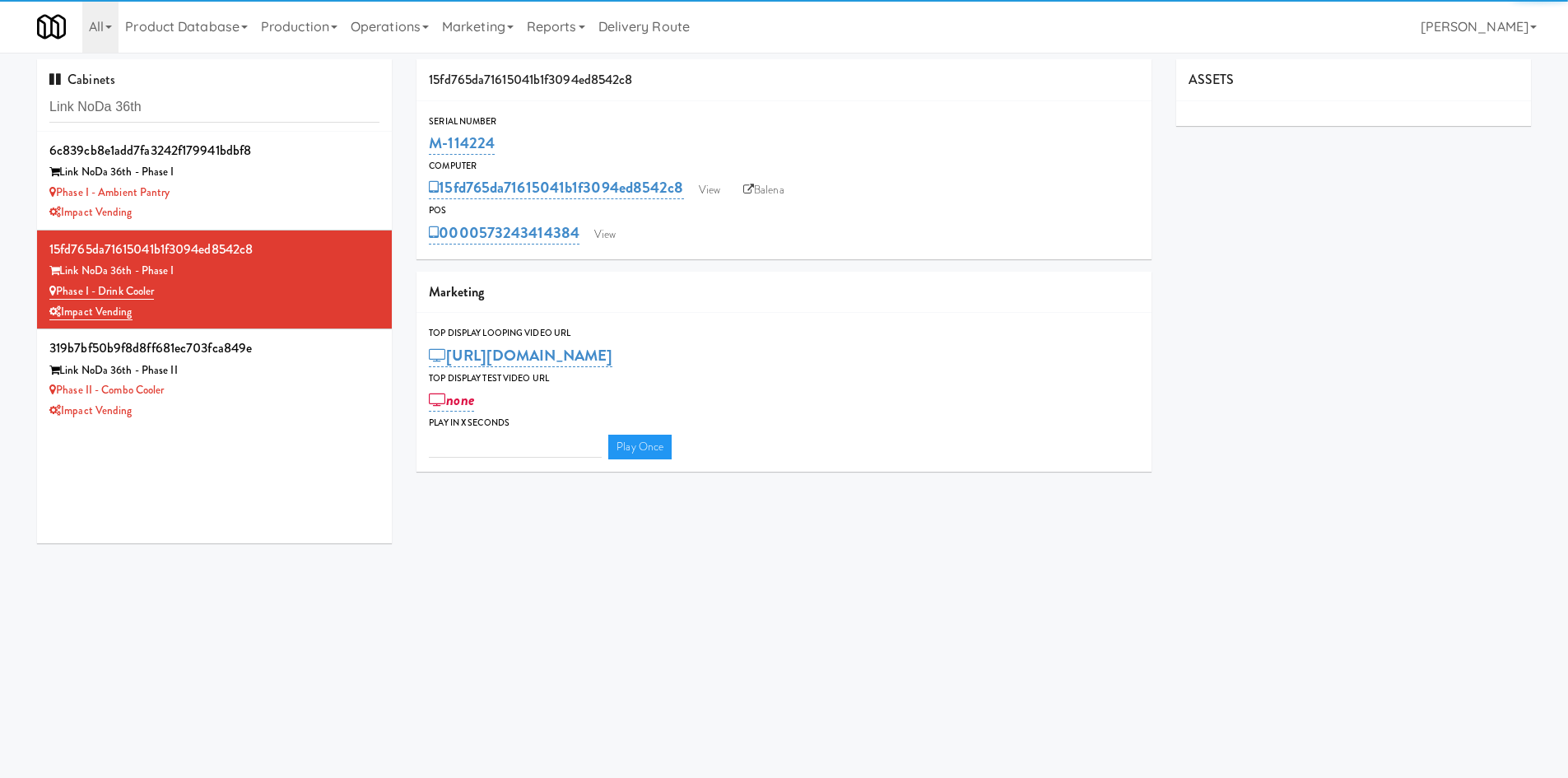
type input "3"
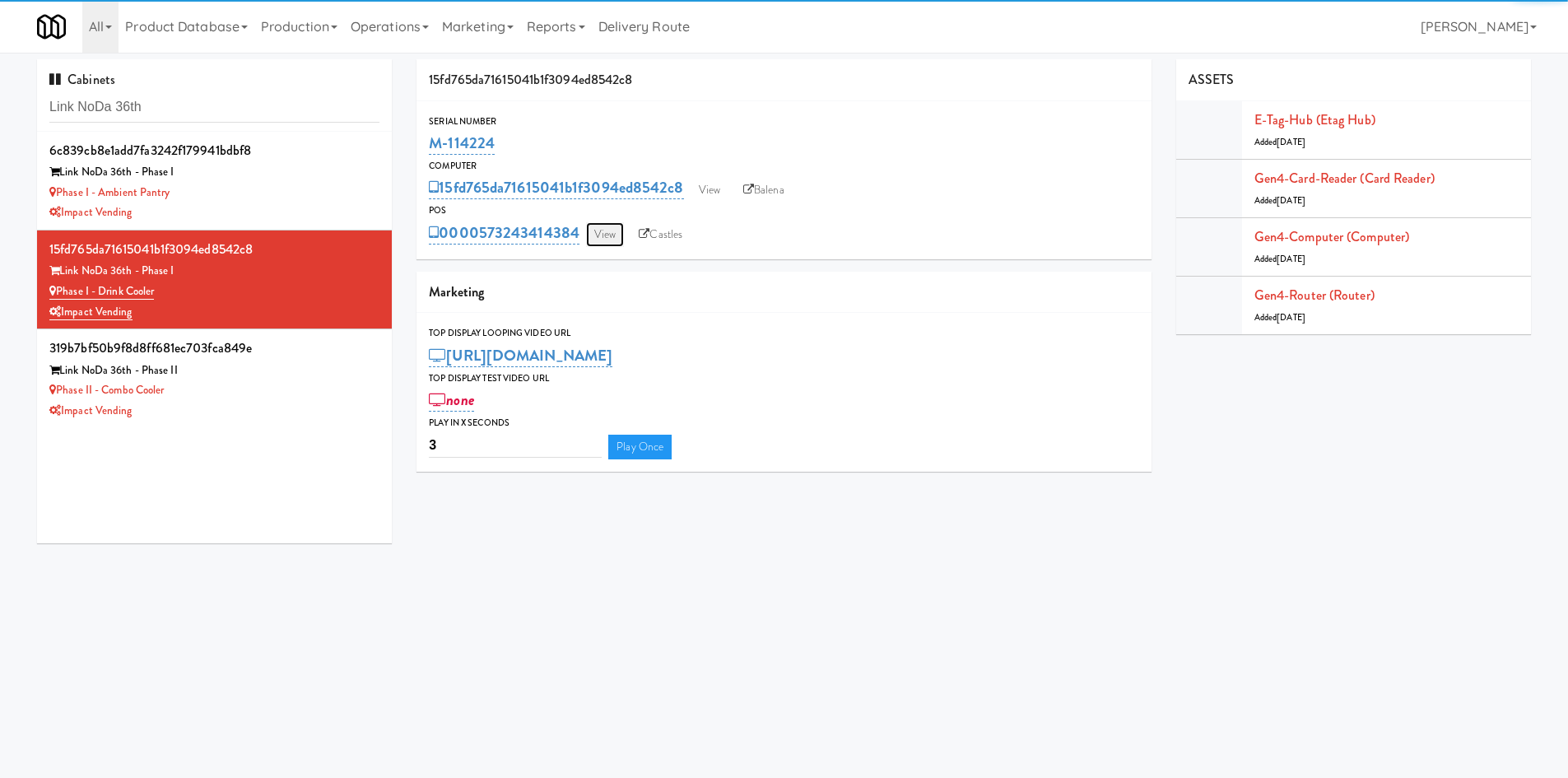
click at [609, 234] on link "View" at bounding box center [604, 234] width 38 height 25
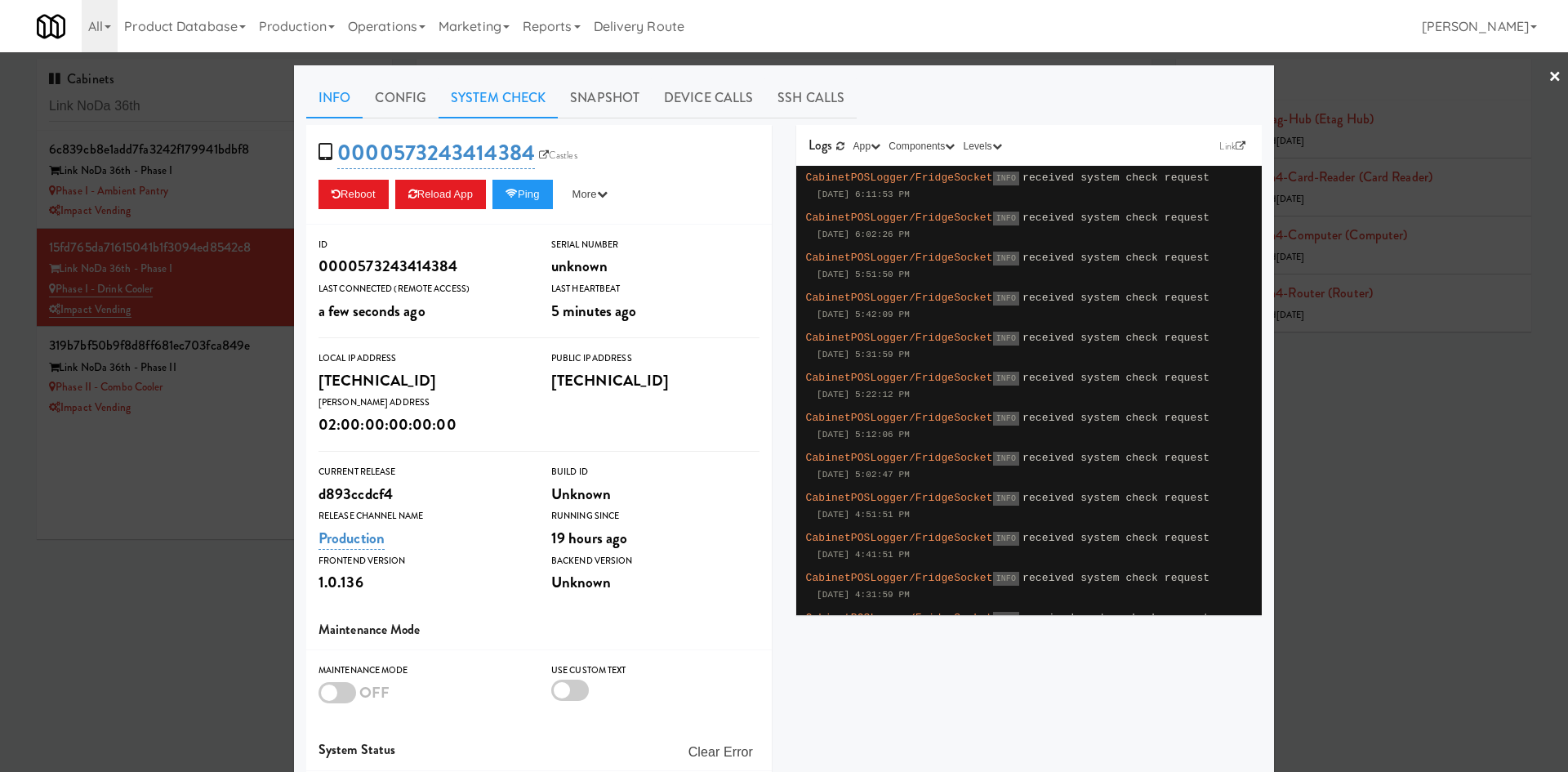
click at [492, 103] on link "System Check" at bounding box center [499, 98] width 120 height 41
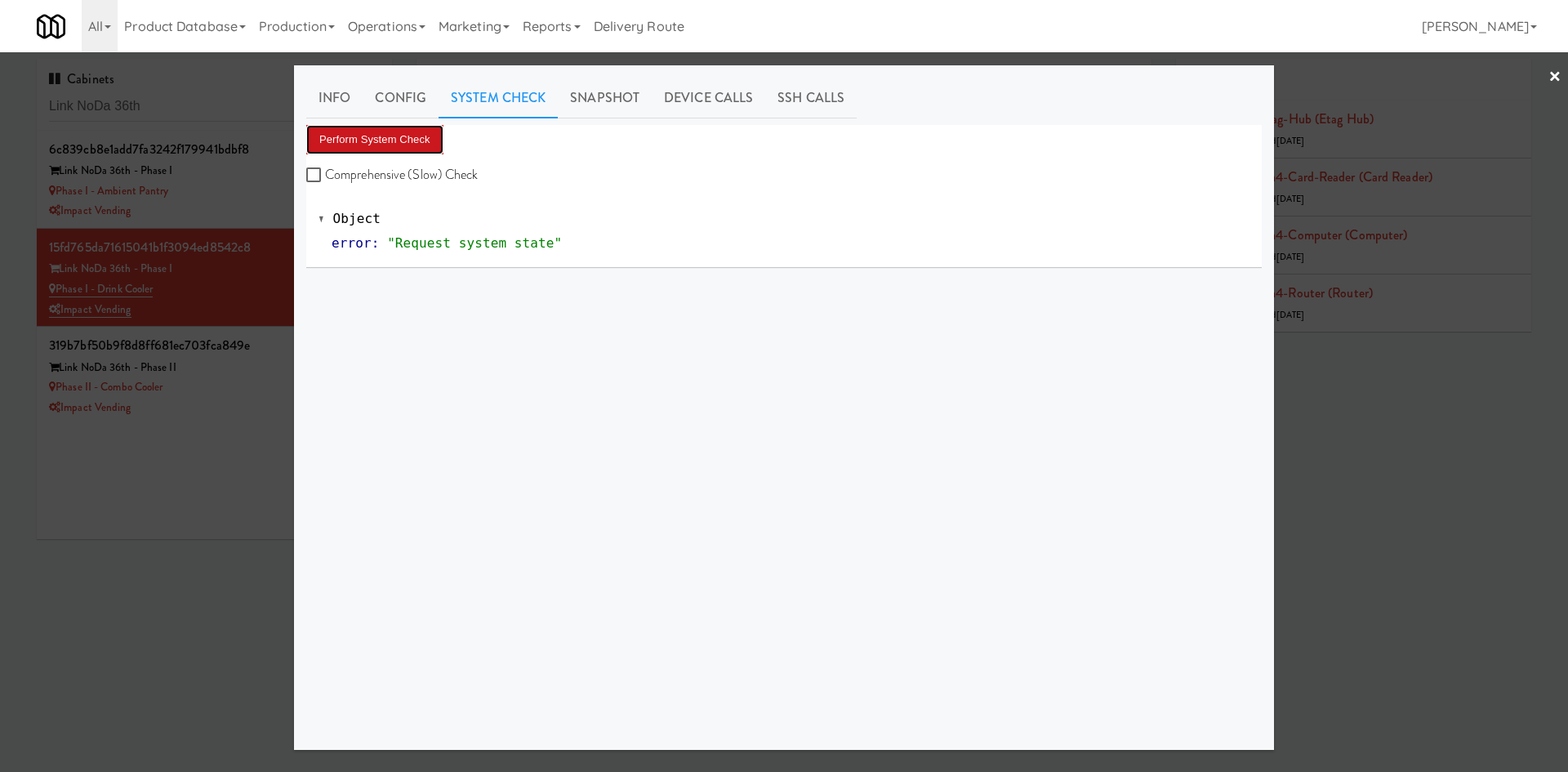
click at [390, 151] on button "Perform System Check" at bounding box center [375, 140] width 137 height 29
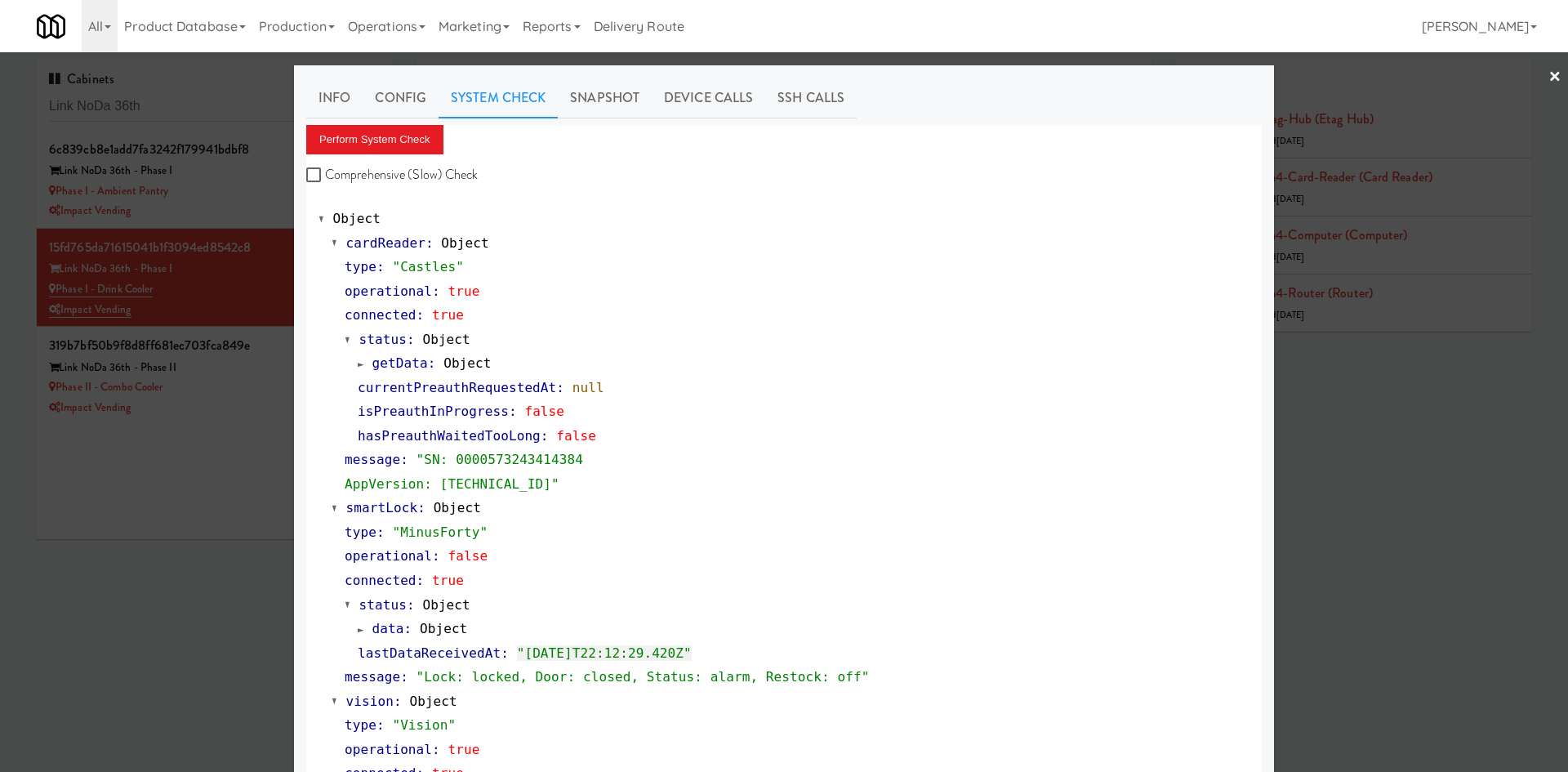
click at [196, 572] on div at bounding box center [784, 386] width 1568 height 772
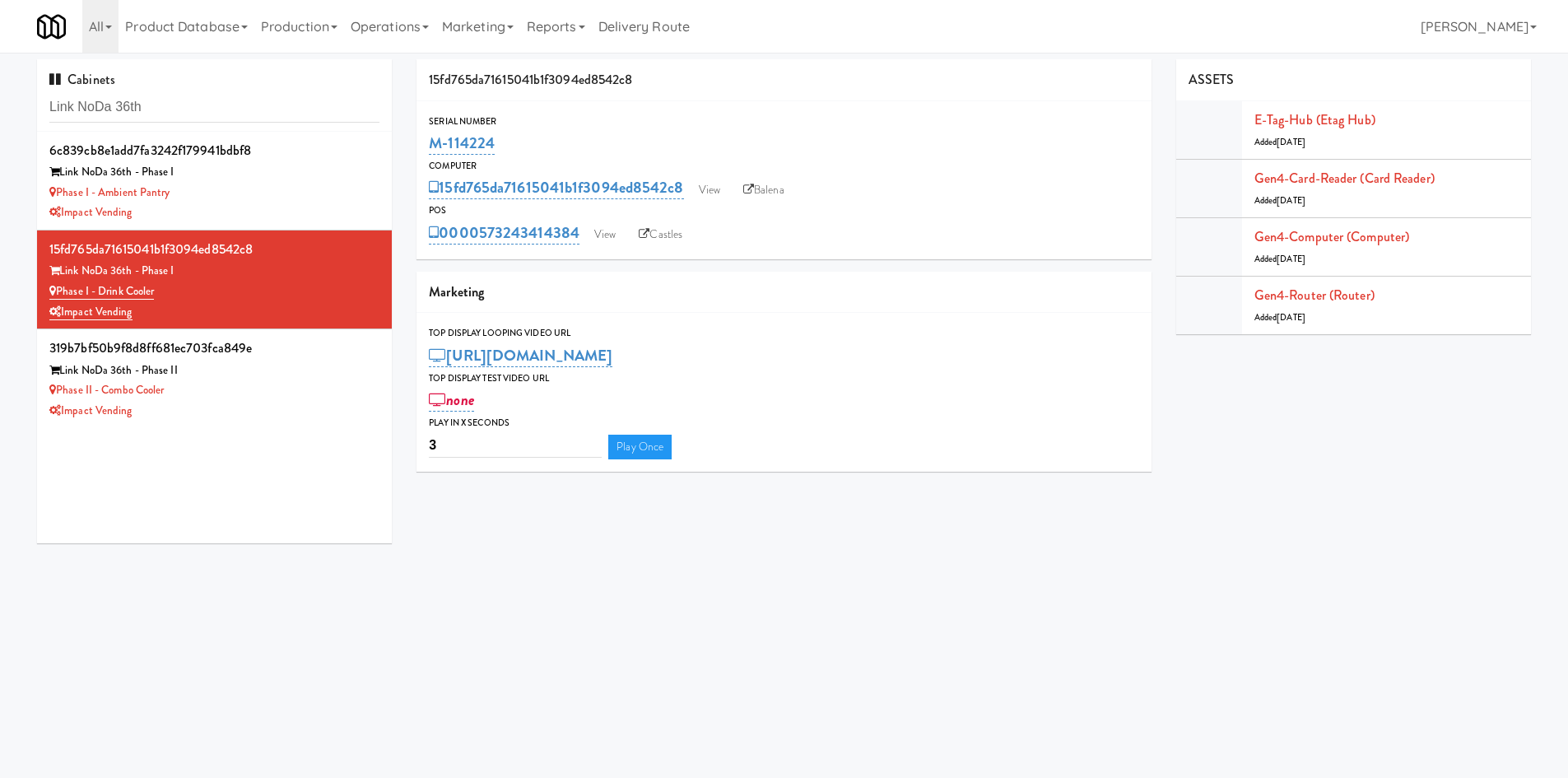
drag, startPoint x: 417, startPoint y: 146, endPoint x: 510, endPoint y: 147, distance: 93.0
click at [510, 147] on div "Serial Number M-114224" at bounding box center [784, 135] width 735 height 44
copy link "M-114224"
click at [245, 106] on input "Link NoDa 36th" at bounding box center [214, 107] width 330 height 31
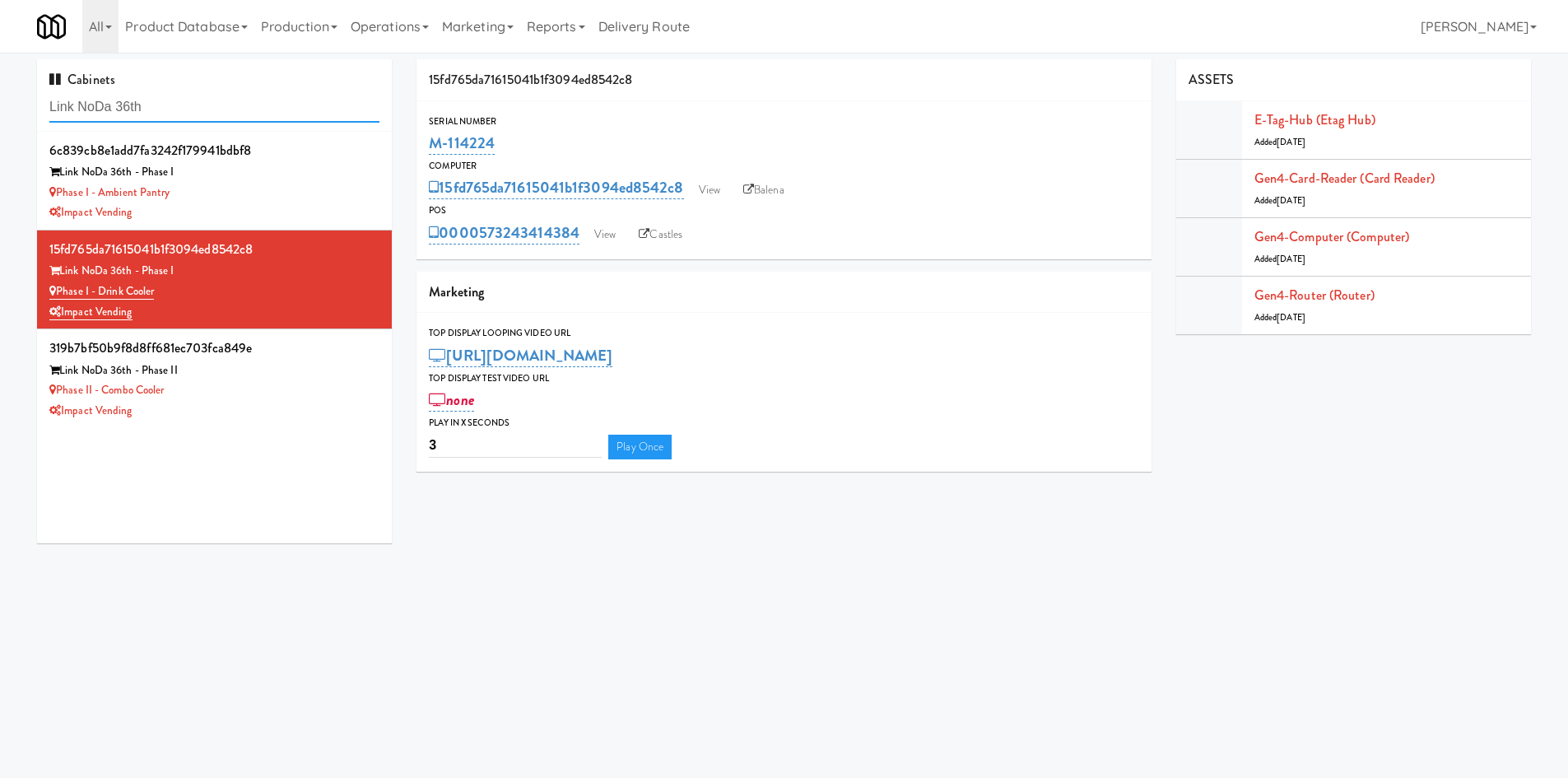
click at [245, 106] on input "Link NoDa 36th" at bounding box center [214, 107] width 330 height 31
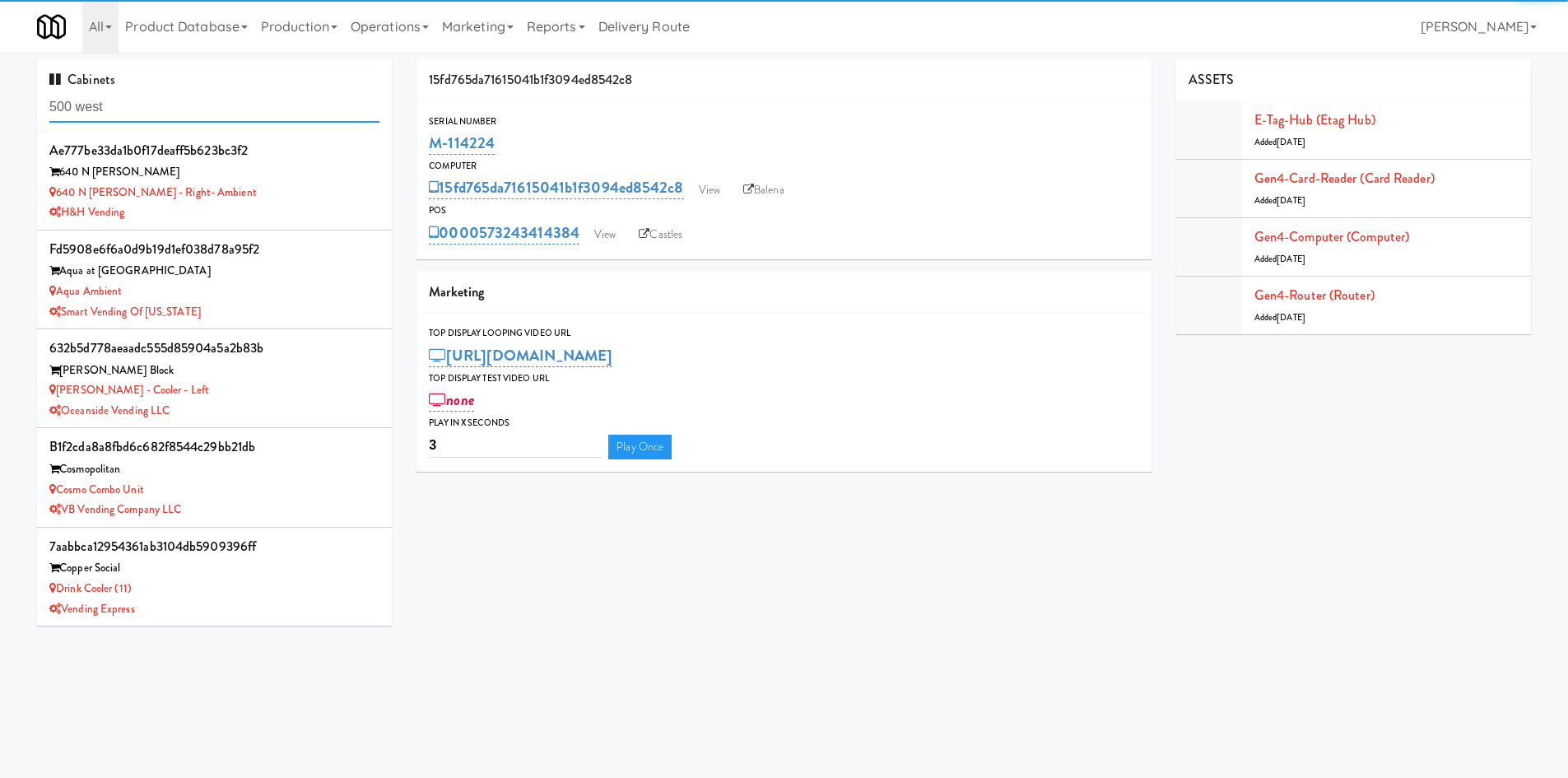
type input "500 west"
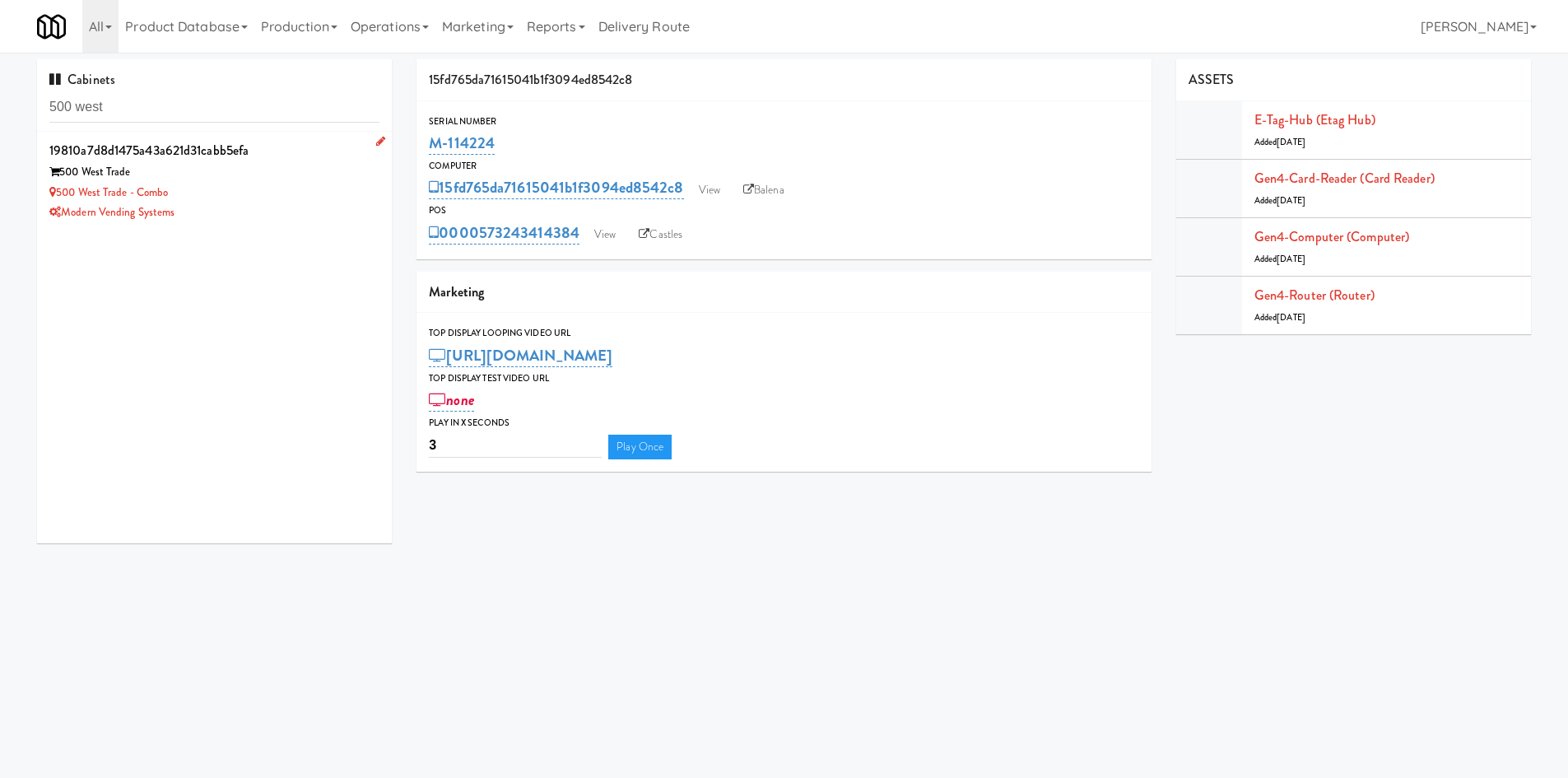
click at [242, 203] on div "Modern Vending Systems" at bounding box center [214, 212] width 330 height 21
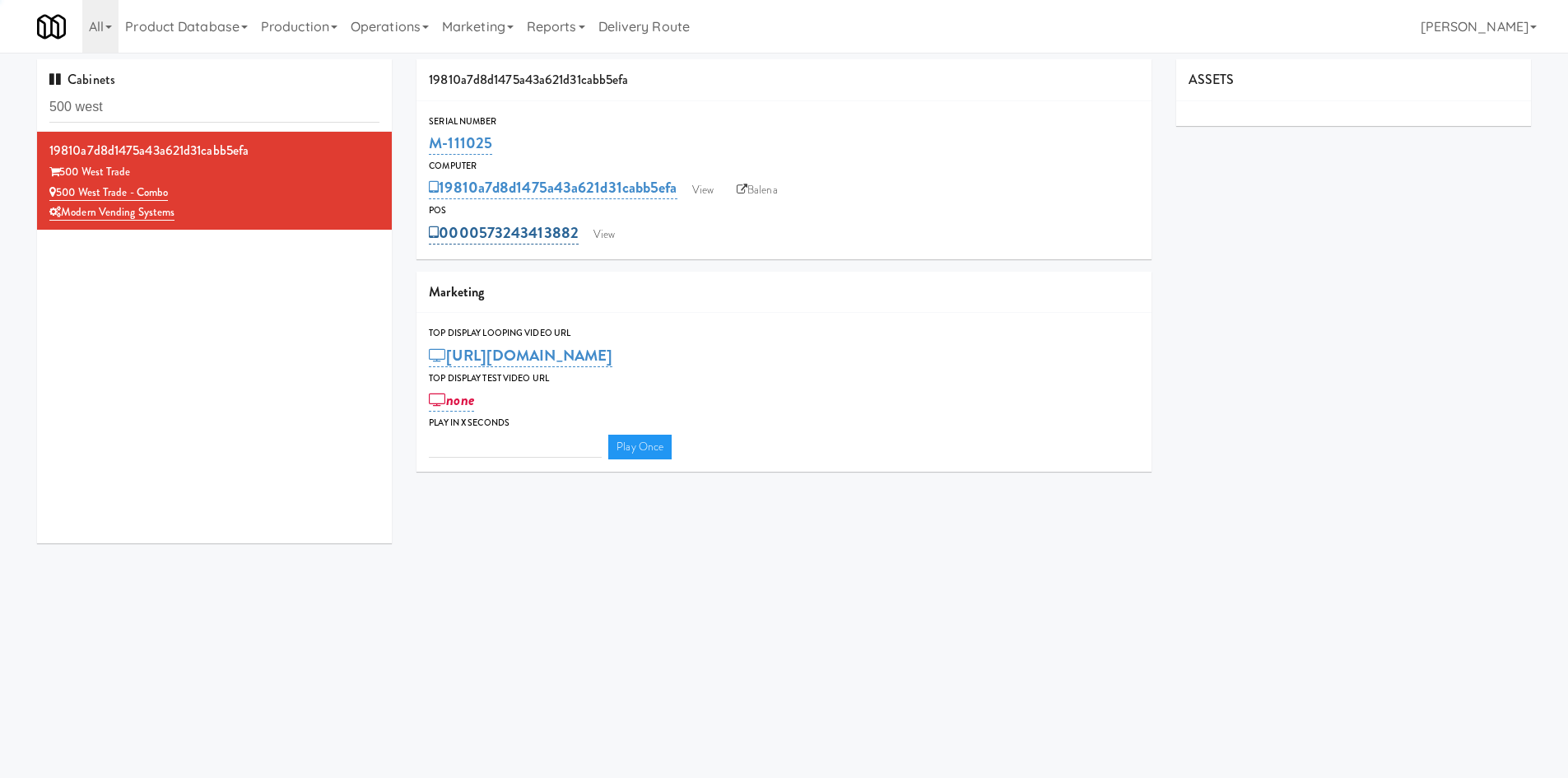
type input "3"
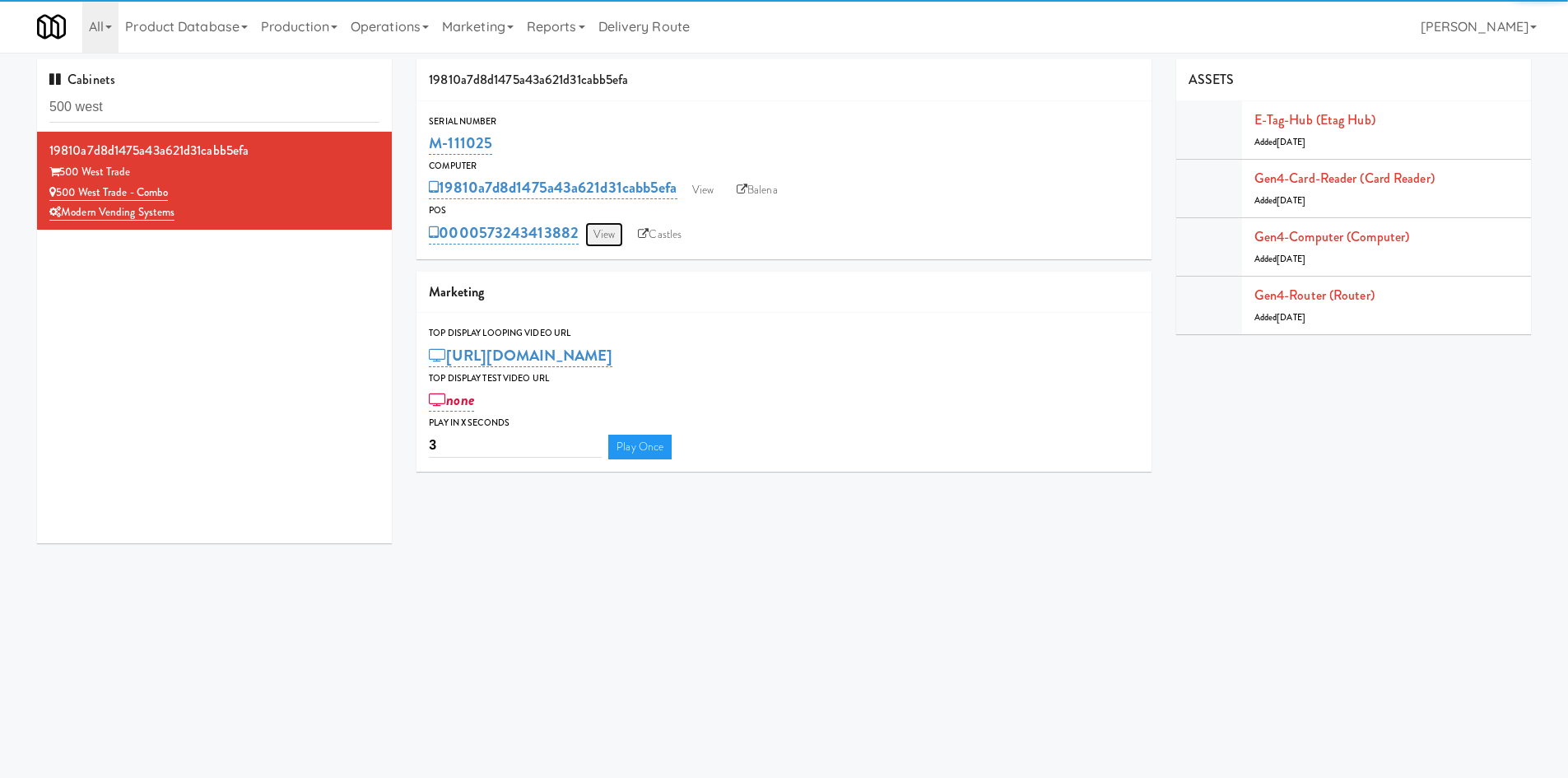
click at [605, 241] on link "View" at bounding box center [604, 234] width 38 height 25
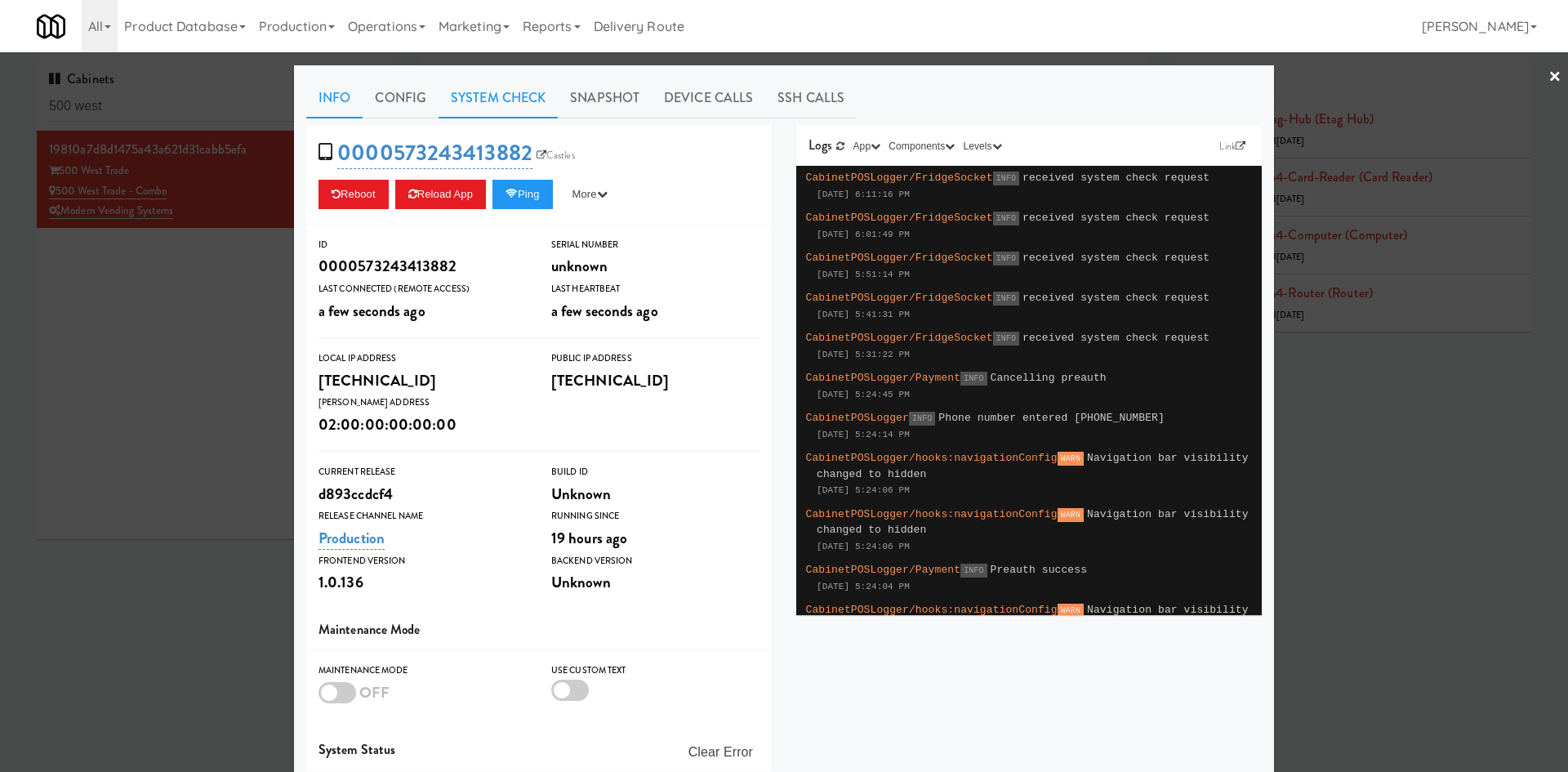
click at [469, 103] on link "System Check" at bounding box center [499, 98] width 120 height 41
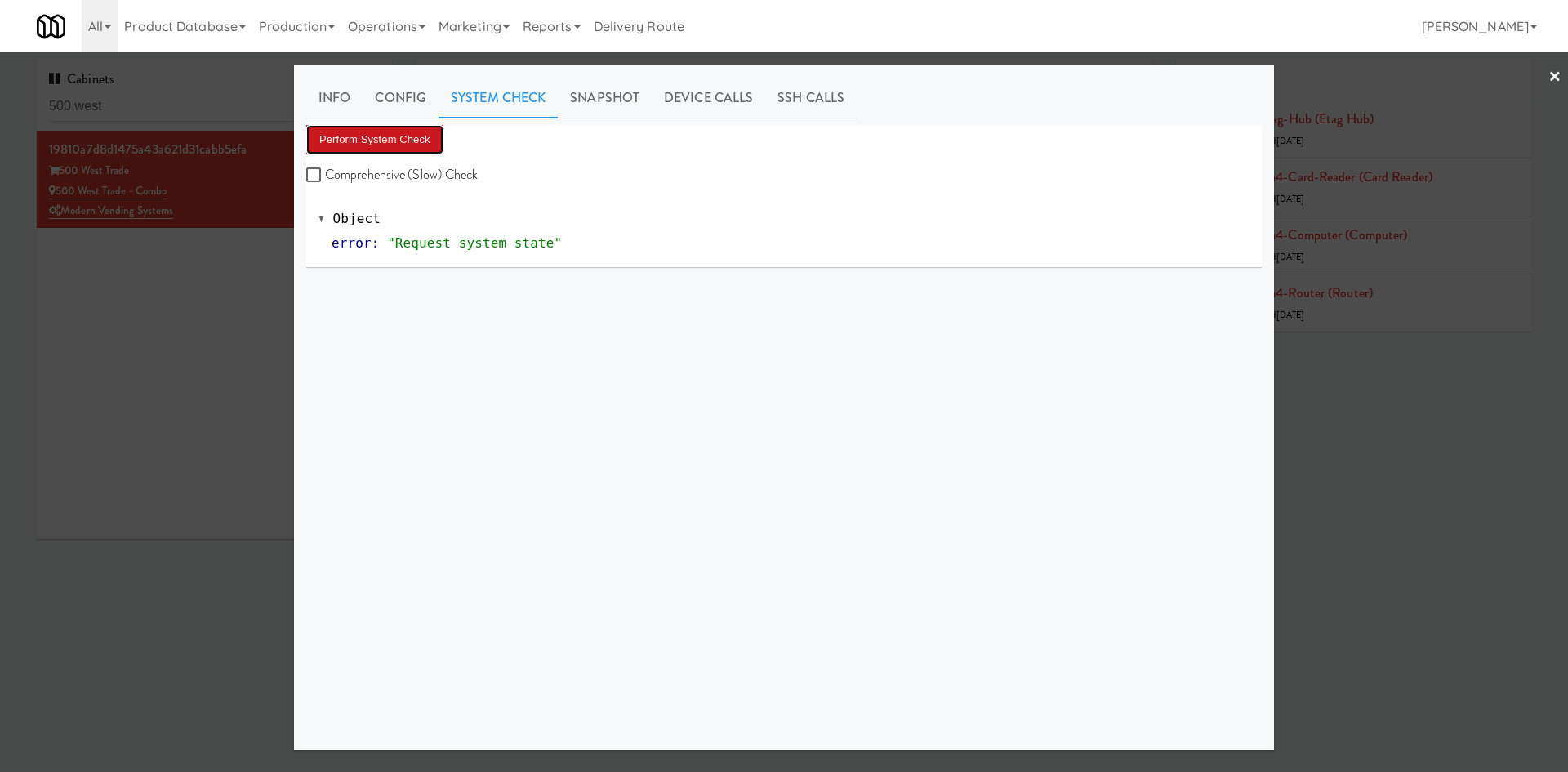
click at [385, 150] on button "Perform System Check" at bounding box center [375, 140] width 137 height 29
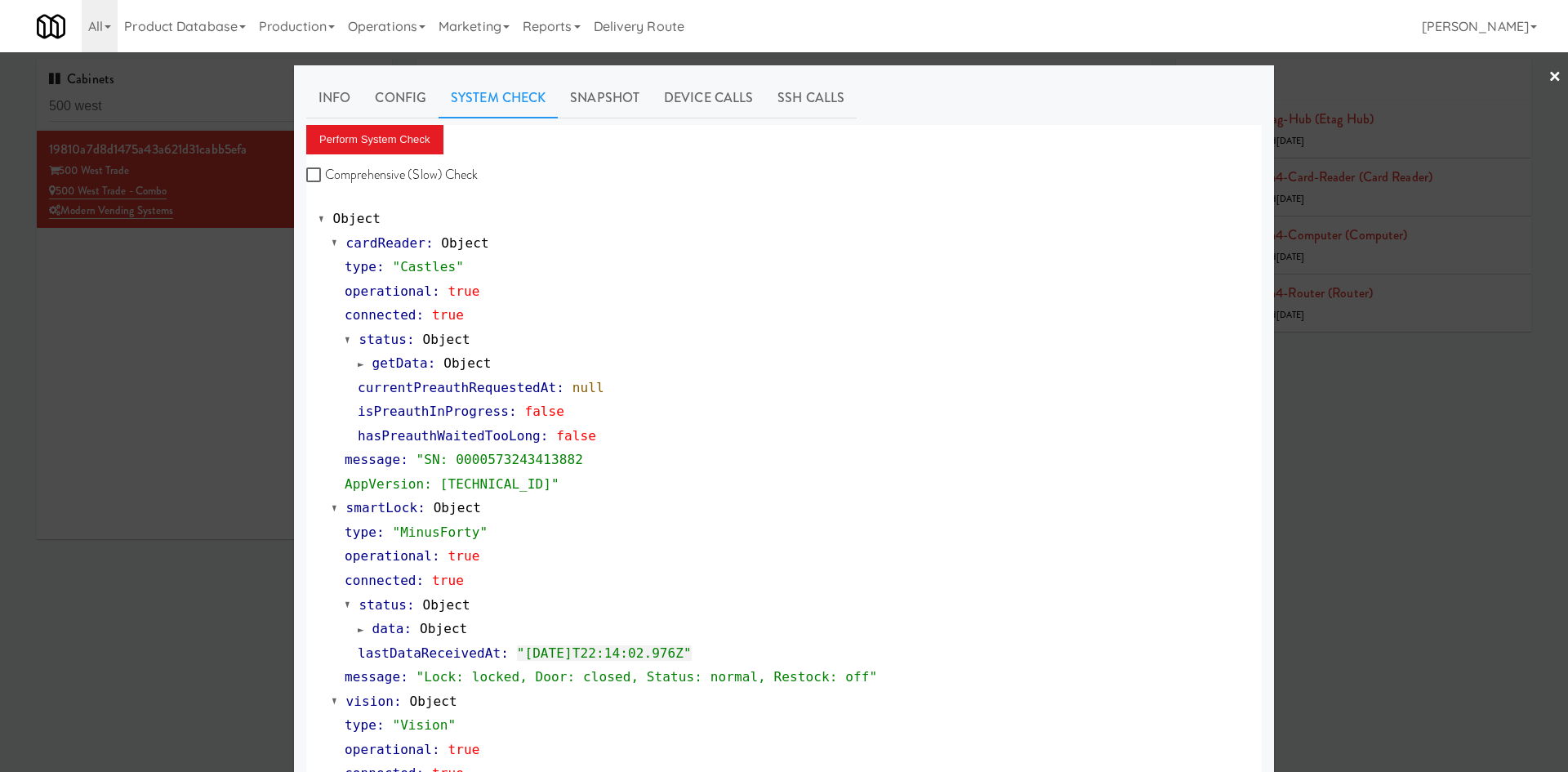
click at [178, 370] on div at bounding box center [784, 386] width 1568 height 772
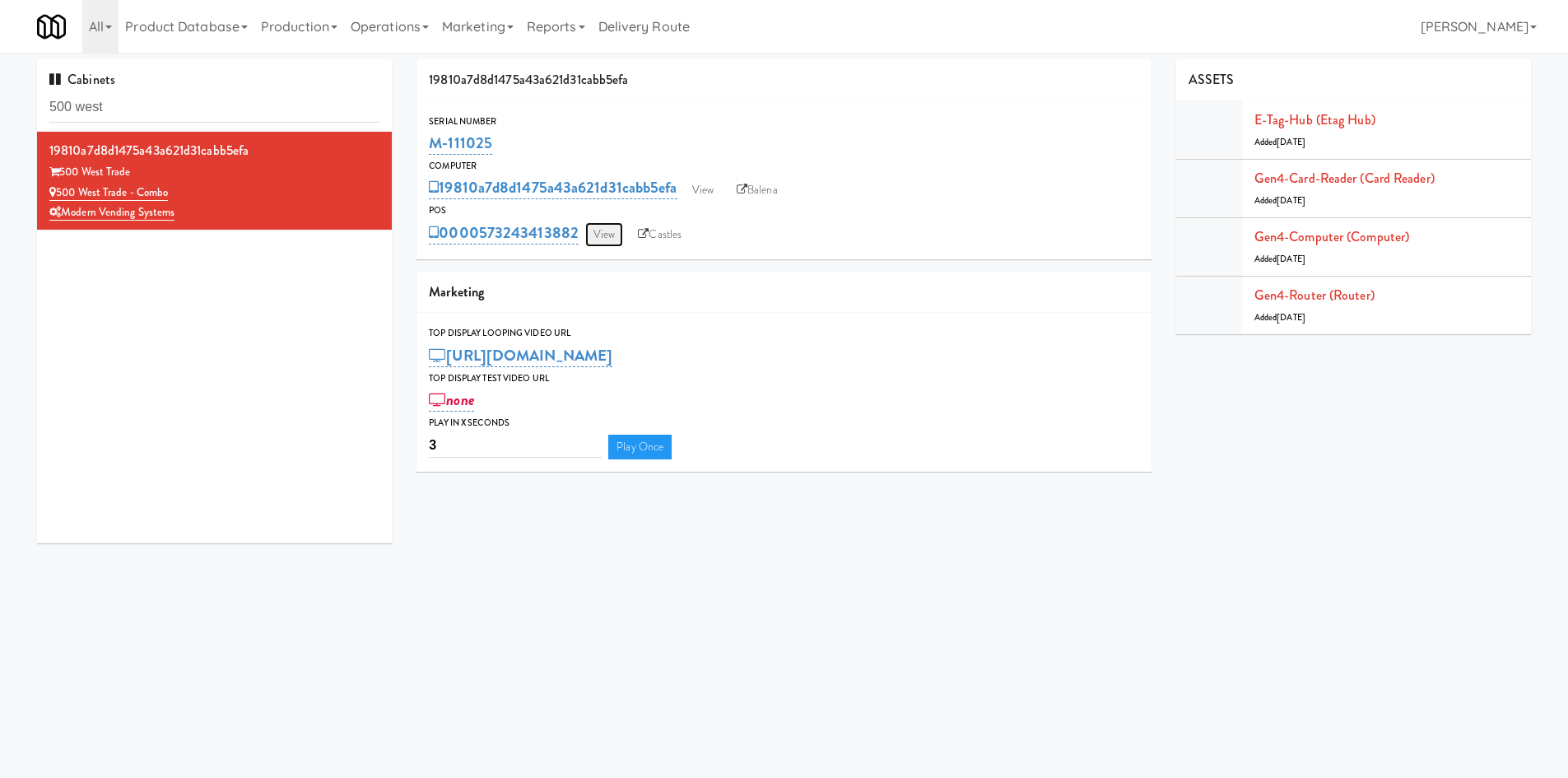
click at [603, 225] on link "View" at bounding box center [604, 234] width 38 height 25
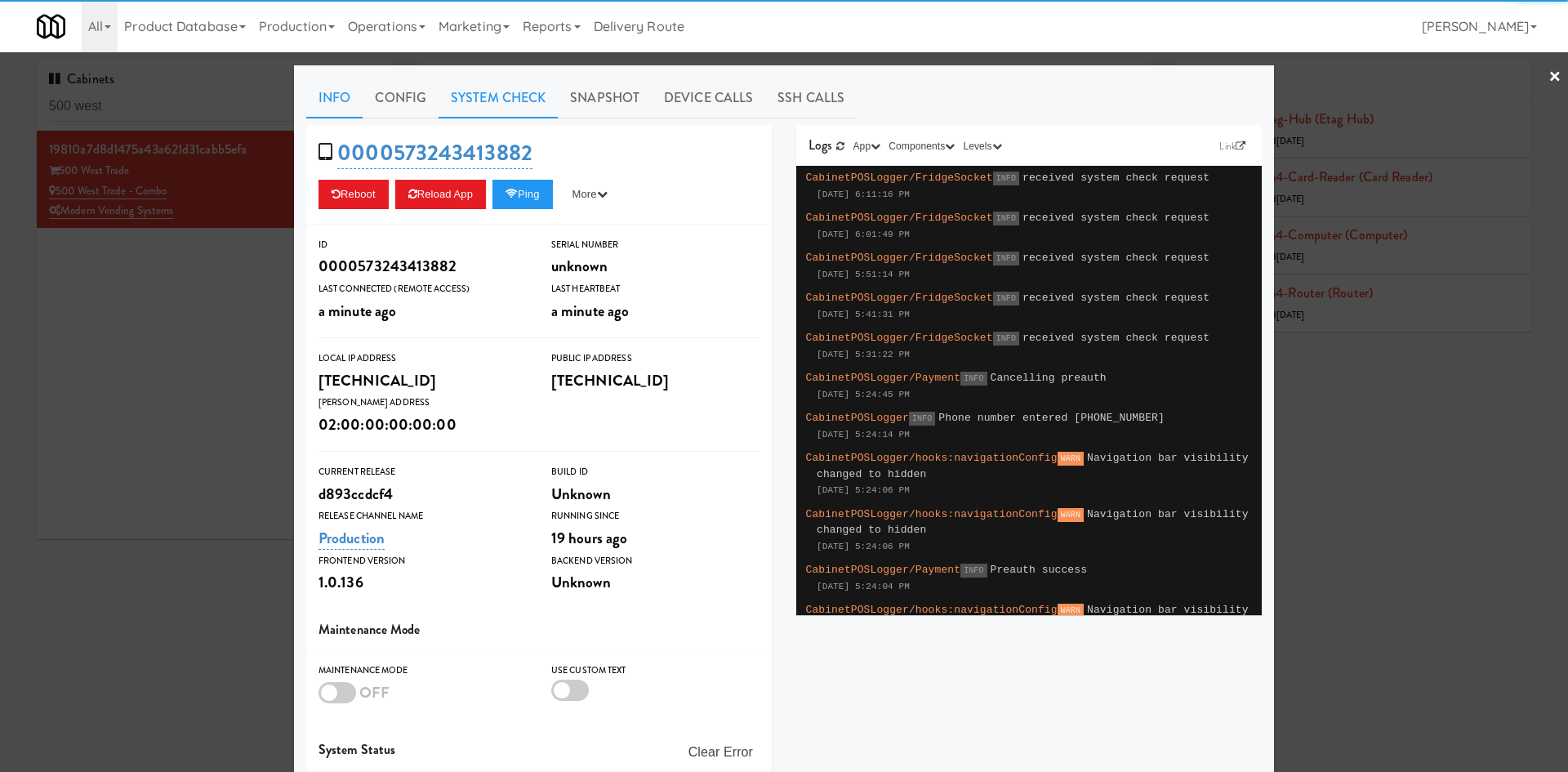
click at [515, 105] on link "System Check" at bounding box center [499, 98] width 120 height 41
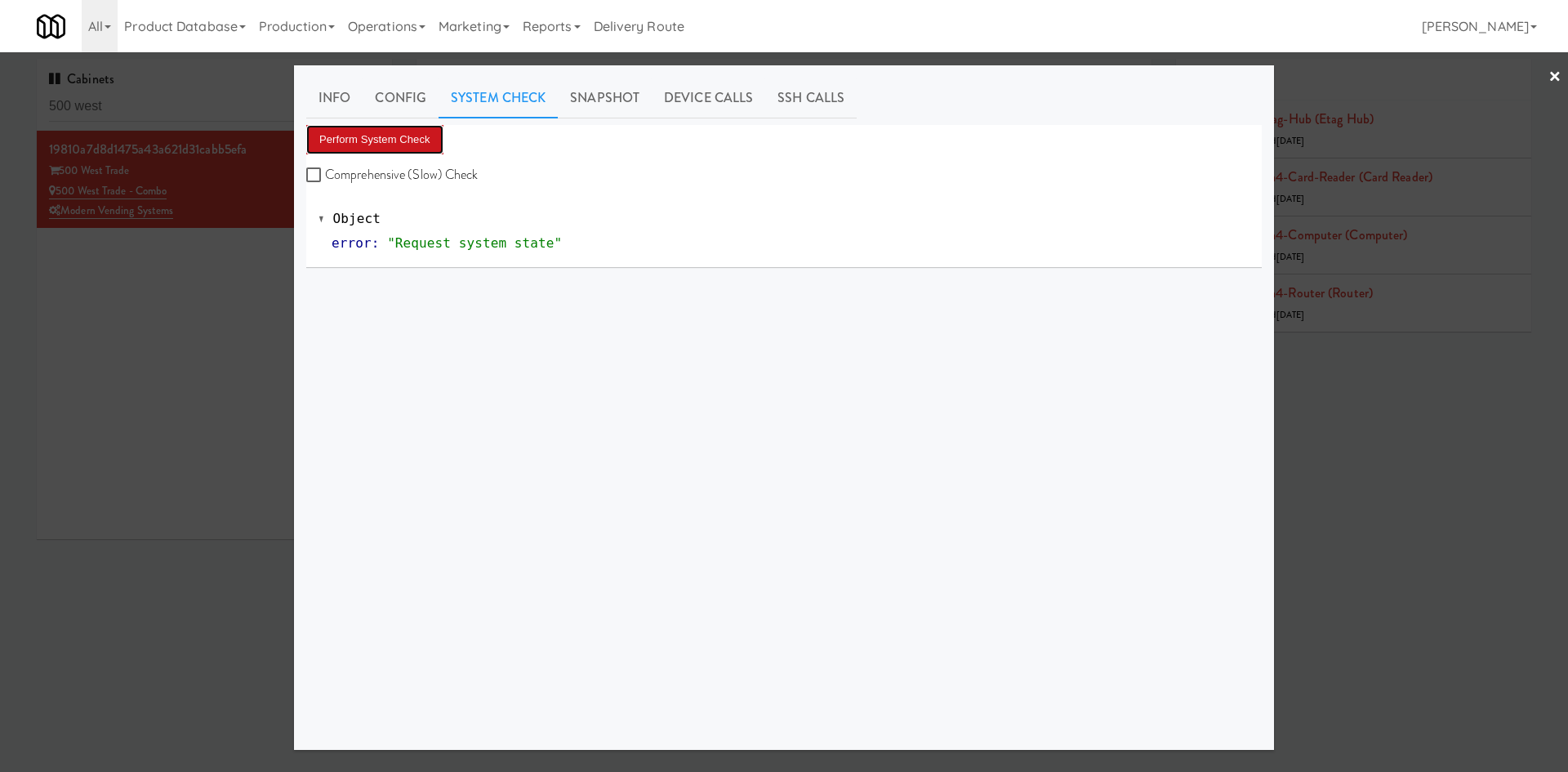
click at [372, 145] on button "Perform System Check" at bounding box center [375, 140] width 137 height 29
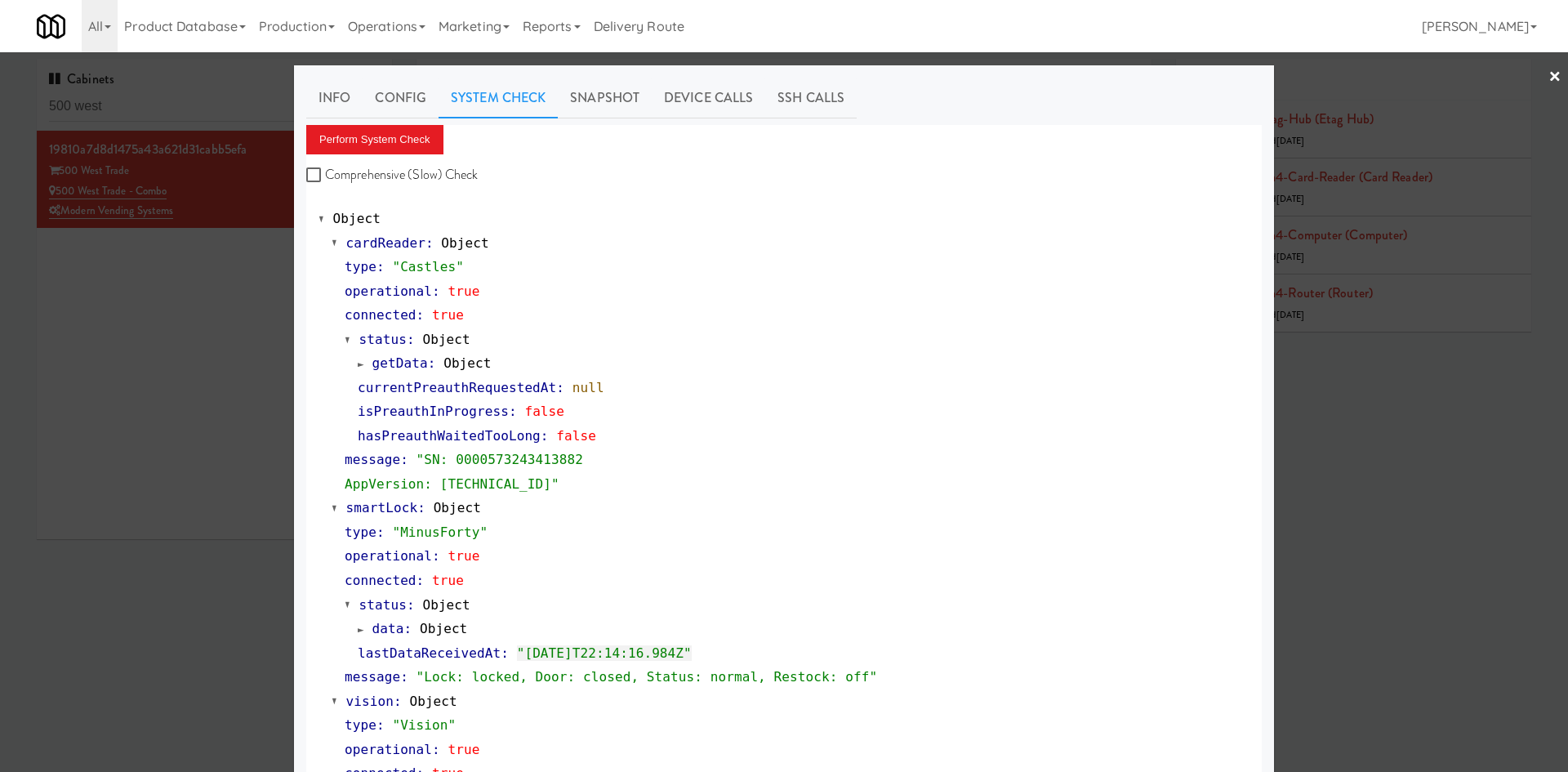
click at [180, 458] on div at bounding box center [784, 386] width 1568 height 772
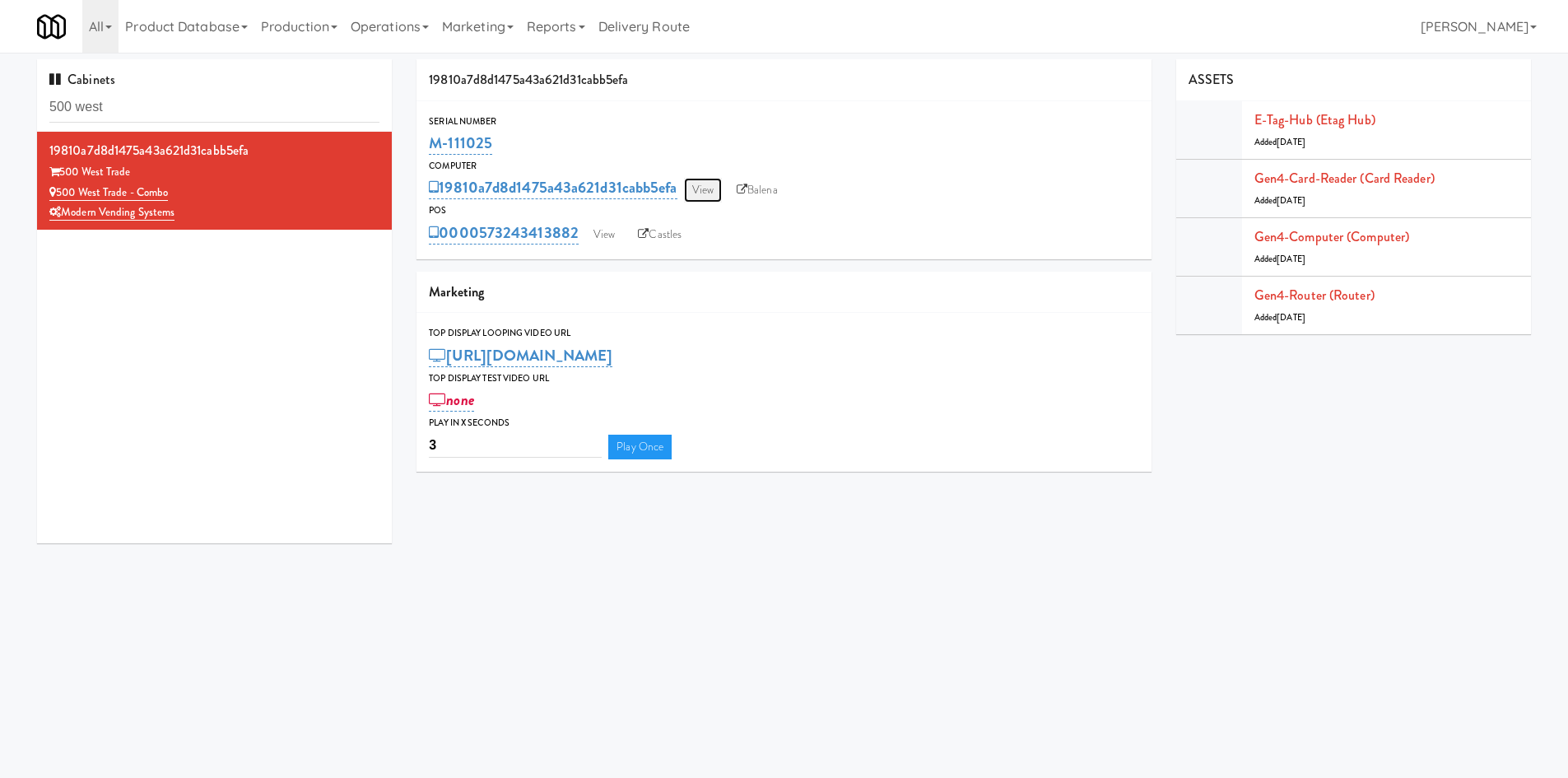
click at [699, 190] on link "View" at bounding box center [703, 190] width 38 height 25
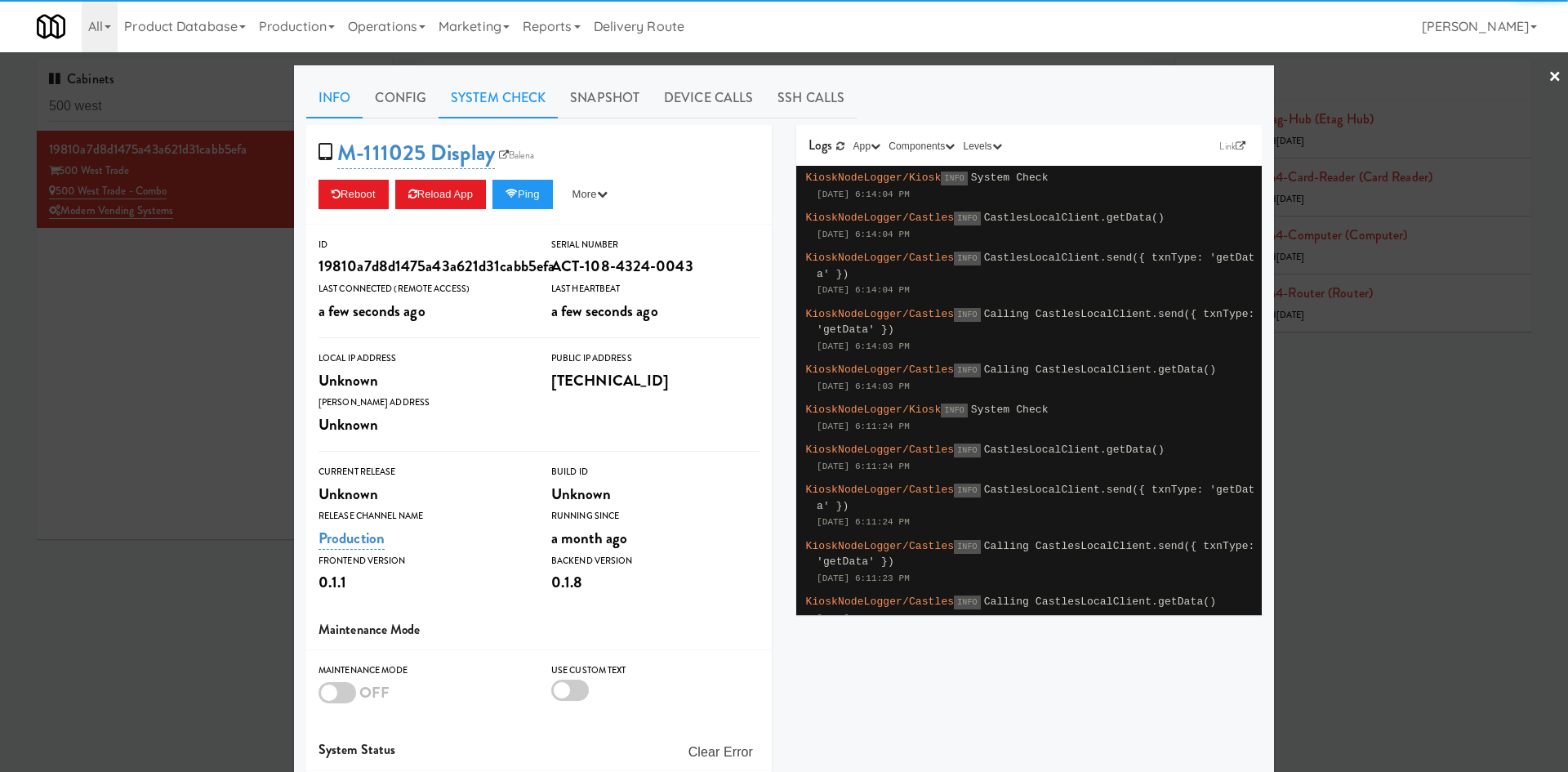
click at [478, 105] on link "System Check" at bounding box center [499, 98] width 120 height 41
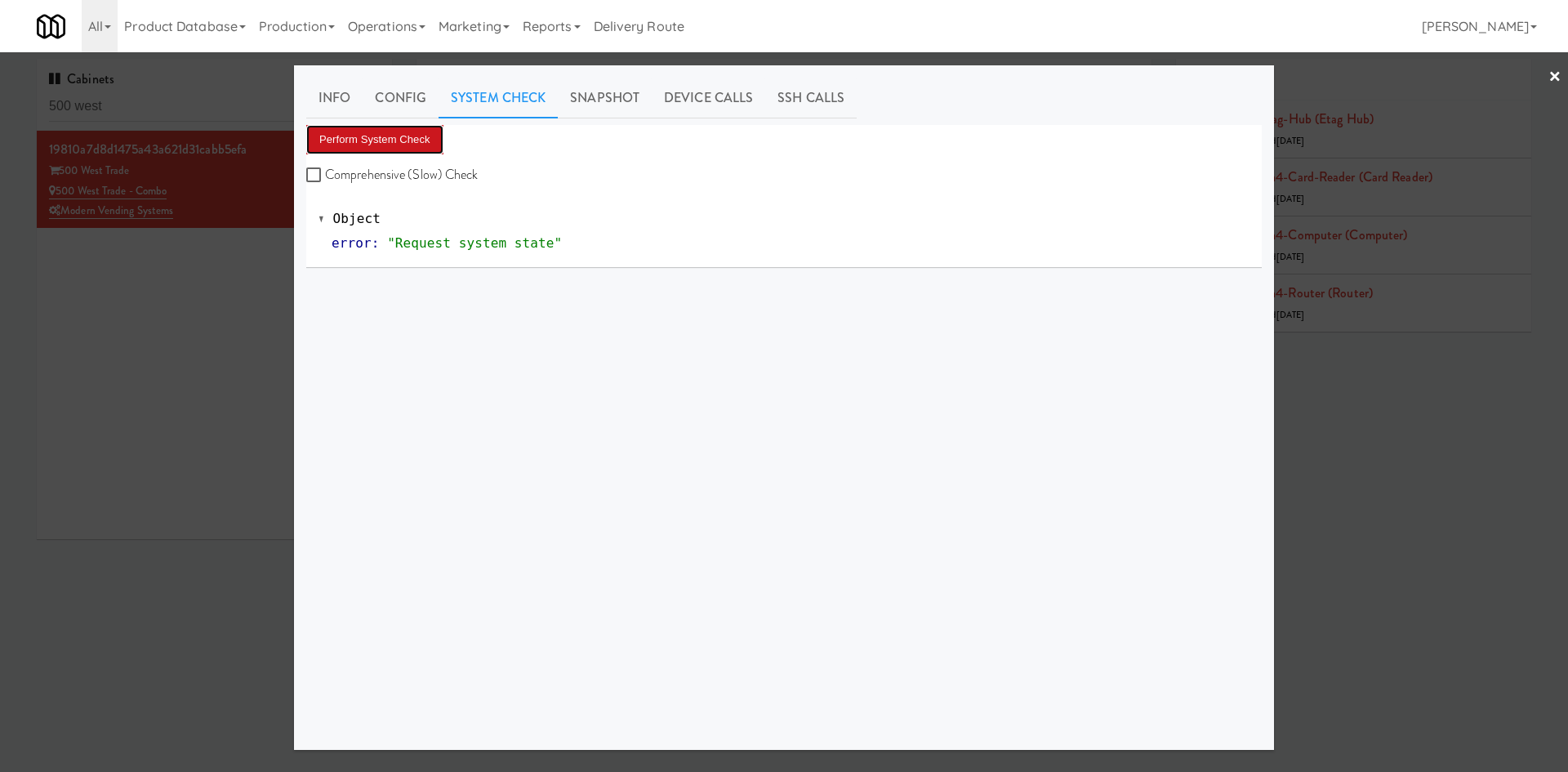
click at [379, 148] on button "Perform System Check" at bounding box center [375, 140] width 137 height 29
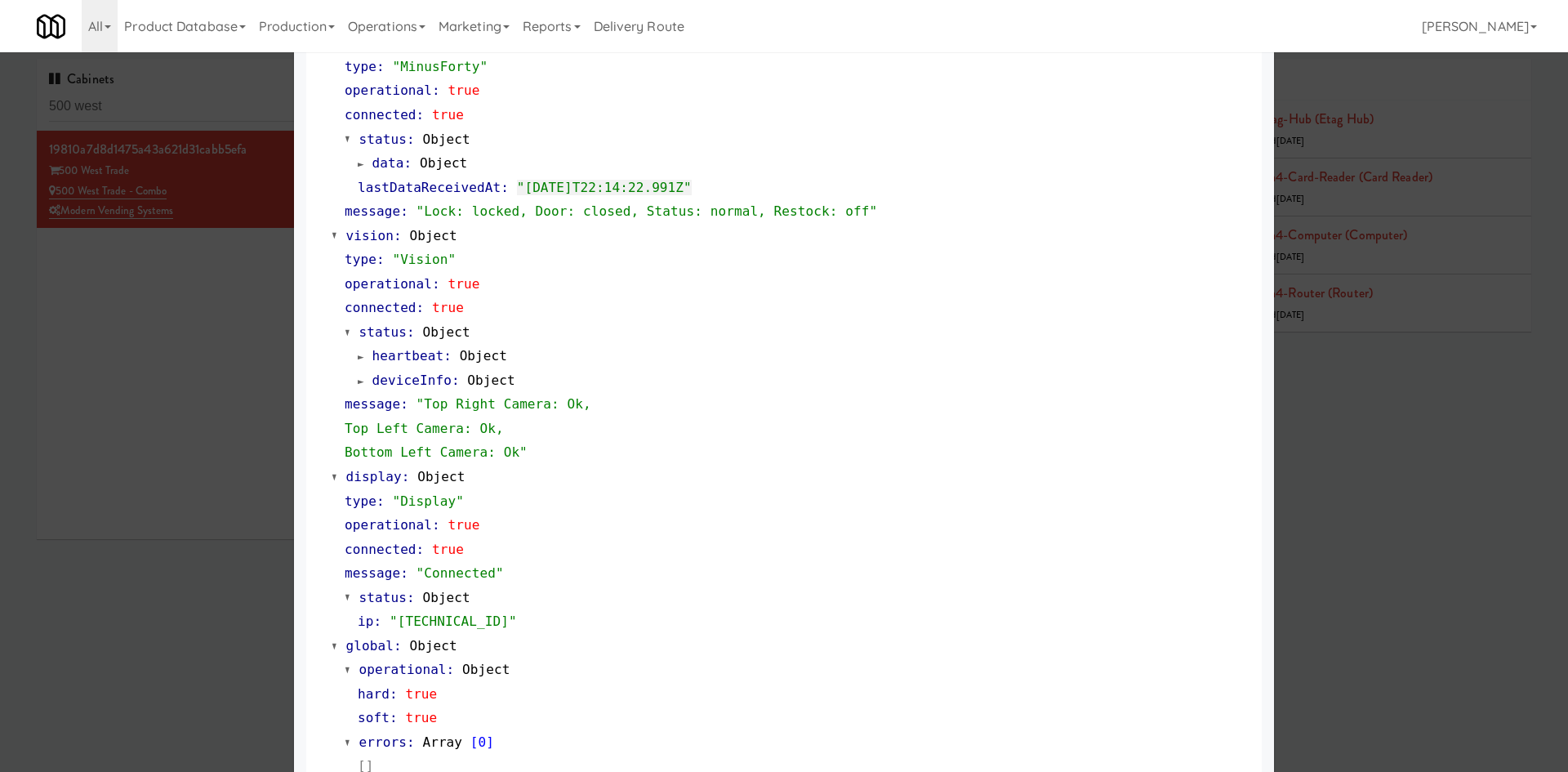
scroll to position [497, 0]
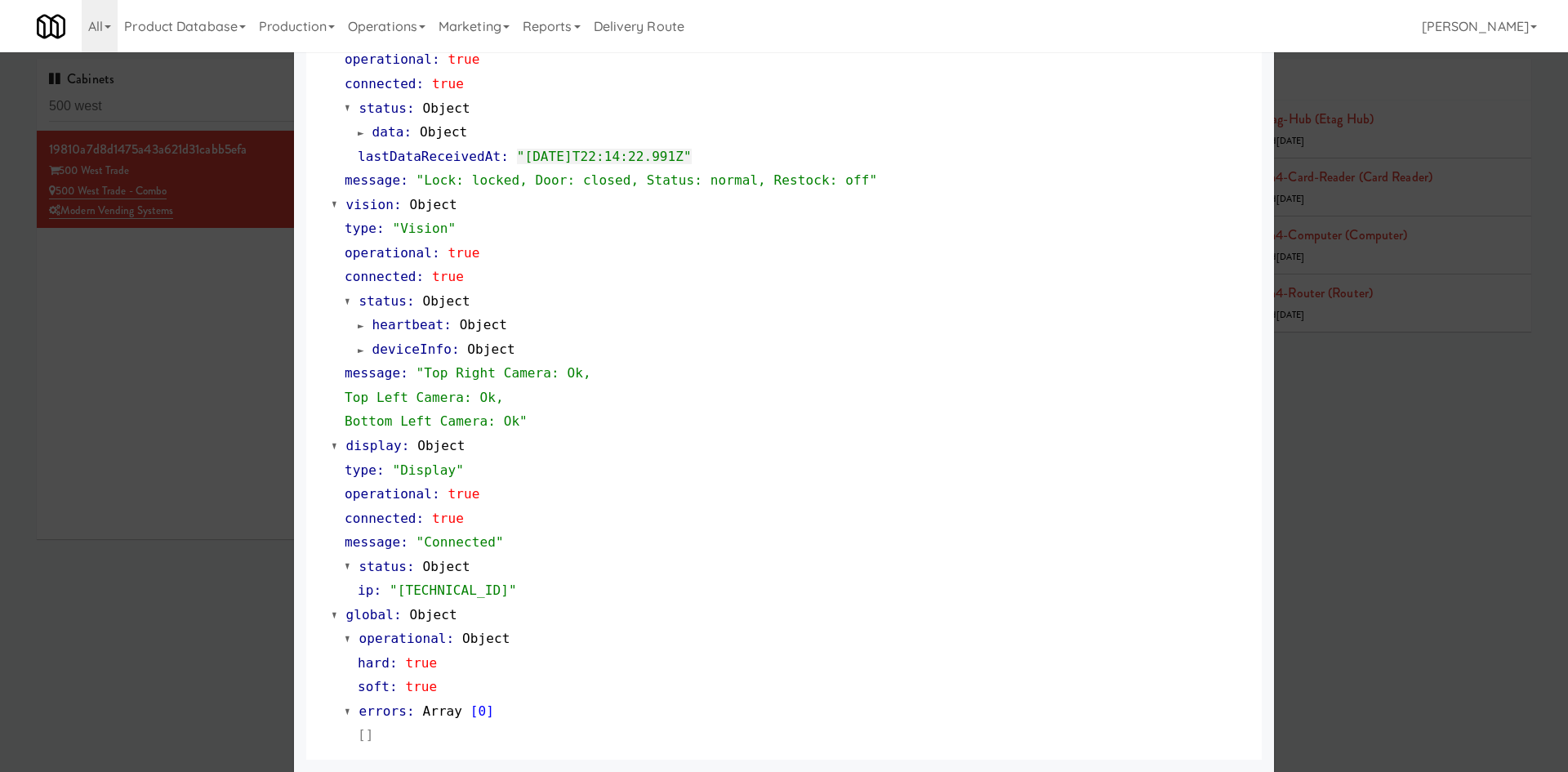
click at [115, 546] on div at bounding box center [784, 386] width 1568 height 772
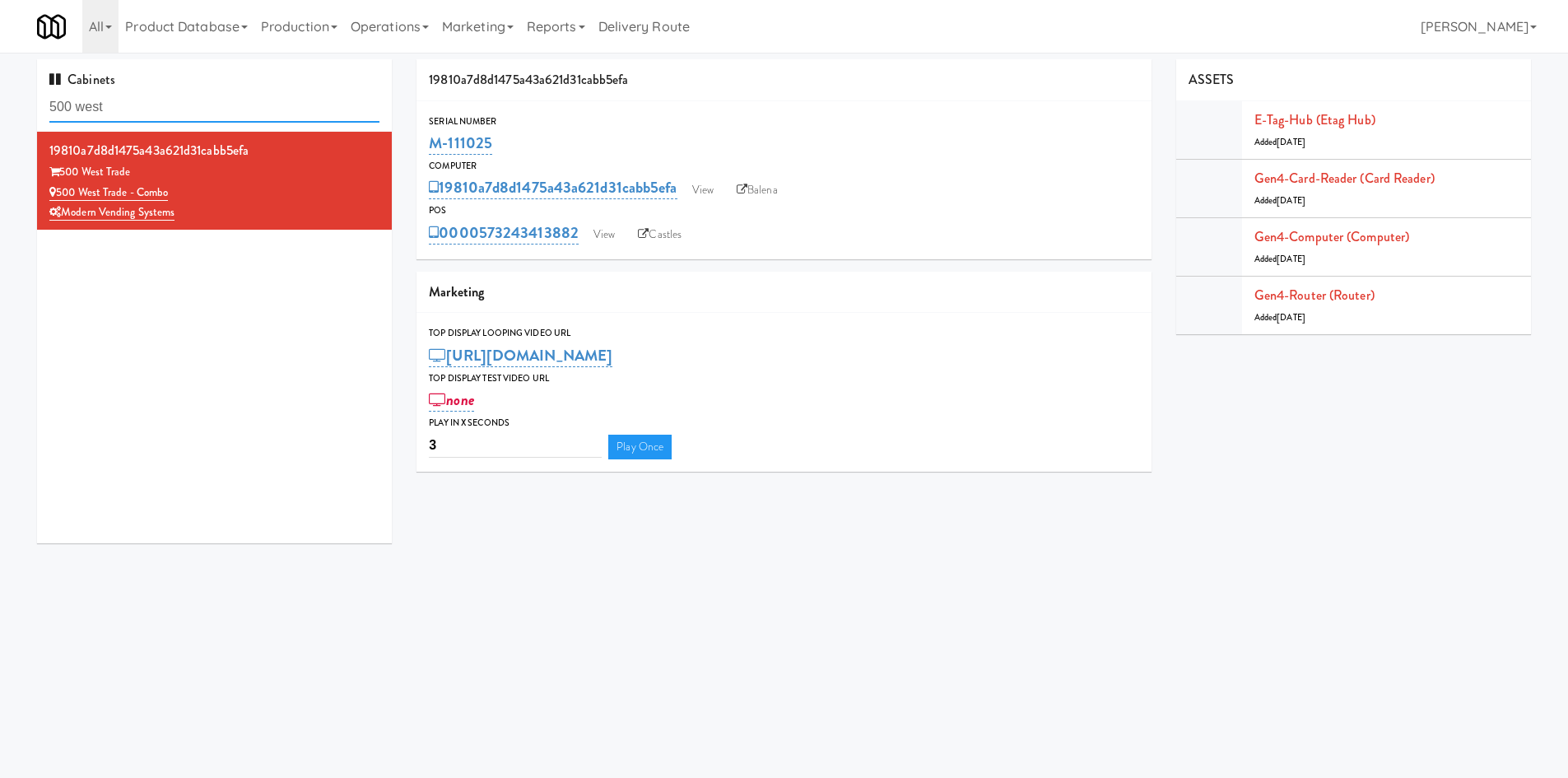
click at [166, 112] on input "500 west" at bounding box center [214, 107] width 330 height 31
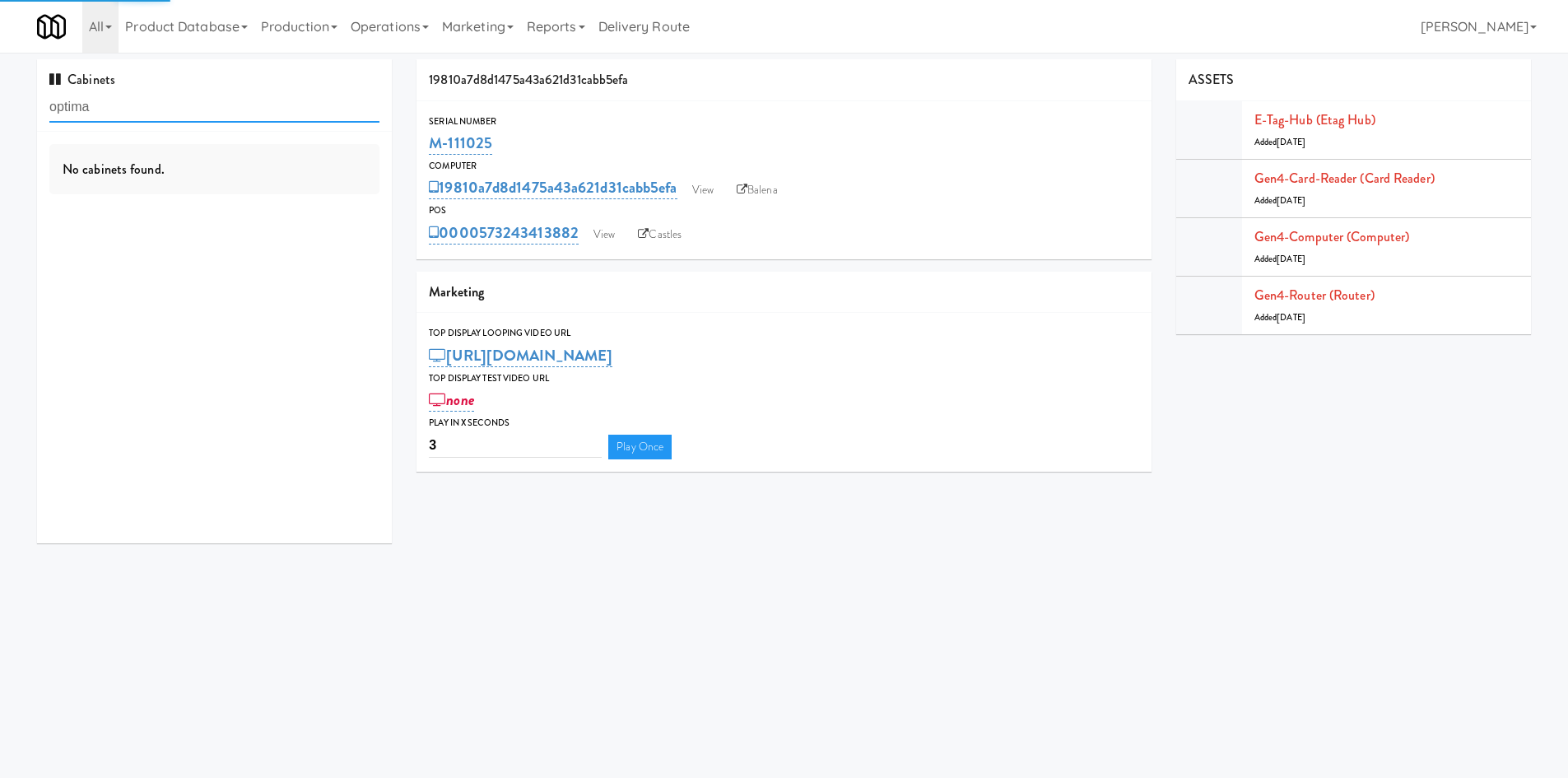
type input "optima"
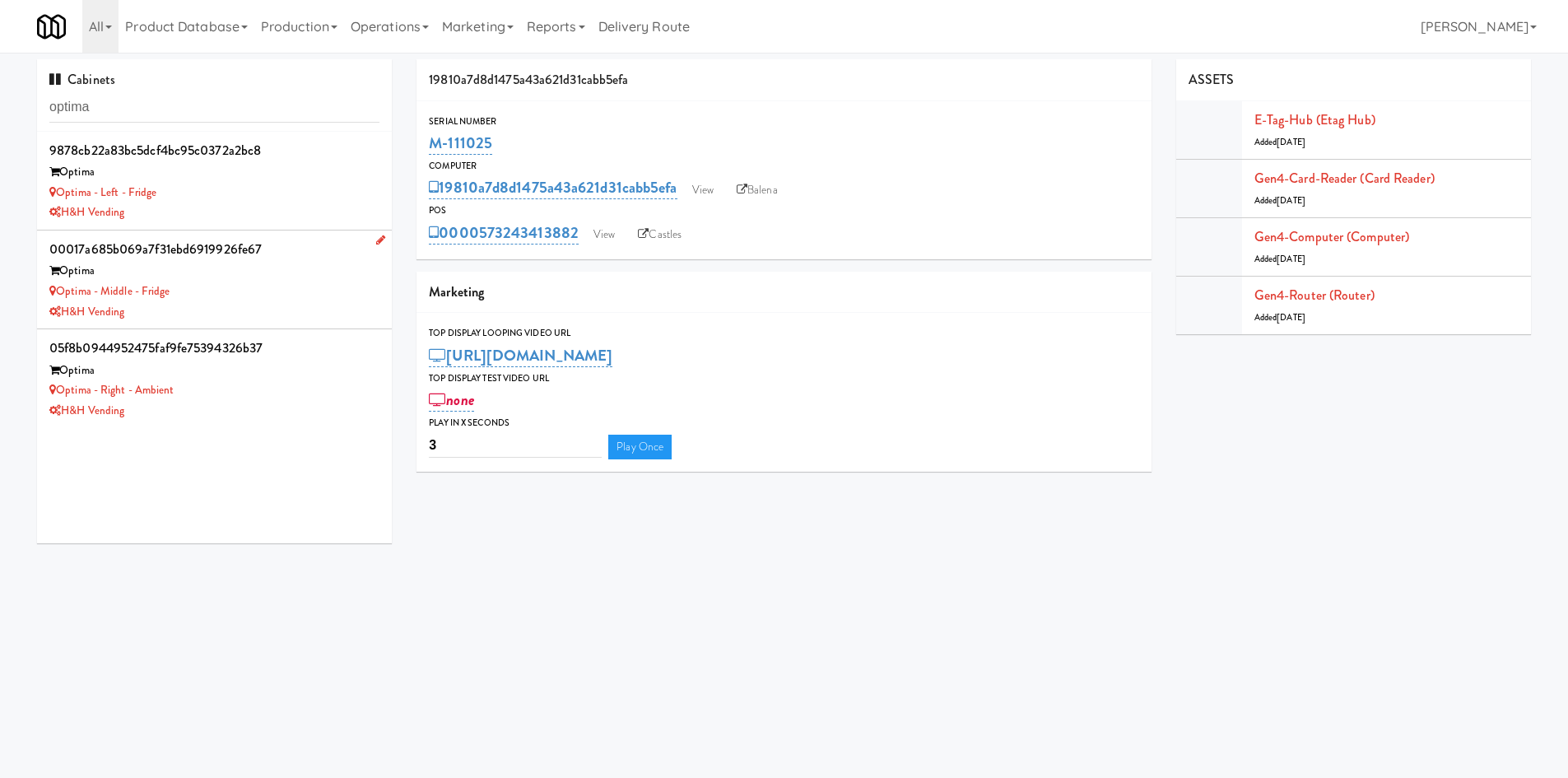
click at [246, 294] on div "Optima - Middle - Fridge" at bounding box center [214, 291] width 330 height 21
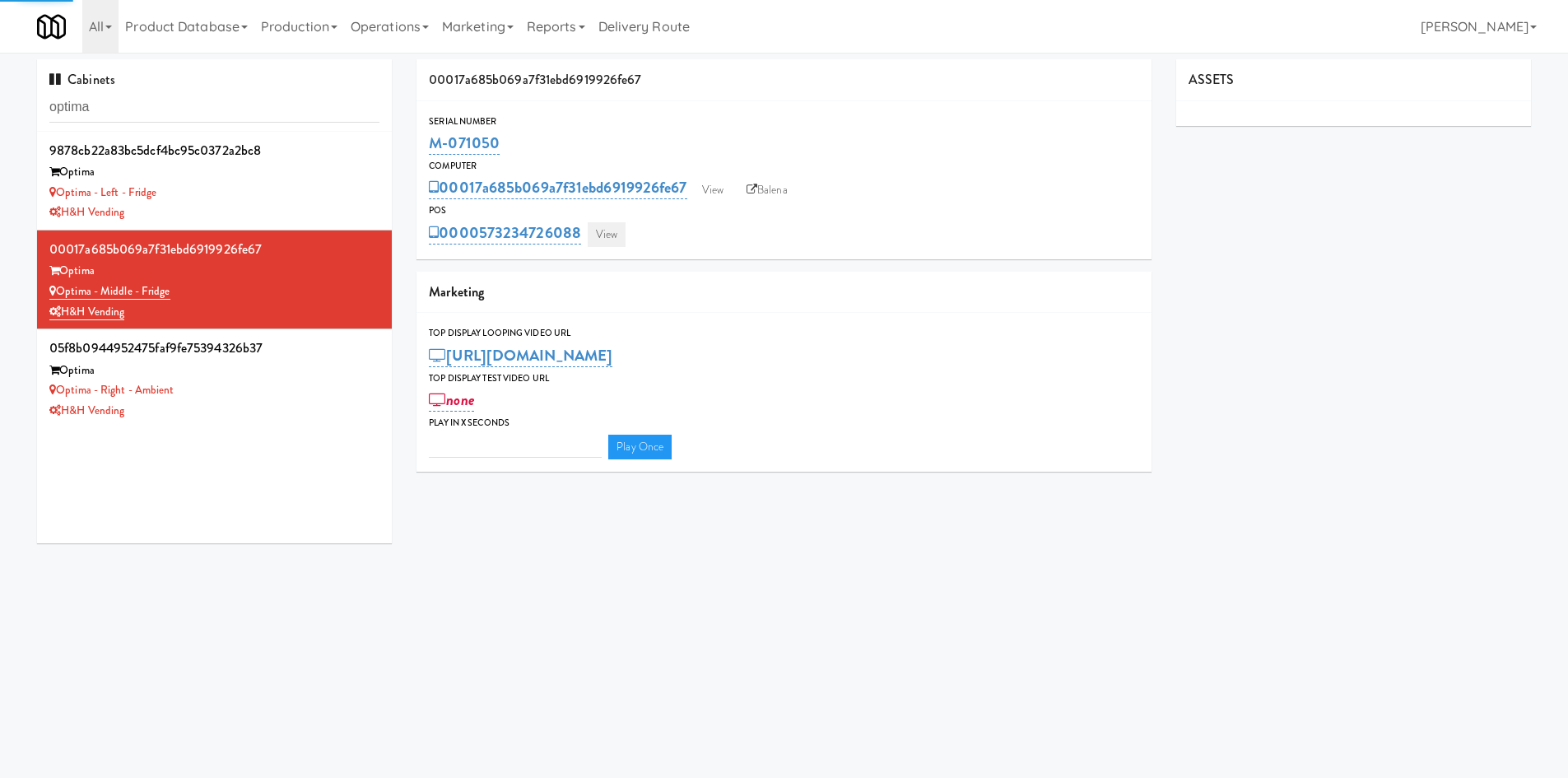
type input "3"
click at [610, 228] on link "View" at bounding box center [606, 234] width 38 height 25
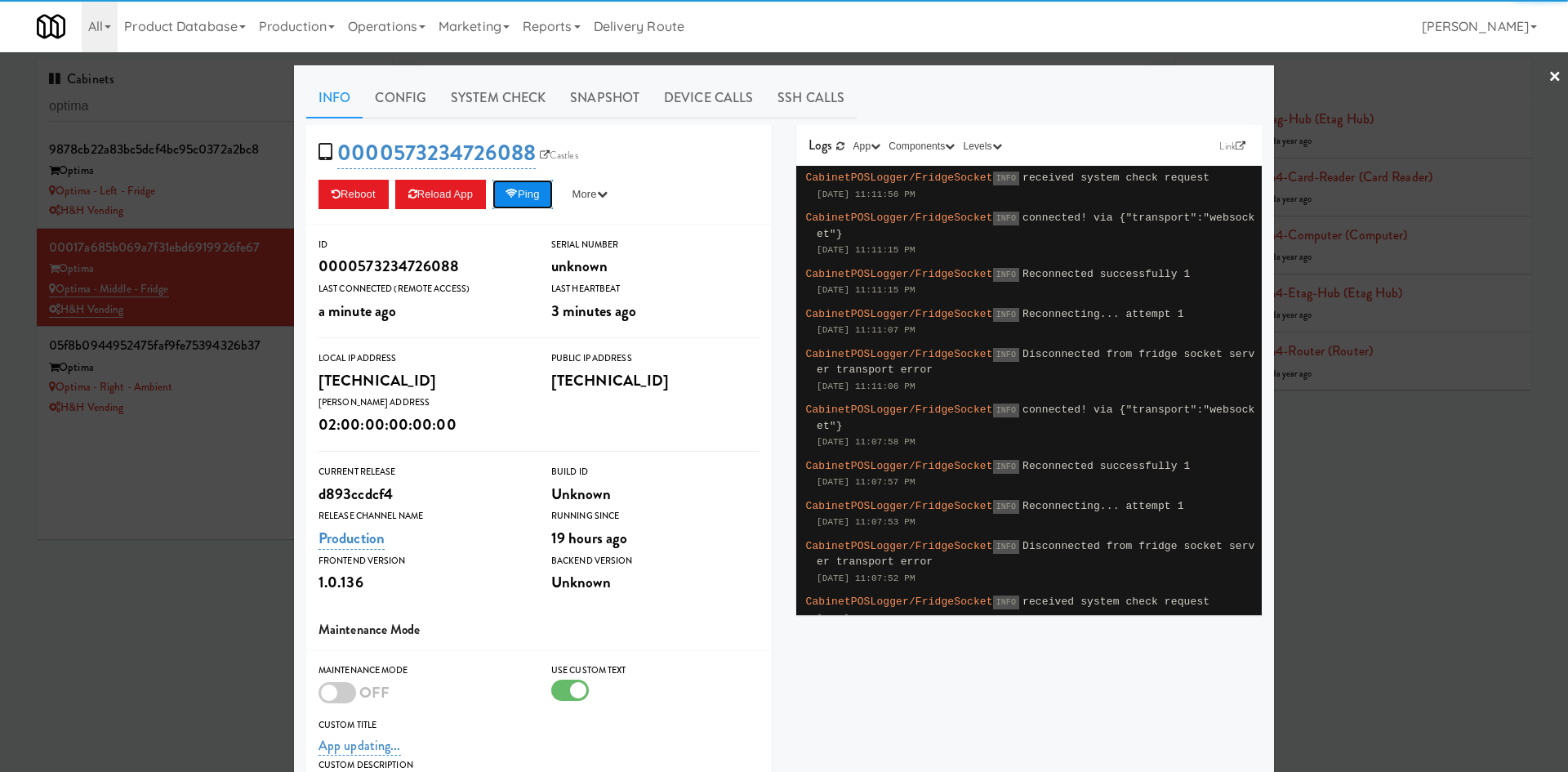
click at [518, 190] on button "Ping" at bounding box center [523, 194] width 61 height 29
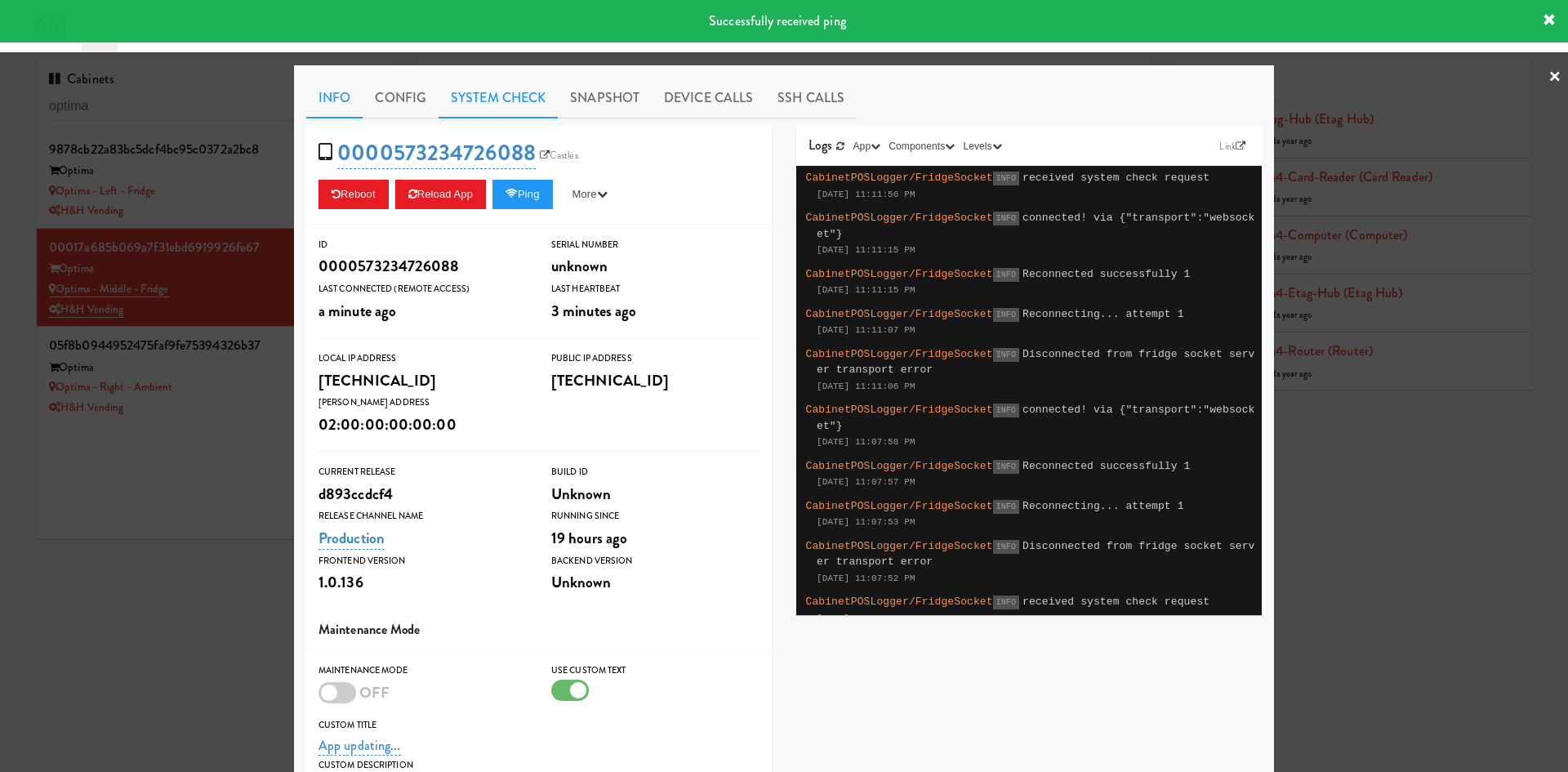
click at [496, 96] on link "System Check" at bounding box center [499, 98] width 120 height 41
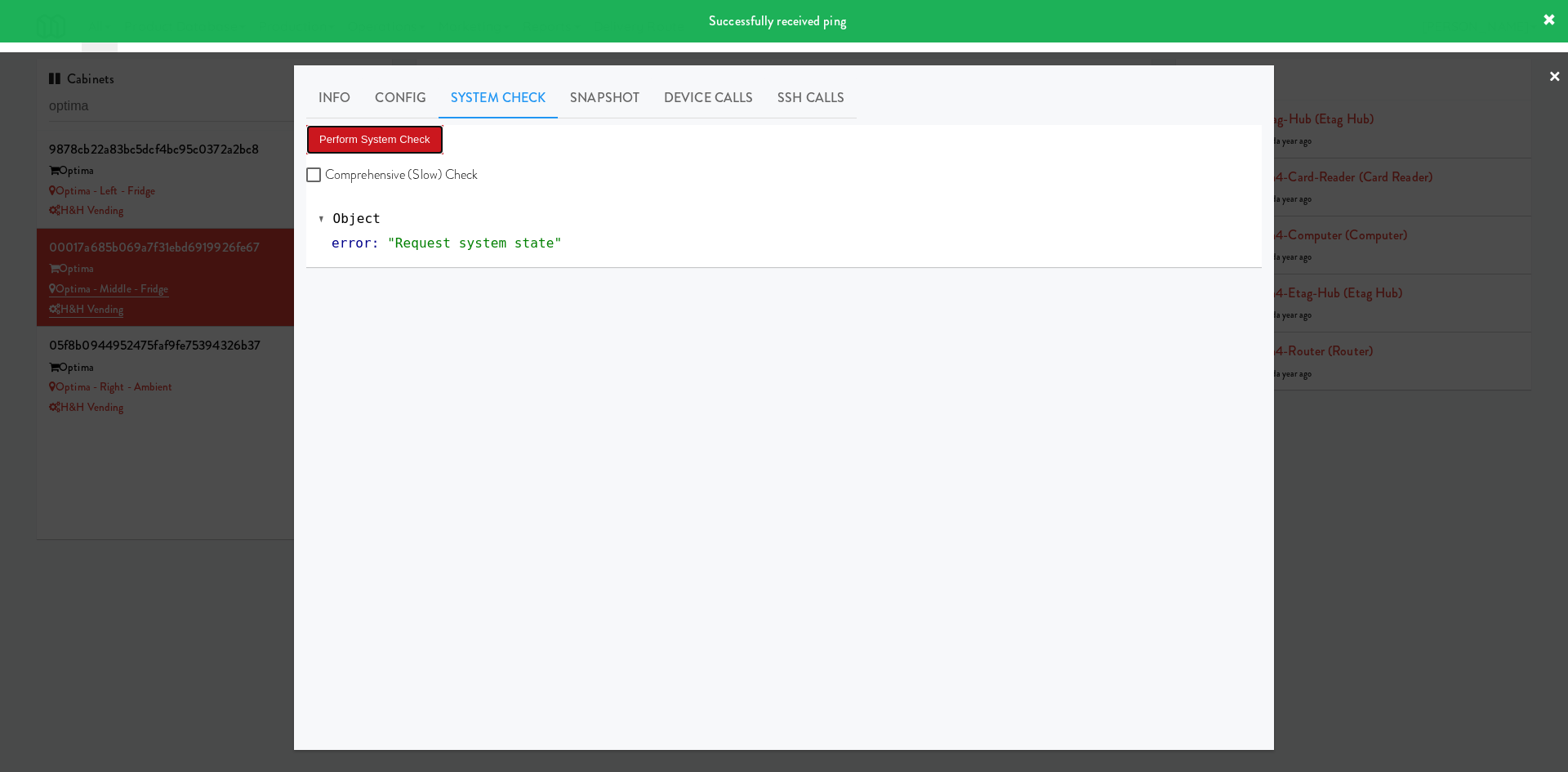
click at [402, 136] on button "Perform System Check" at bounding box center [375, 140] width 137 height 29
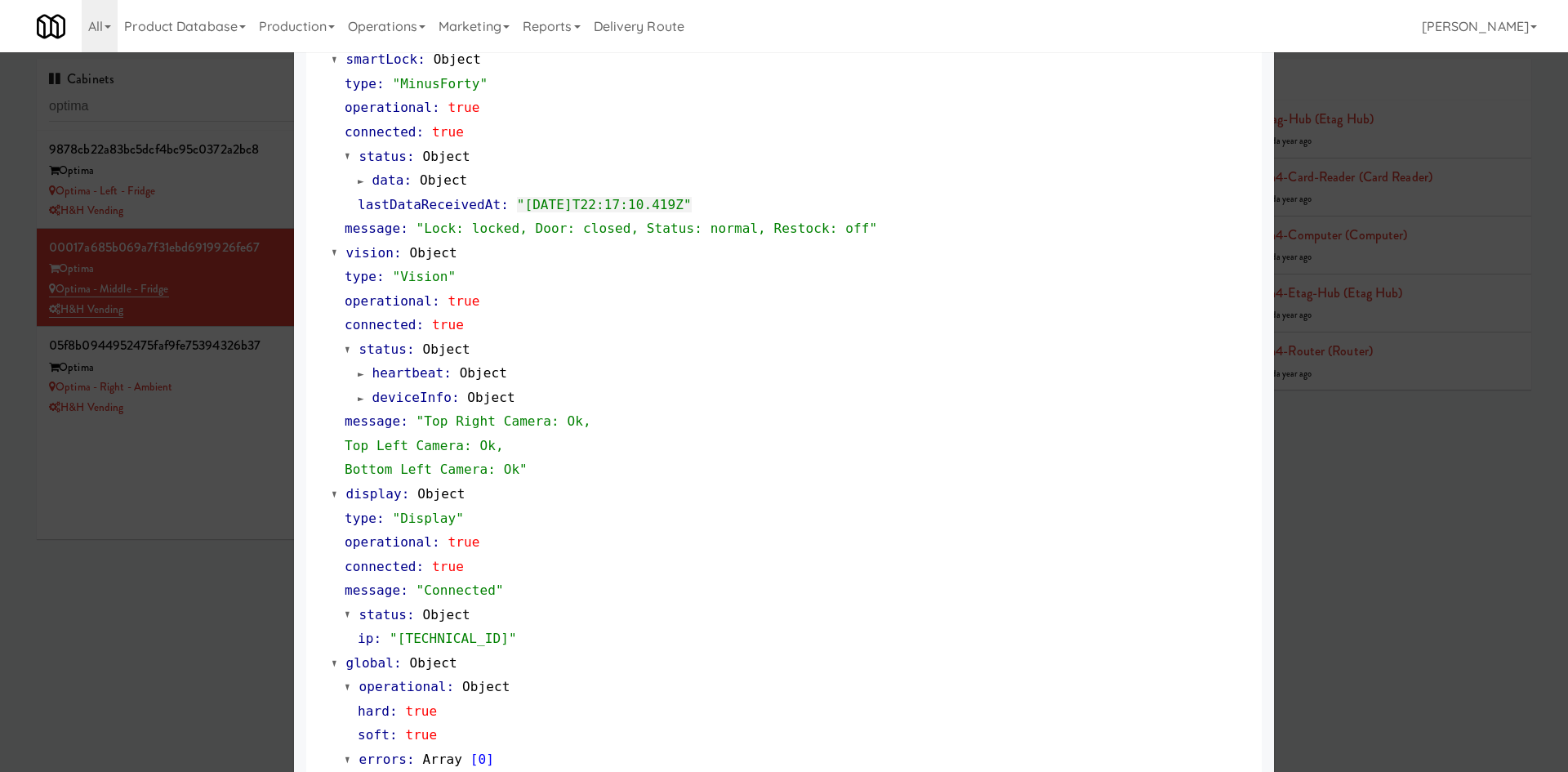
scroll to position [480, 0]
